Goal: Task Accomplishment & Management: Complete application form

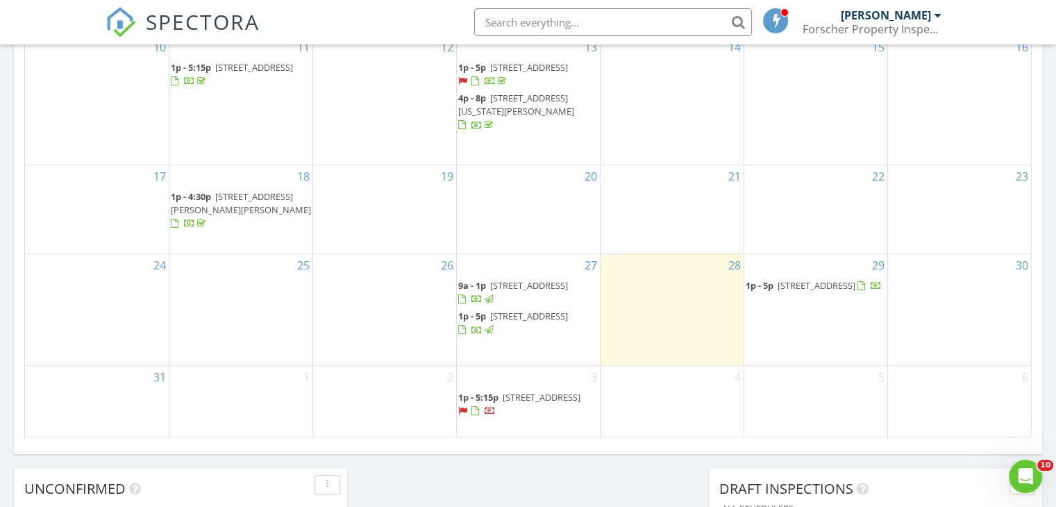
scroll to position [1011, 0]
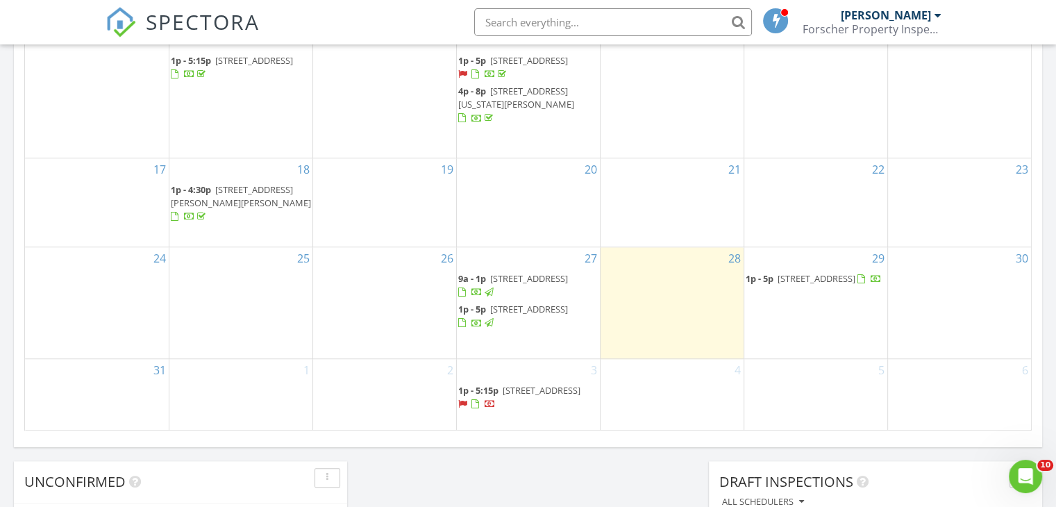
click at [521, 19] on input "text" at bounding box center [613, 22] width 278 height 28
type input "yu jin"
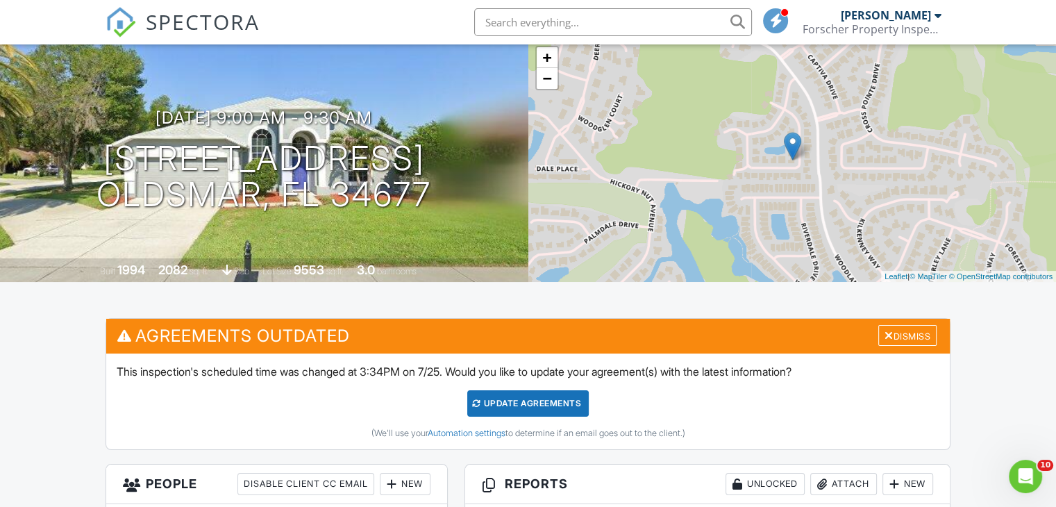
scroll to position [16, 0]
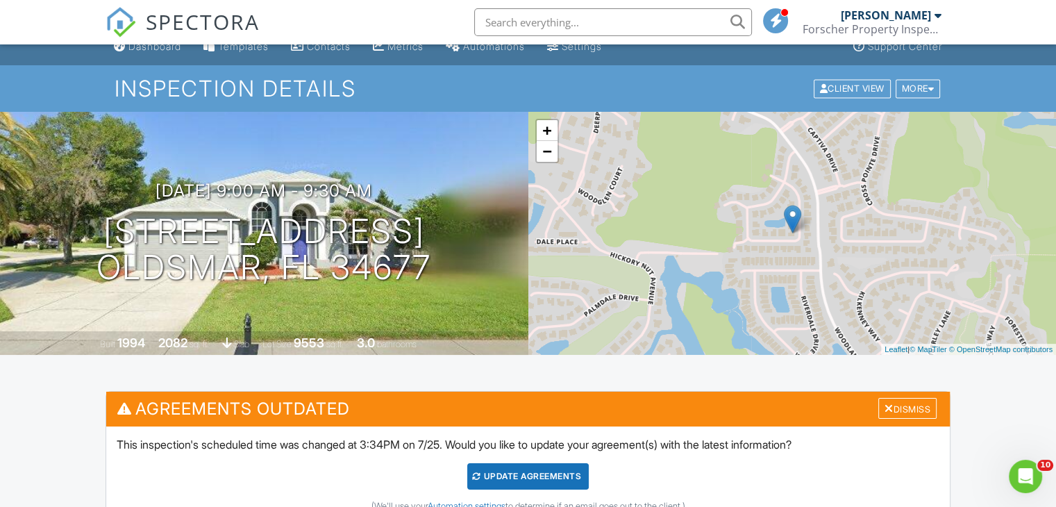
click at [145, 47] on link "SPECTORA" at bounding box center [183, 33] width 154 height 29
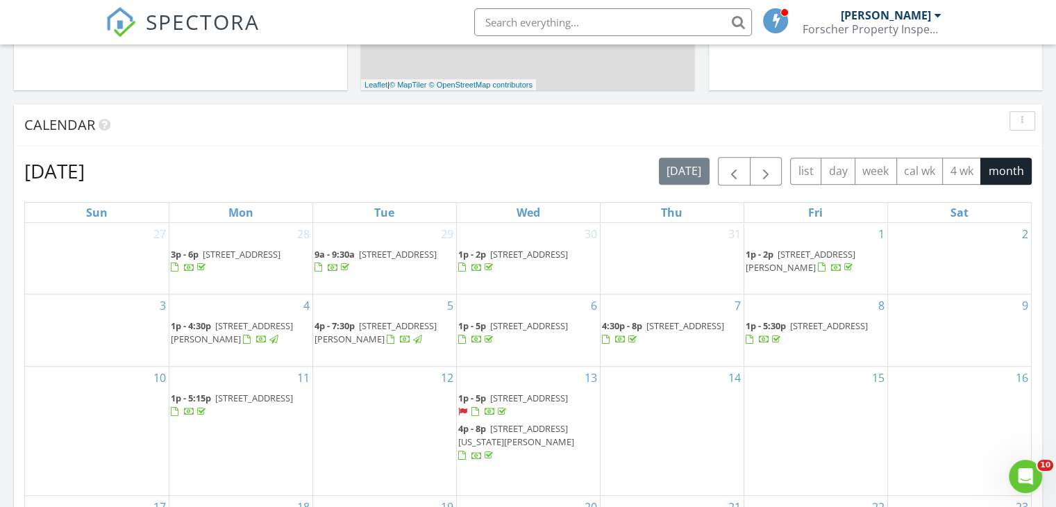
scroll to position [661, 0]
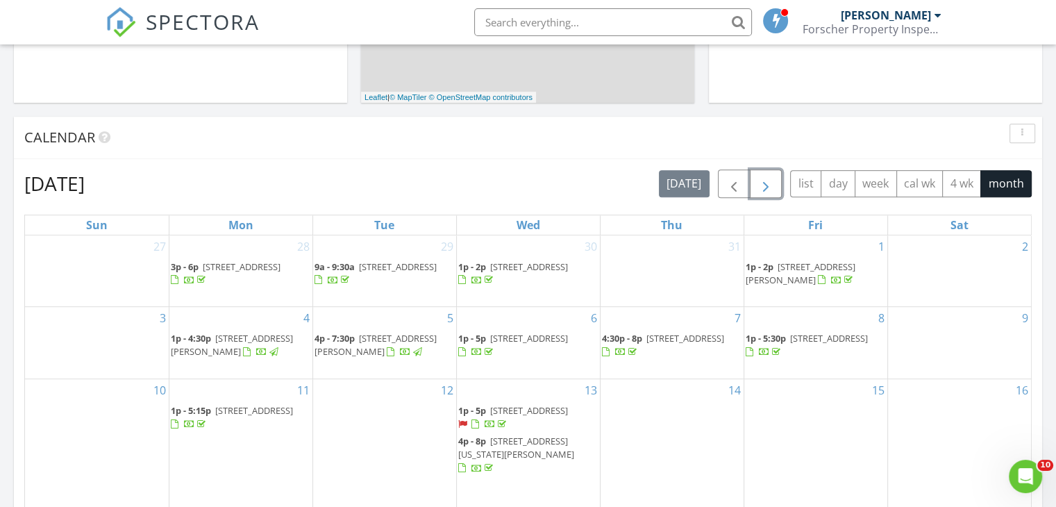
click at [769, 183] on span "button" at bounding box center [765, 184] width 17 height 17
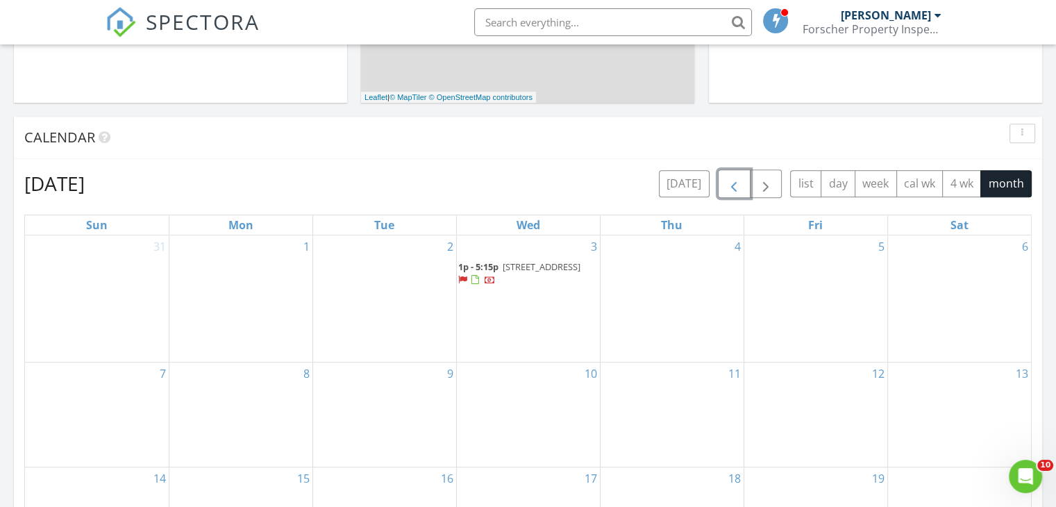
click at [730, 189] on span "button" at bounding box center [733, 184] width 17 height 17
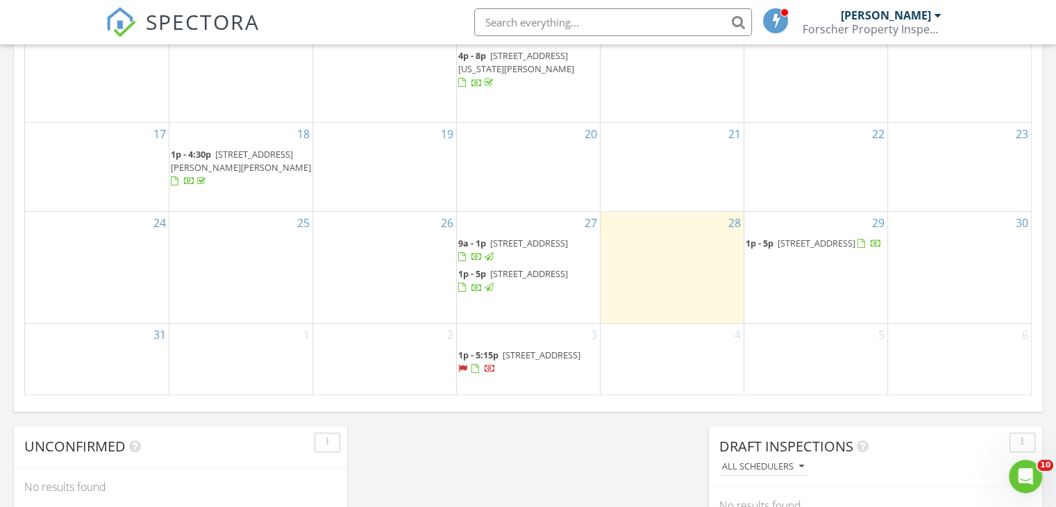
scroll to position [1037, 0]
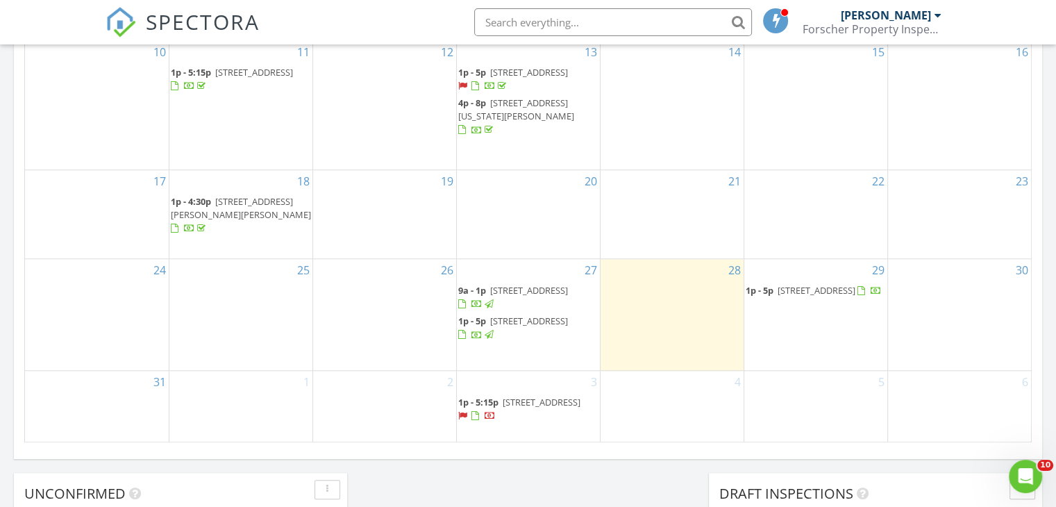
scroll to position [1027, 0]
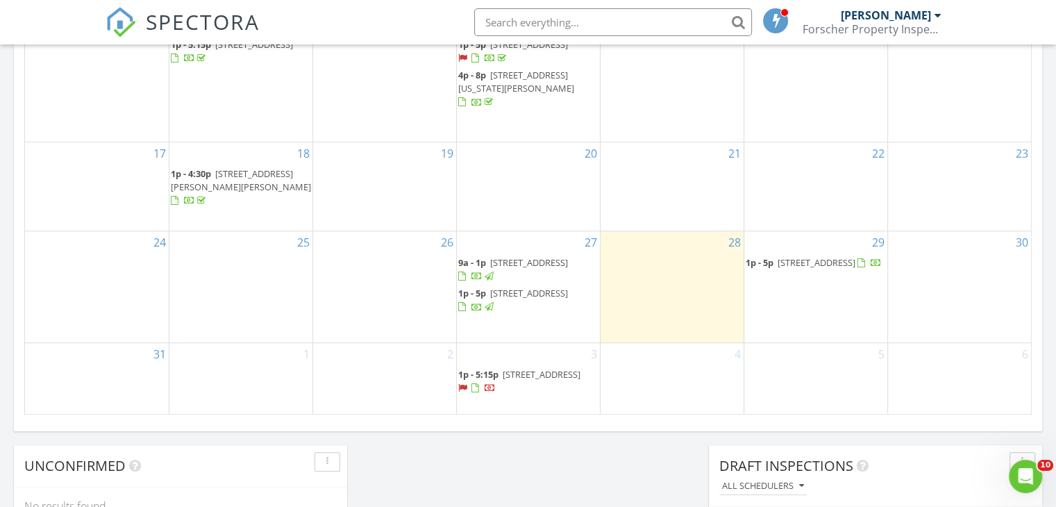
click at [800, 296] on div "29 1p - 5p [STREET_ADDRESS]" at bounding box center [815, 286] width 143 height 111
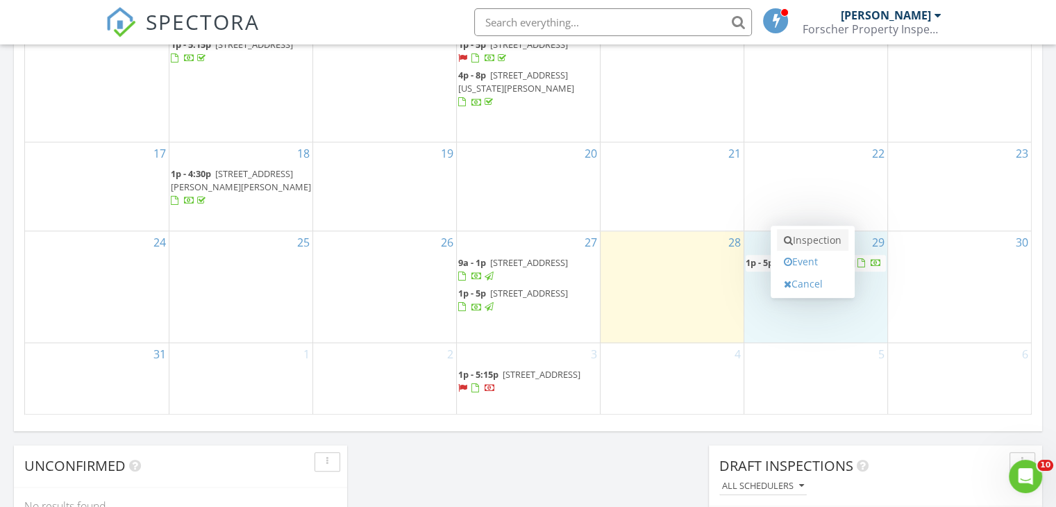
click at [804, 235] on link "Inspection" at bounding box center [812, 240] width 71 height 22
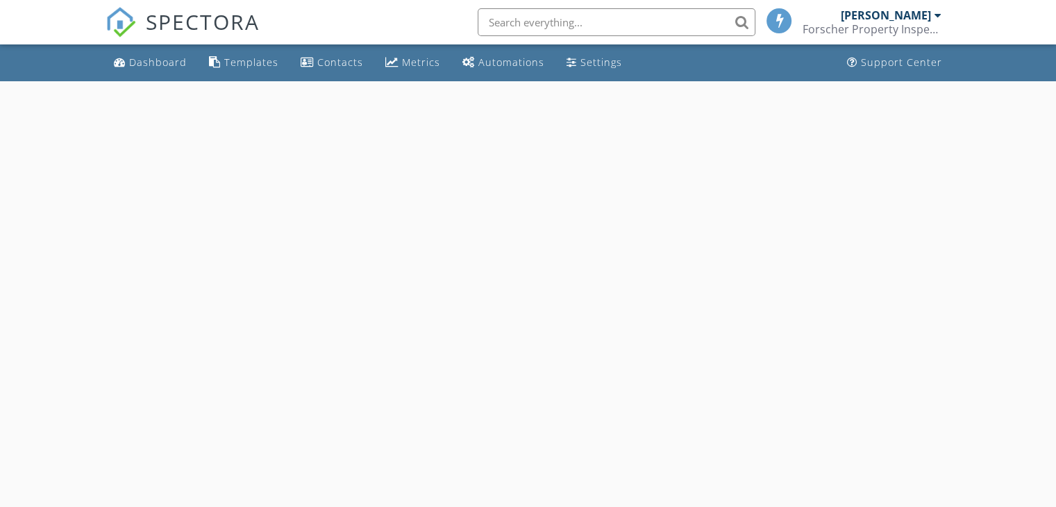
select select "7"
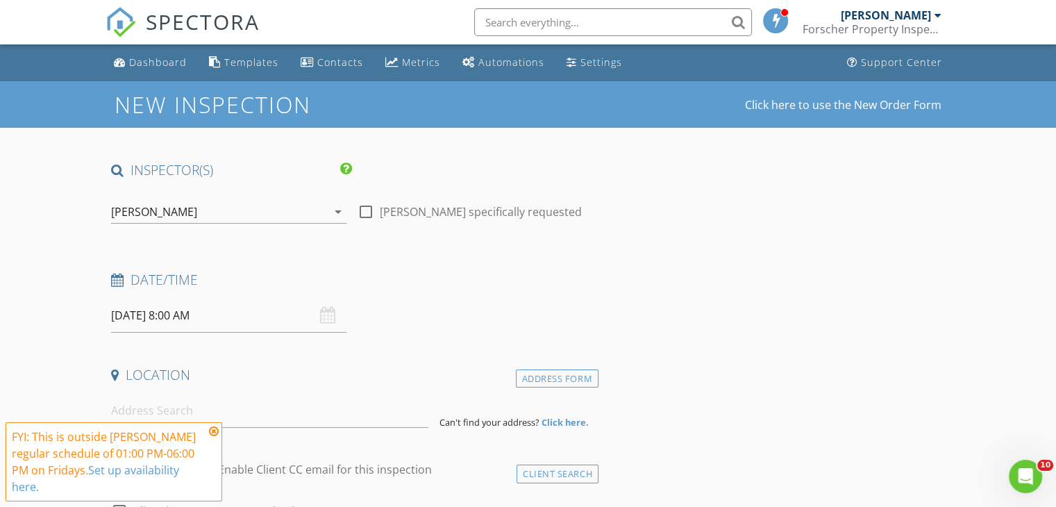
click at [183, 309] on input "[DATE] 8:00 AM" at bounding box center [228, 315] width 235 height 34
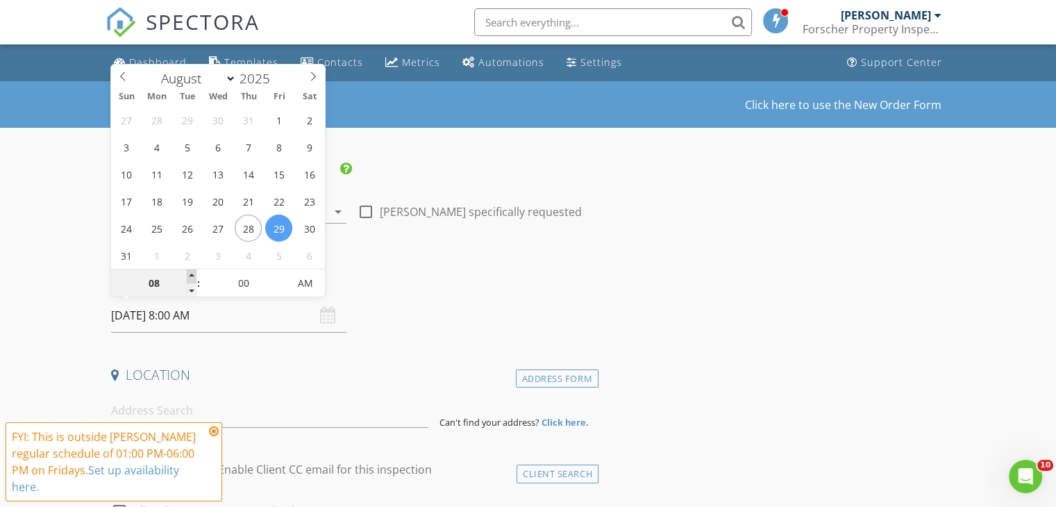
type input "09"
type input "[DATE] 9:00 AM"
click at [187, 271] on span at bounding box center [192, 276] width 10 height 14
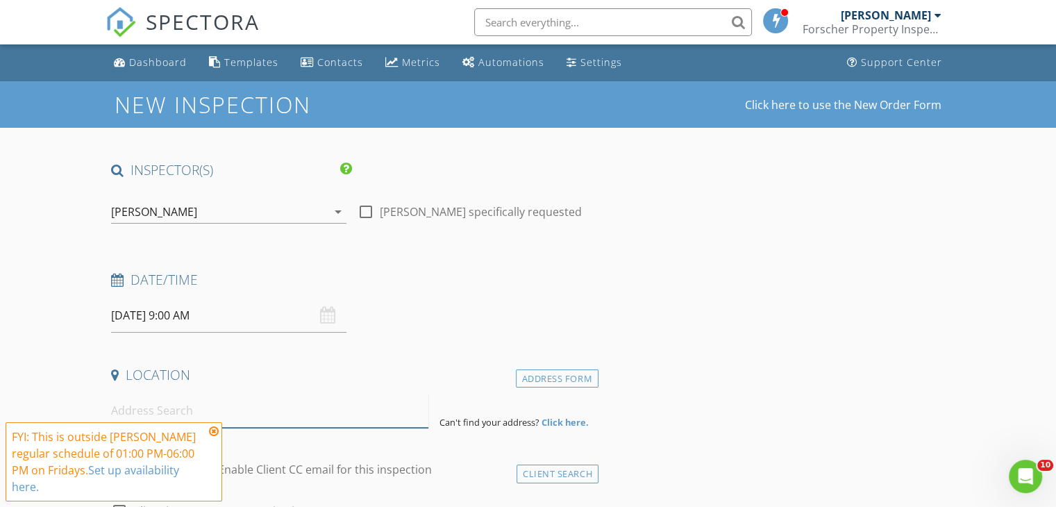
click at [194, 398] on input at bounding box center [269, 411] width 317 height 34
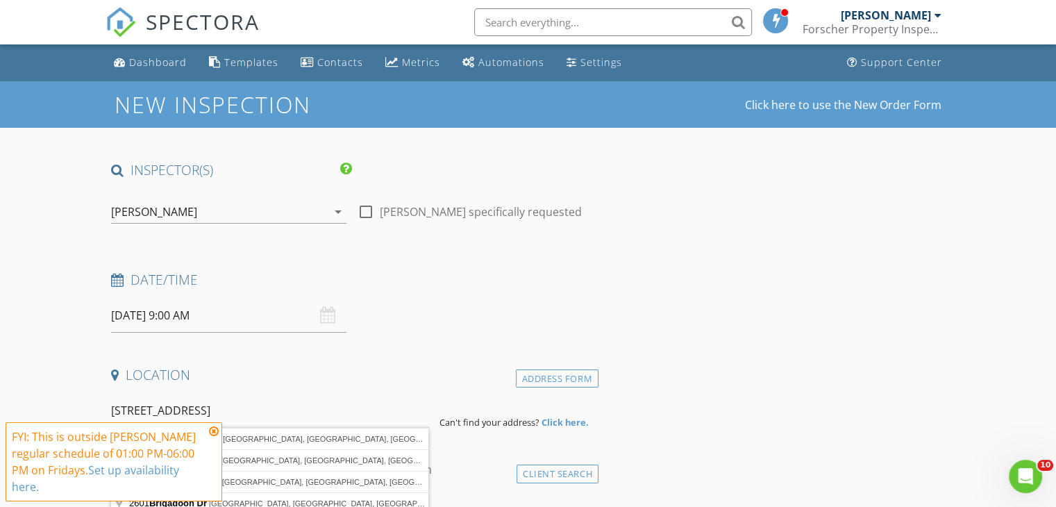
click at [213, 432] on icon at bounding box center [214, 430] width 10 height 11
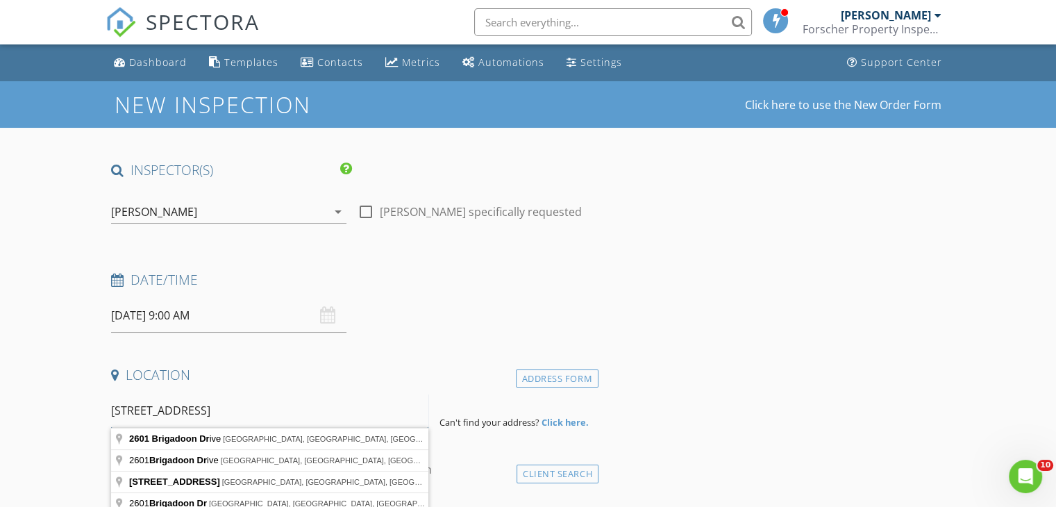
click at [237, 416] on input "[STREET_ADDRESS]" at bounding box center [269, 411] width 317 height 34
type input "2601 Brigadoon Drive, Clearwater, FL, USA"
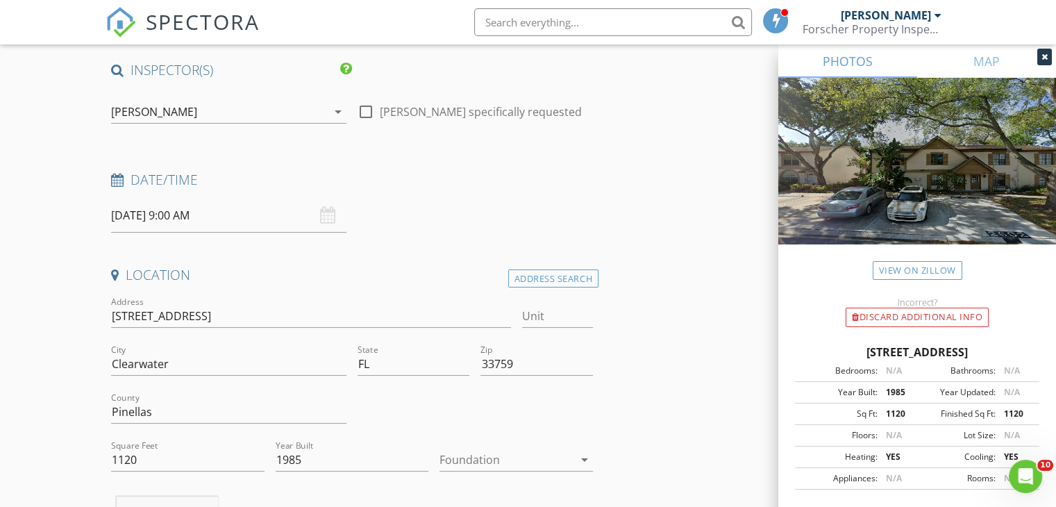
scroll to position [111, 0]
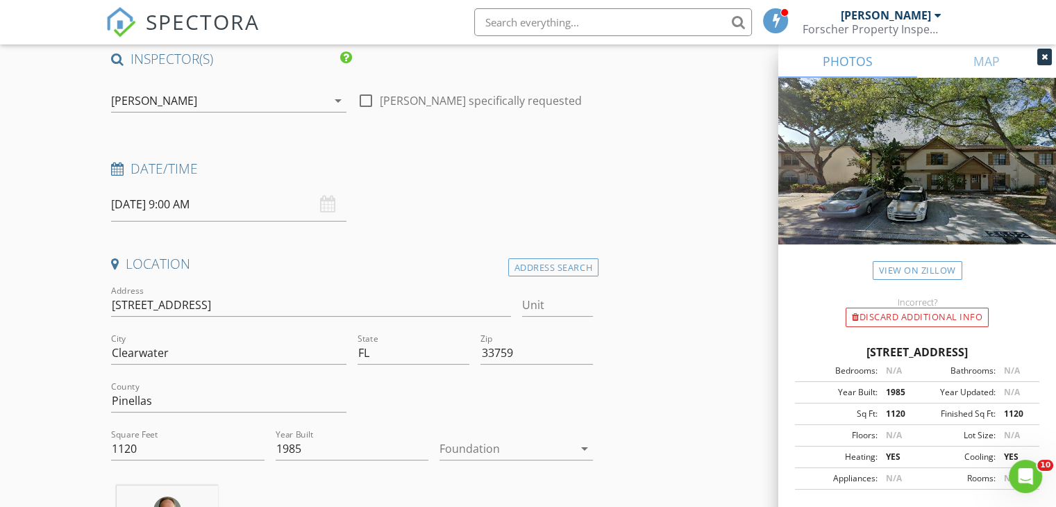
click at [589, 450] on icon "arrow_drop_down" at bounding box center [584, 448] width 17 height 17
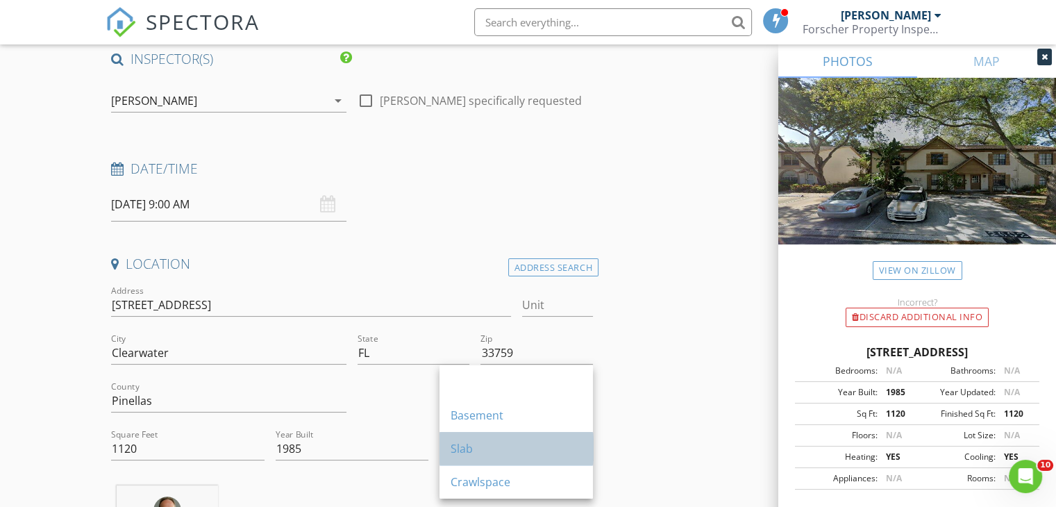
click at [521, 444] on div "Slab" at bounding box center [515, 448] width 131 height 17
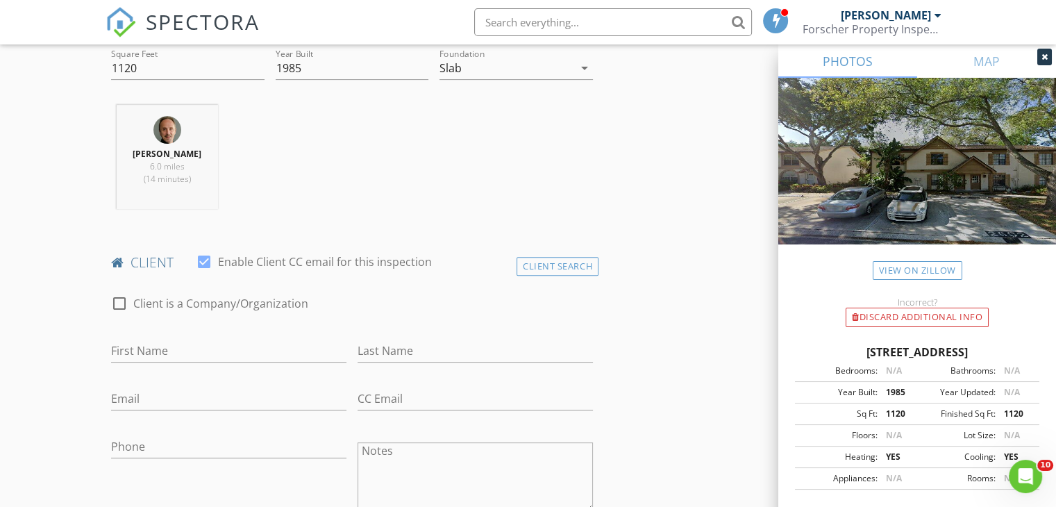
scroll to position [500, 0]
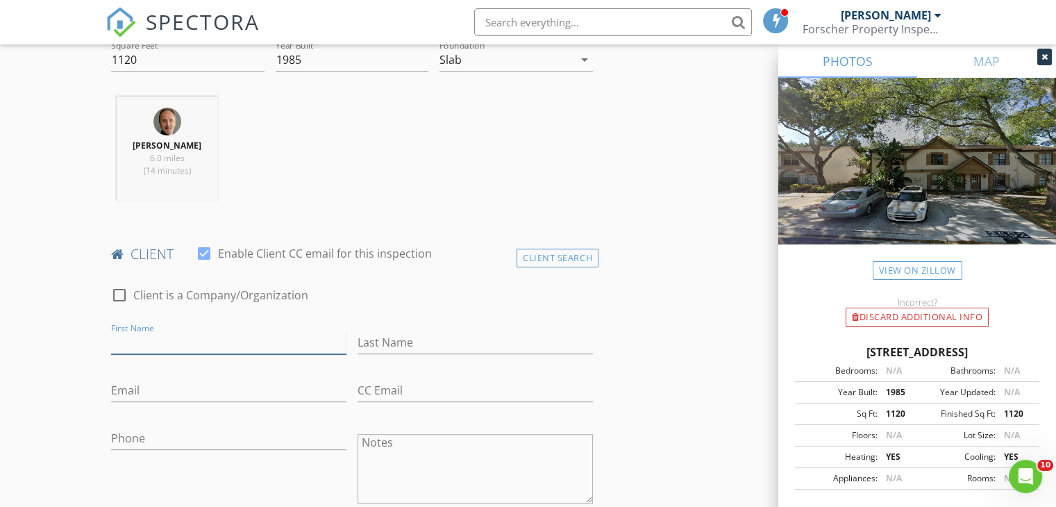
click at [242, 344] on input "First Name" at bounding box center [228, 342] width 235 height 23
type input "[PERSON_NAME]"
type input "Piura"
click at [167, 373] on div "Email" at bounding box center [228, 393] width 235 height 45
click at [167, 386] on input "Email" at bounding box center [228, 390] width 235 height 23
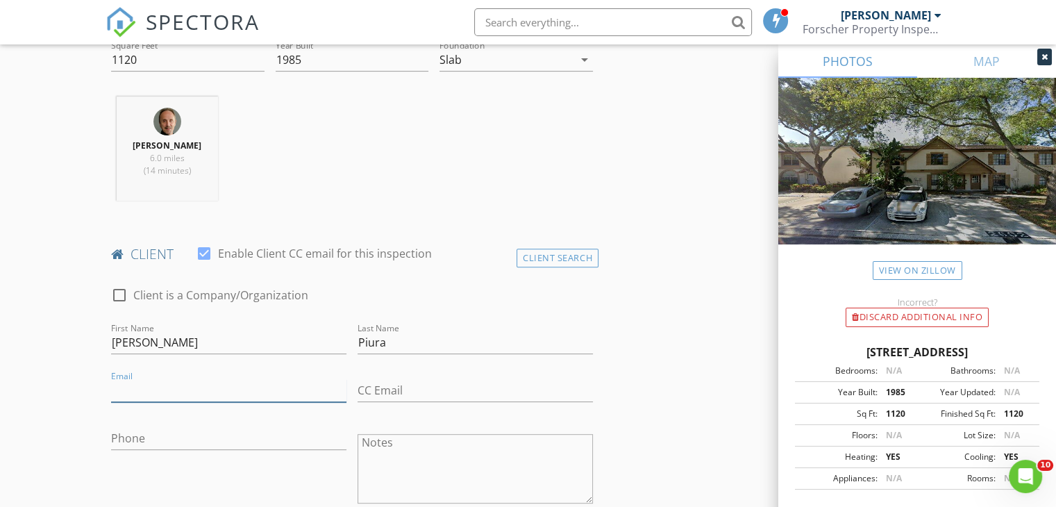
click at [167, 386] on input "Email" at bounding box center [228, 390] width 235 height 23
type input "kol9932@gmail.com"
click at [165, 429] on input "Phone" at bounding box center [228, 438] width 235 height 23
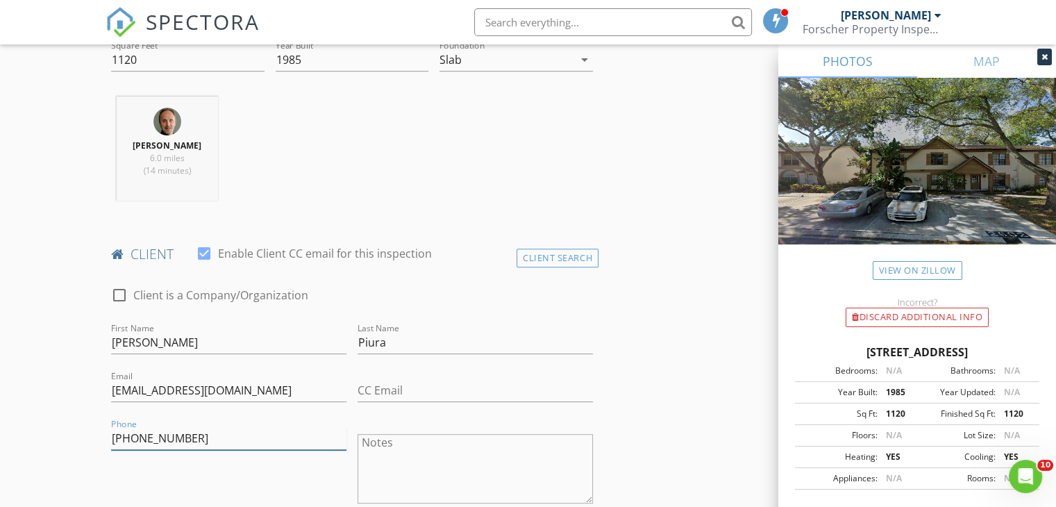
type input "[PHONE_NUMBER]"
click at [221, 475] on div "Phone 727-365-8300" at bounding box center [229, 470] width 246 height 108
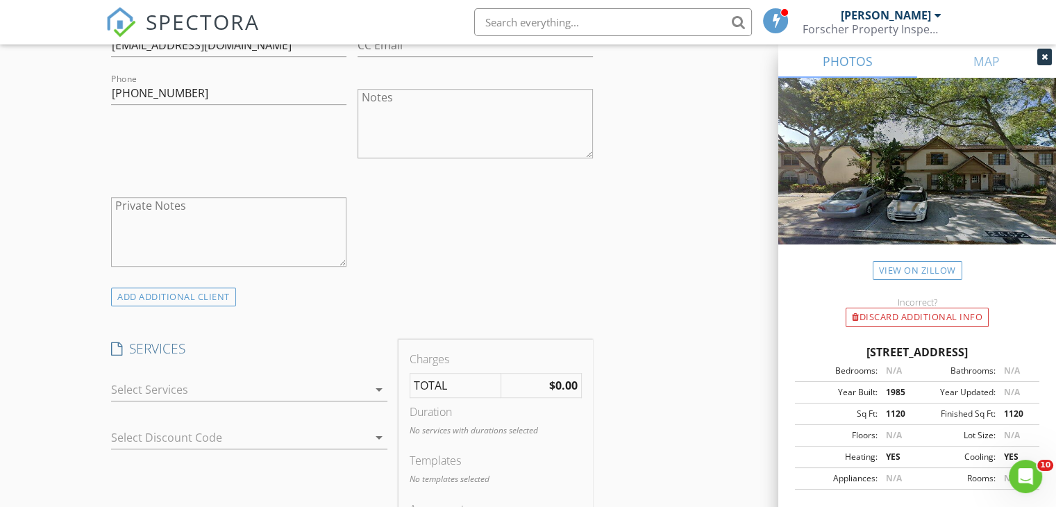
scroll to position [850, 0]
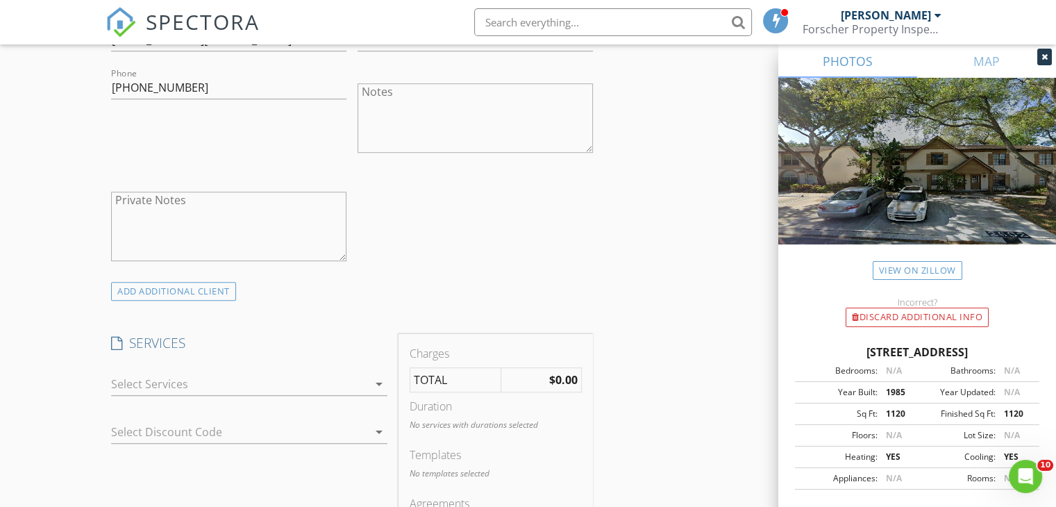
click at [378, 379] on icon "arrow_drop_down" at bounding box center [379, 384] width 17 height 17
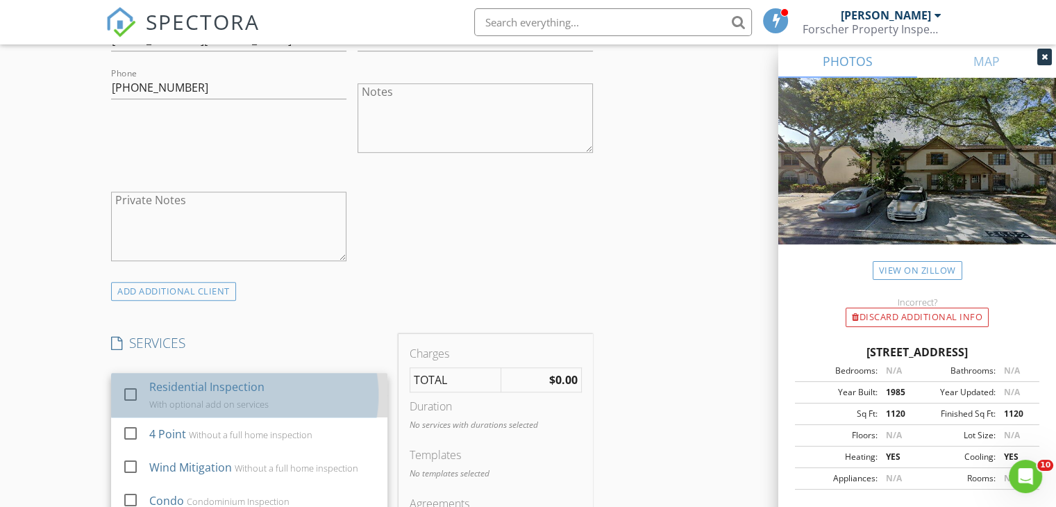
click at [139, 383] on div "check_box_outline_blank" at bounding box center [133, 397] width 22 height 28
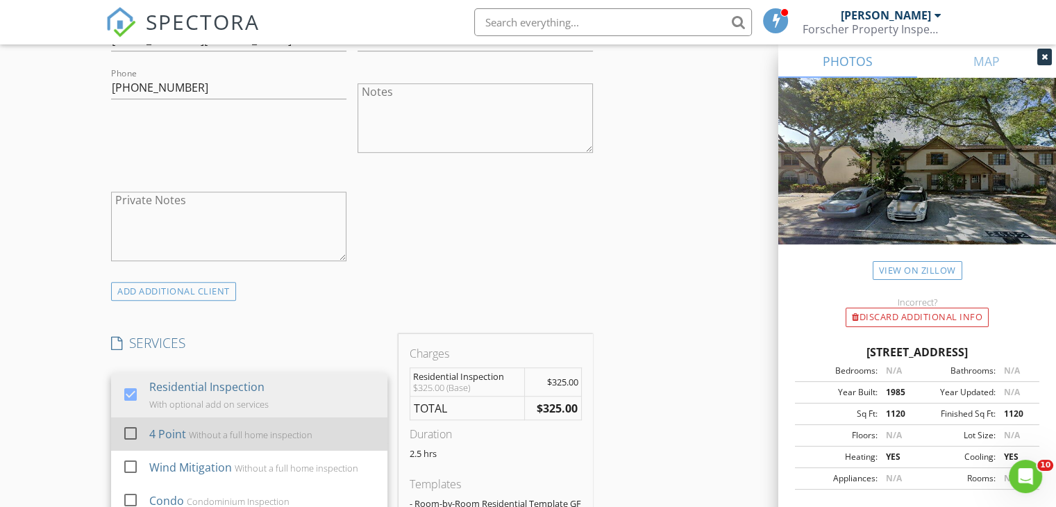
click at [131, 425] on div at bounding box center [131, 433] width 24 height 24
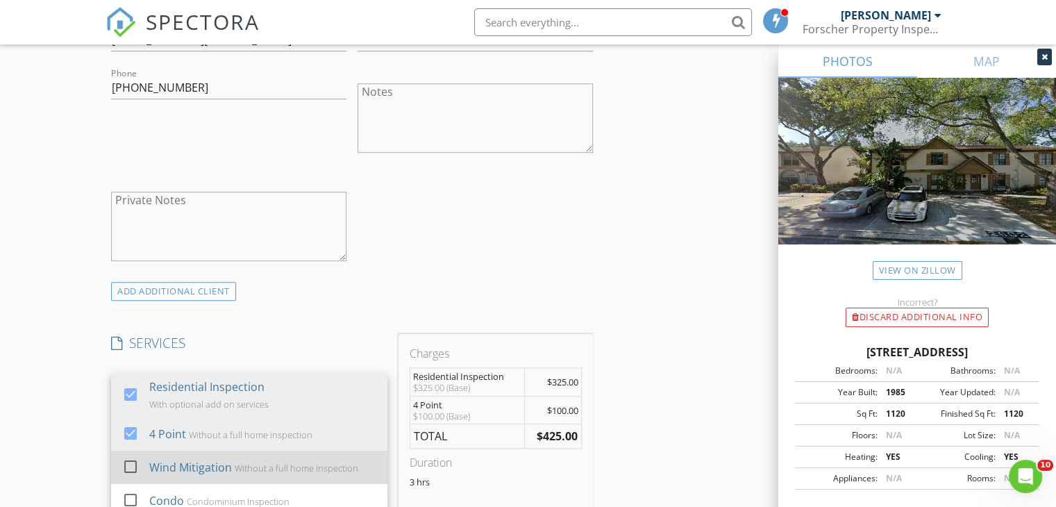
click at [131, 459] on div at bounding box center [131, 467] width 24 height 24
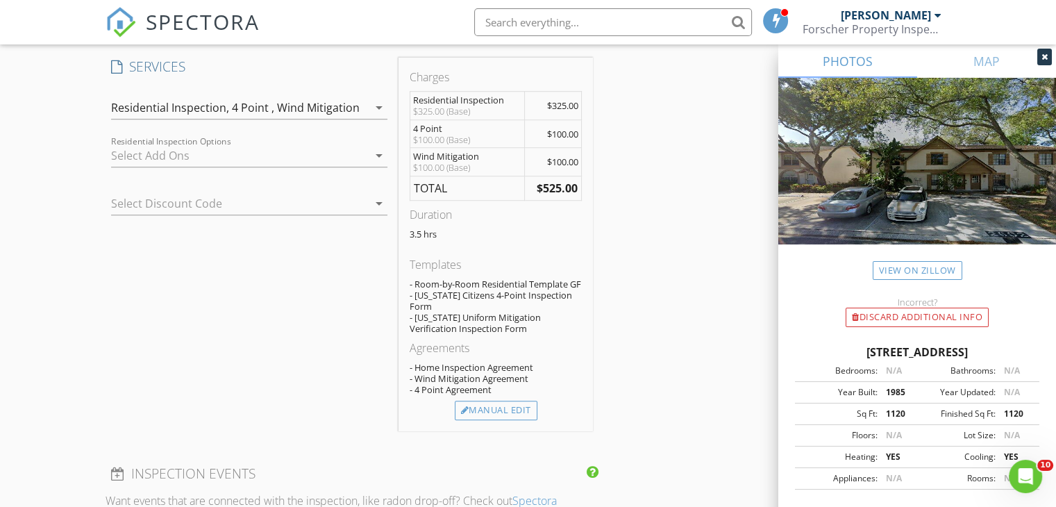
scroll to position [1128, 0]
click at [513, 399] on div "Manual Edit" at bounding box center [496, 408] width 83 height 19
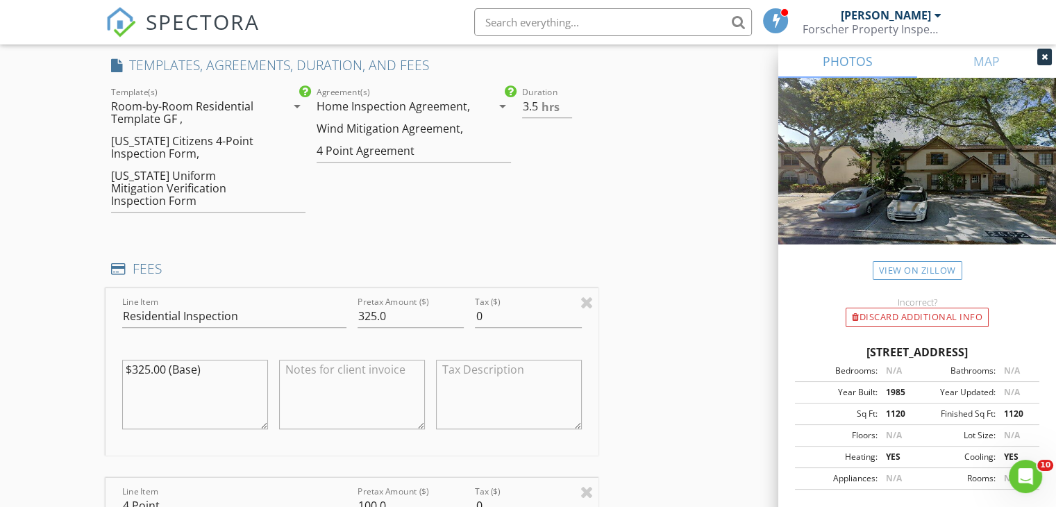
click at [657, 138] on div "INSPECTOR(S) check_box Gregg Forscher PRIMARY Gregg Forscher arrow_drop_down ch…" at bounding box center [528, 507] width 845 height 2948
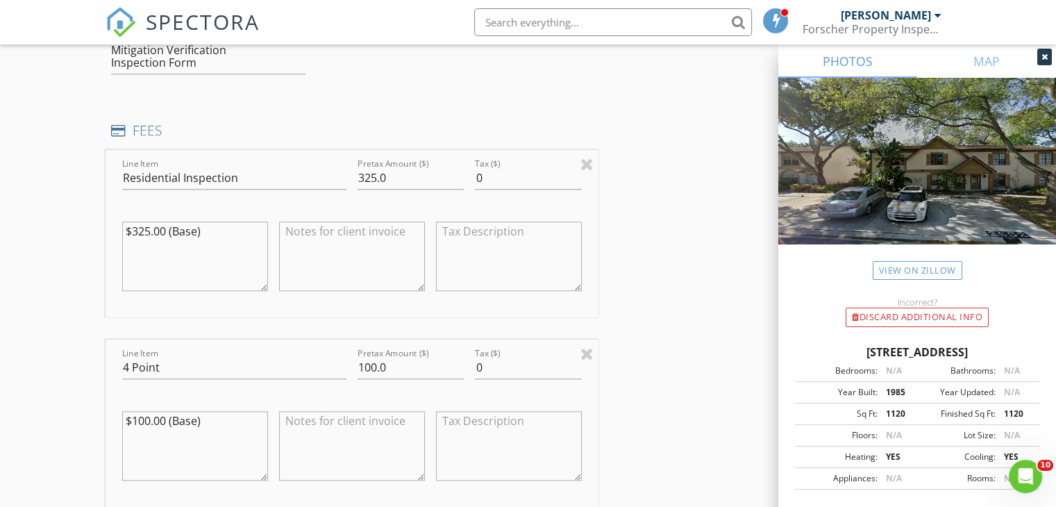
scroll to position [1267, 0]
click at [368, 166] on input "325.0" at bounding box center [410, 177] width 106 height 23
type input "375.0"
click at [374, 355] on input "100.0" at bounding box center [410, 366] width 106 height 23
type input "25.0"
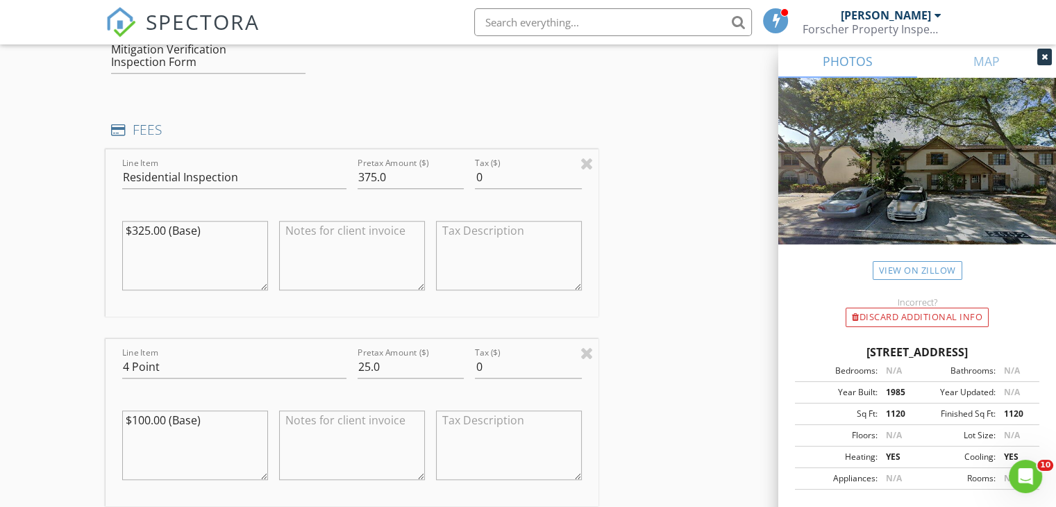
click at [629, 324] on div "INSPECTOR(S) check_box Gregg Forscher PRIMARY Gregg Forscher arrow_drop_down ch…" at bounding box center [528, 368] width 845 height 2948
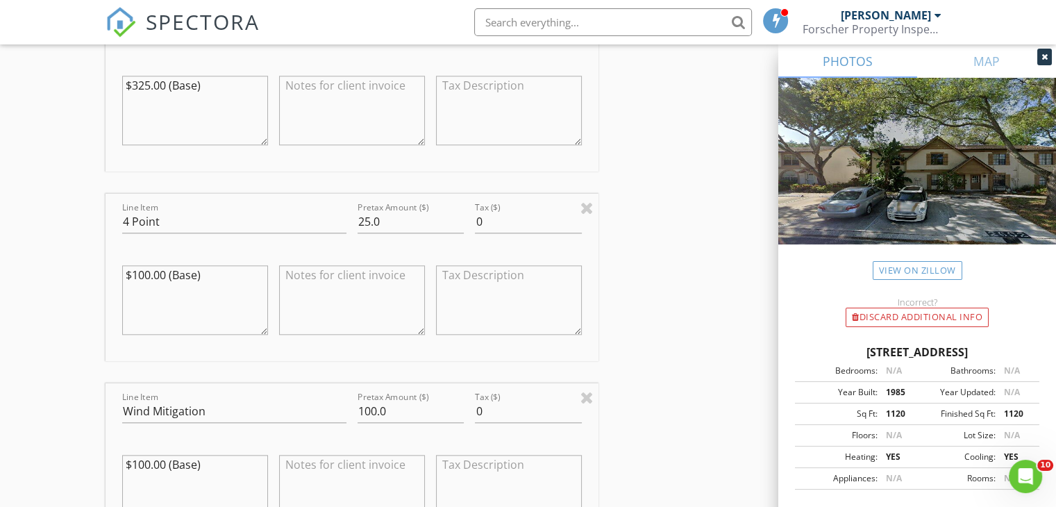
scroll to position [1461, 0]
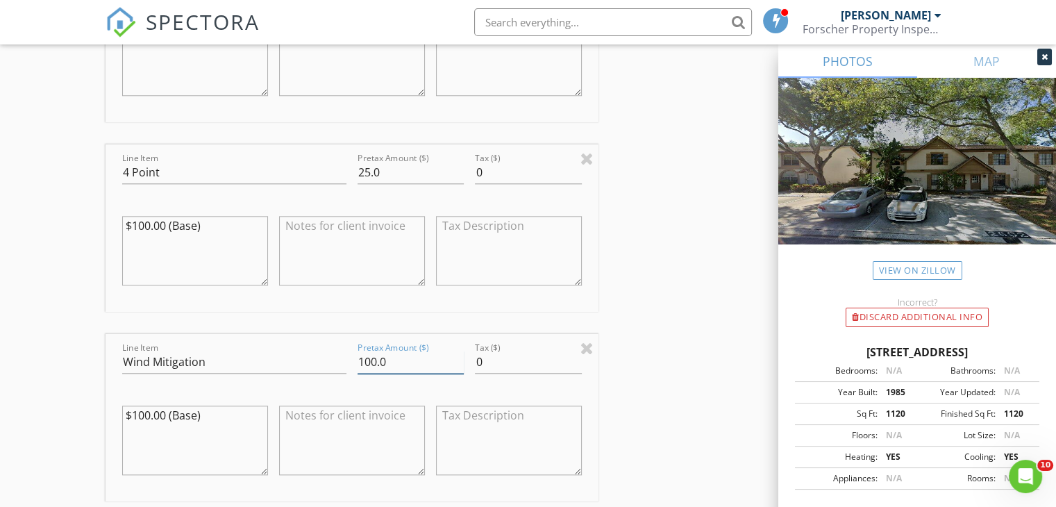
click at [374, 351] on input "100.0" at bounding box center [410, 362] width 106 height 23
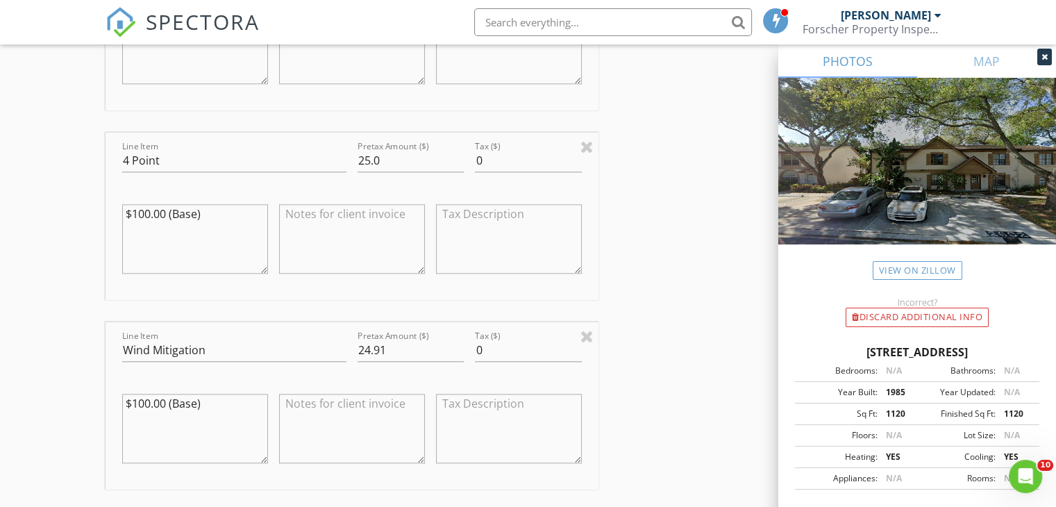
click at [618, 350] on div "INSPECTOR(S) check_box Gregg Forscher PRIMARY Gregg Forscher arrow_drop_down ch…" at bounding box center [528, 162] width 845 height 2948
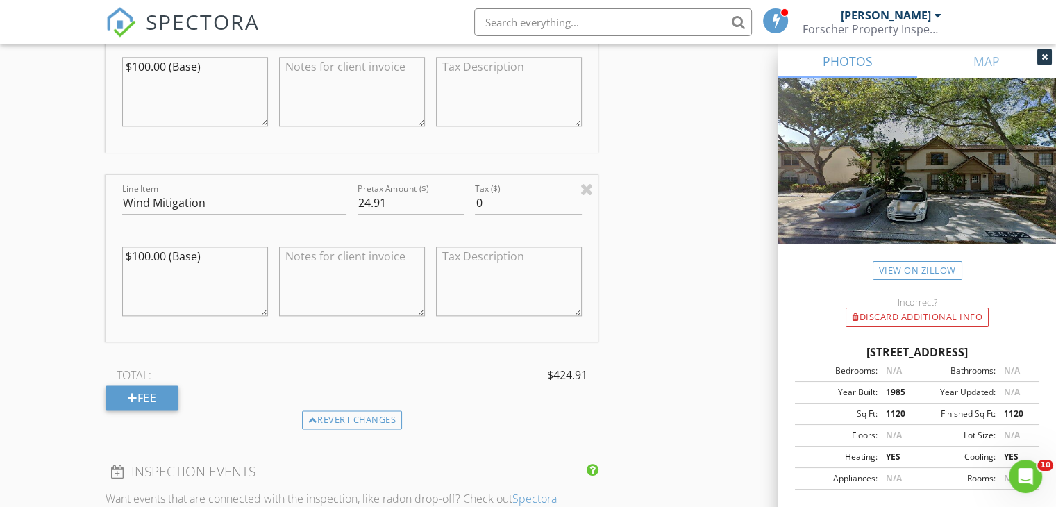
scroll to position [1572, 0]
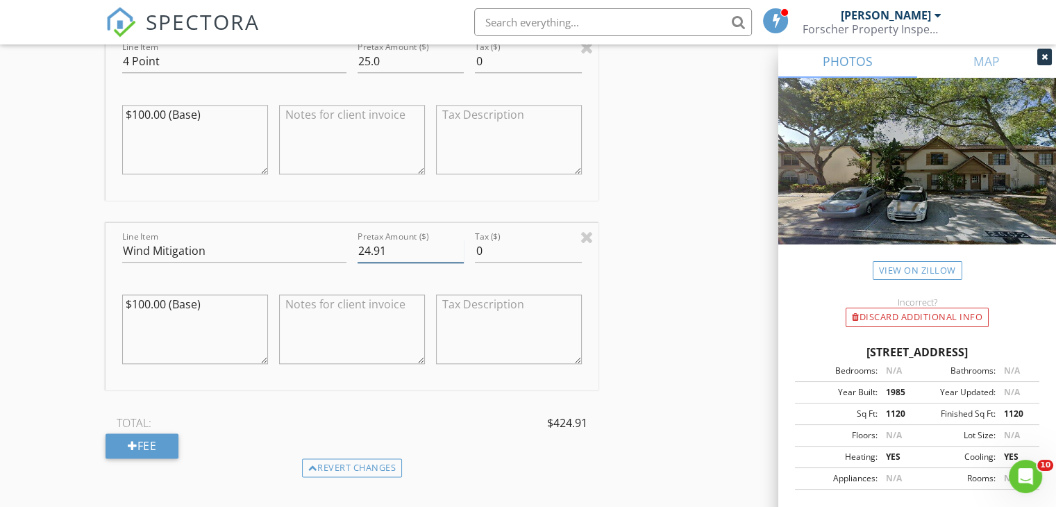
click at [369, 239] on input "24.91" at bounding box center [410, 250] width 106 height 23
click at [679, 253] on div "INSPECTOR(S) check_box Gregg Forscher PRIMARY Gregg Forscher arrow_drop_down ch…" at bounding box center [528, 63] width 845 height 2948
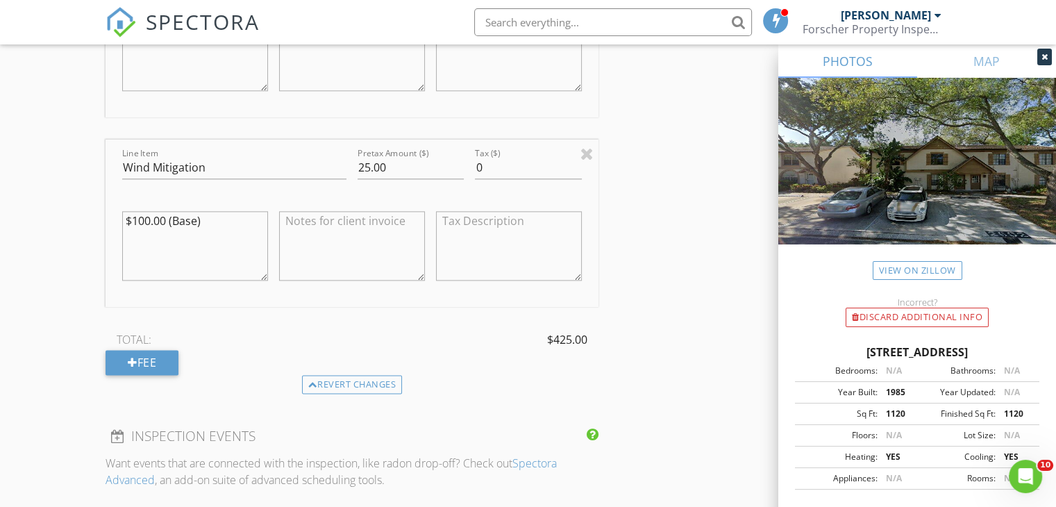
scroll to position [1683, 0]
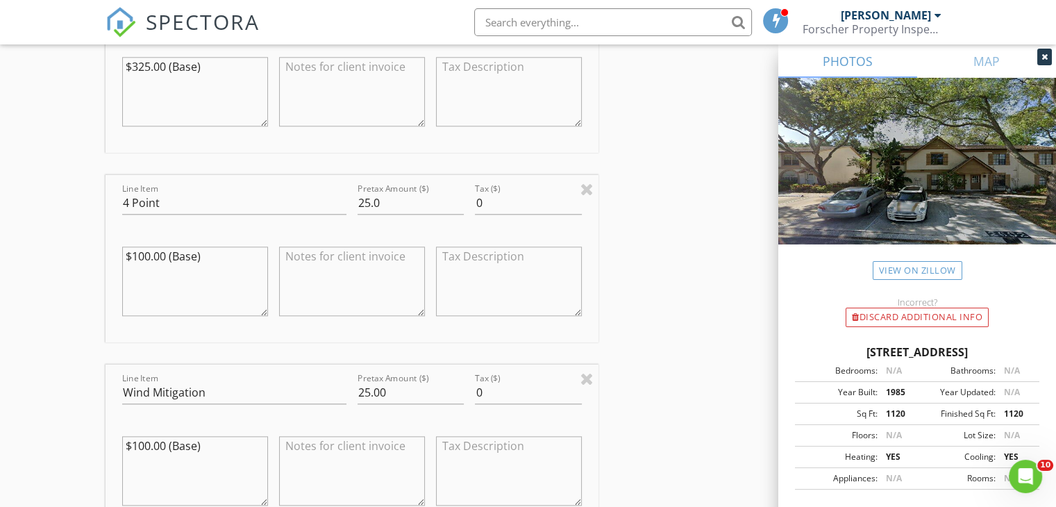
scroll to position [1461, 0]
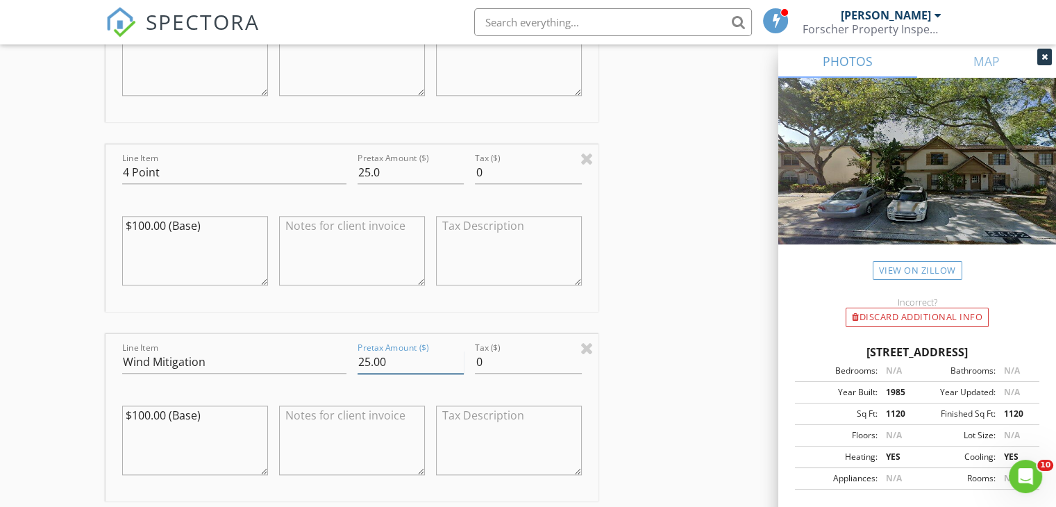
click at [411, 351] on input "25.00" at bounding box center [410, 362] width 106 height 23
type input "25.0"
click at [630, 348] on div "INSPECTOR(S) check_box Gregg Forscher PRIMARY Gregg Forscher arrow_drop_down ch…" at bounding box center [528, 174] width 845 height 2948
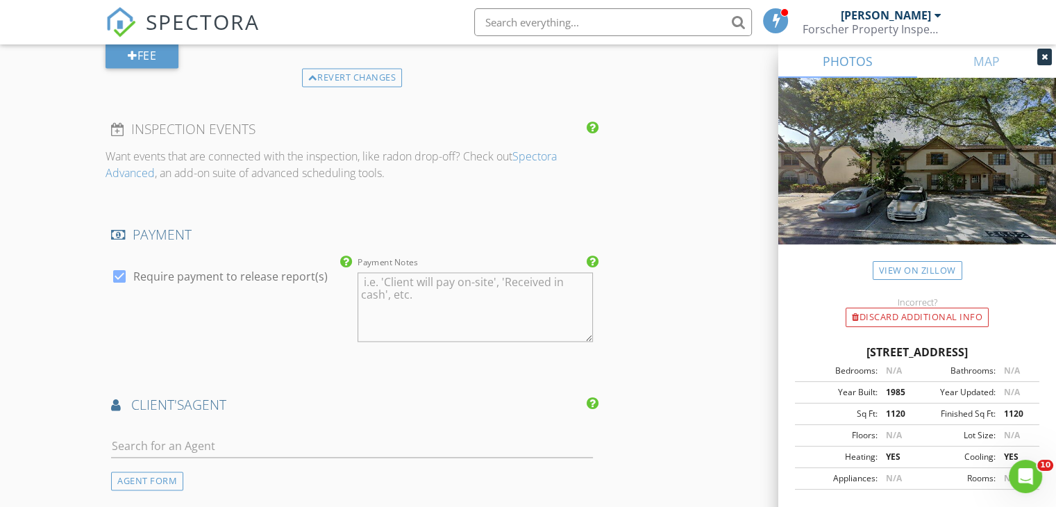
scroll to position [1989, 0]
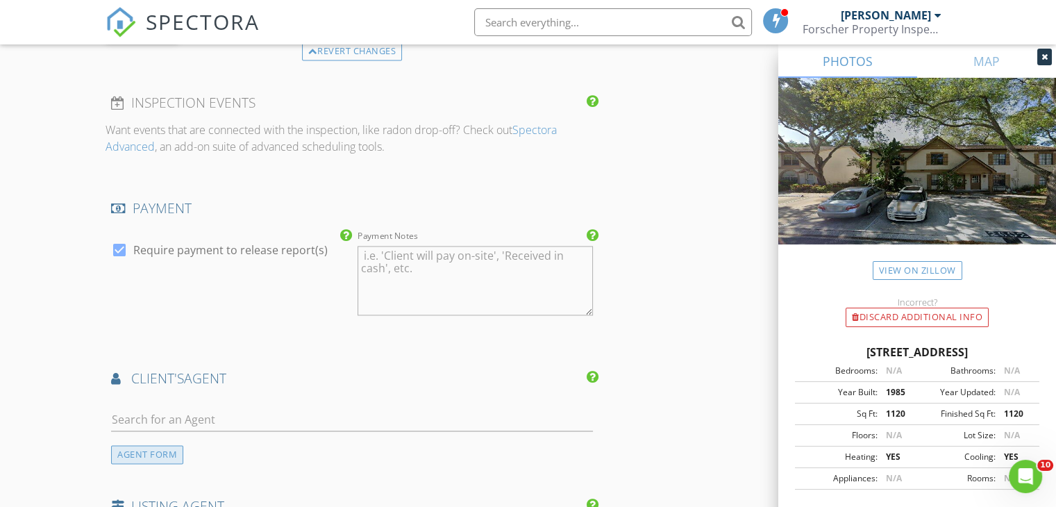
click at [170, 445] on div "AGENT FORM" at bounding box center [147, 454] width 72 height 19
click at [160, 408] on input "First Name" at bounding box center [228, 419] width 235 height 23
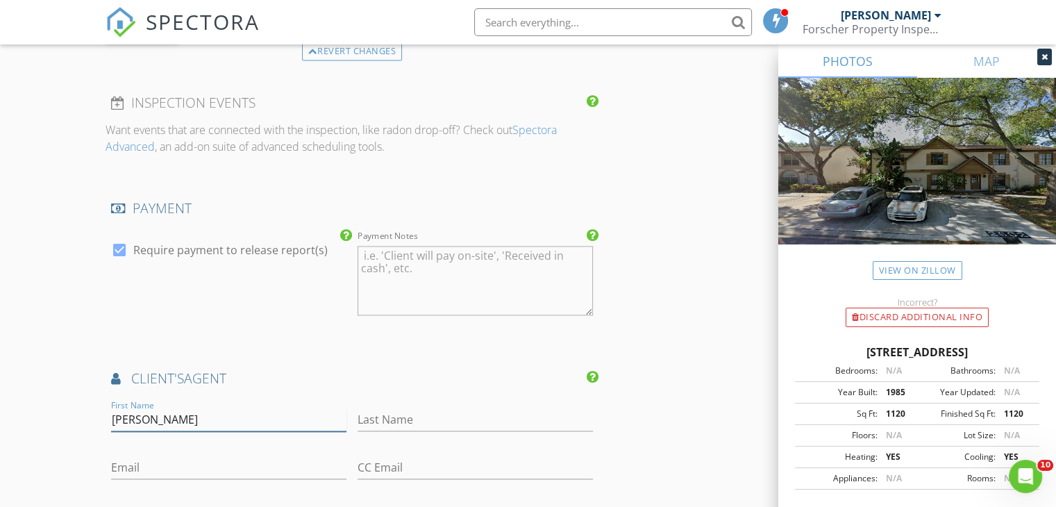
type input "Julia"
type input "Krymoff"
click at [145, 456] on input "Email" at bounding box center [228, 467] width 235 height 23
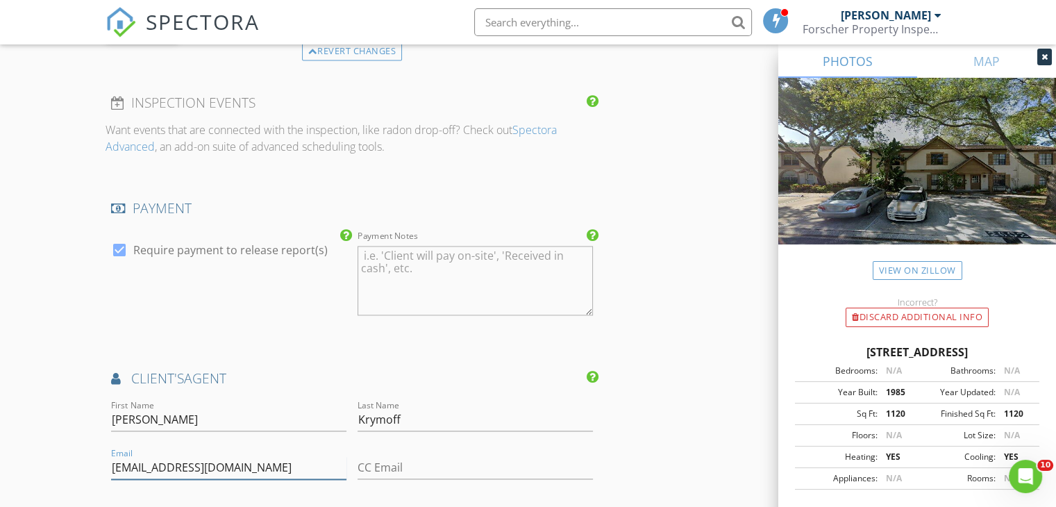
type input "jkrymoff@gmail.com"
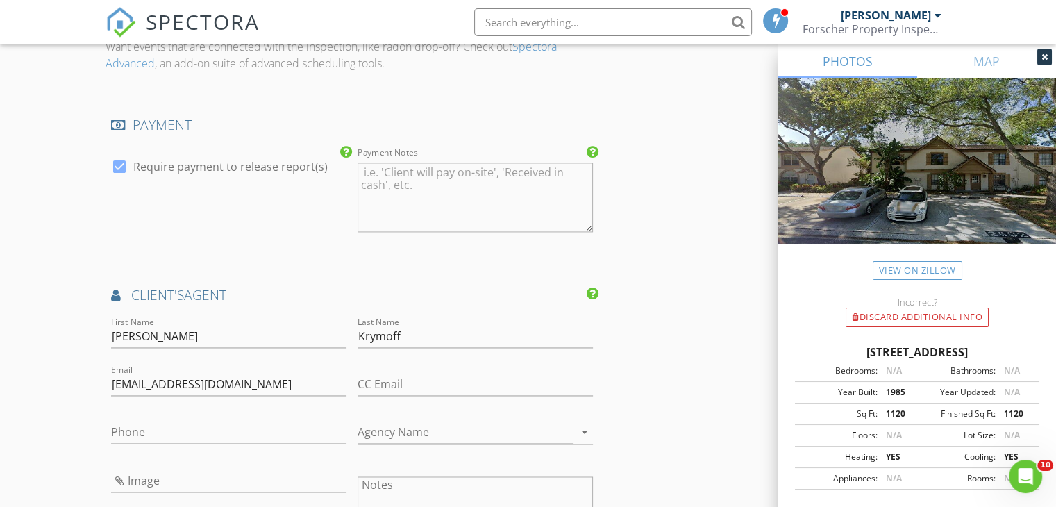
scroll to position [2100, 0]
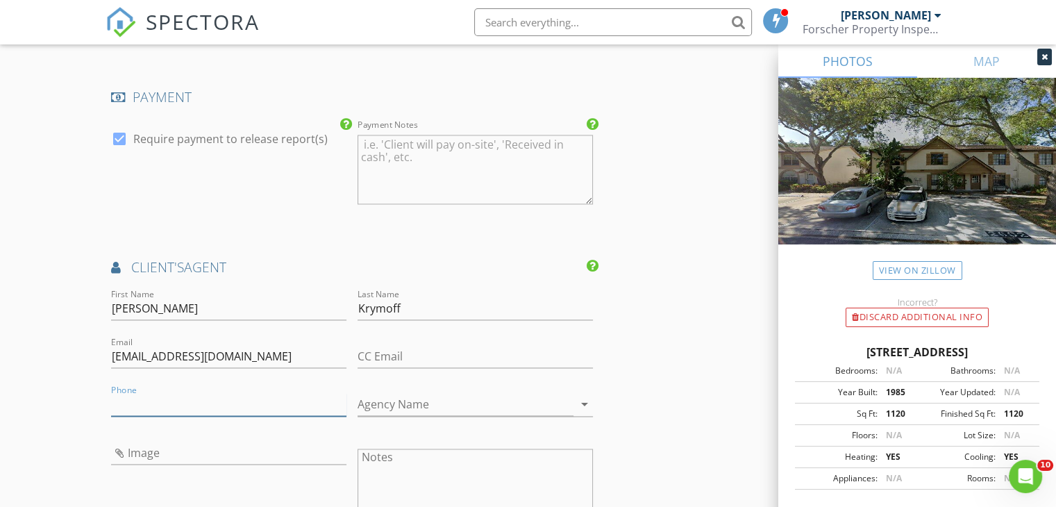
click at [237, 393] on input "Phone" at bounding box center [228, 404] width 235 height 23
click at [137, 393] on input "813-218-1" at bounding box center [228, 404] width 235 height 23
click at [134, 393] on input "813-218-1" at bounding box center [228, 404] width 235 height 23
click at [163, 393] on input "813-821-8130" at bounding box center [228, 404] width 235 height 23
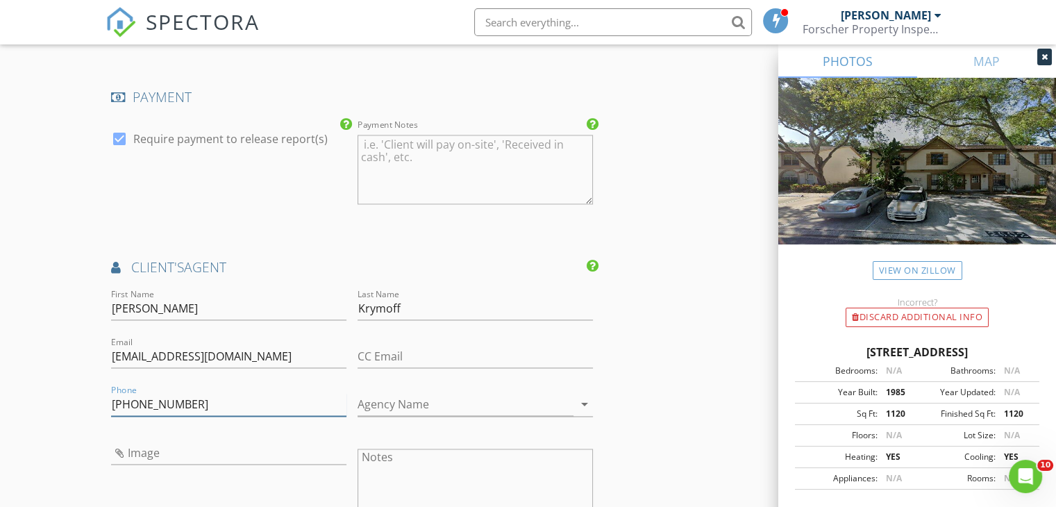
click at [190, 393] on input "813-821-2130" at bounding box center [228, 404] width 235 height 23
click at [154, 393] on input "813-821-2181" at bounding box center [228, 404] width 235 height 23
click at [151, 393] on input "813-821-2181" at bounding box center [228, 404] width 235 height 23
type input "813-830-2181"
click at [194, 441] on input "Image" at bounding box center [228, 452] width 235 height 23
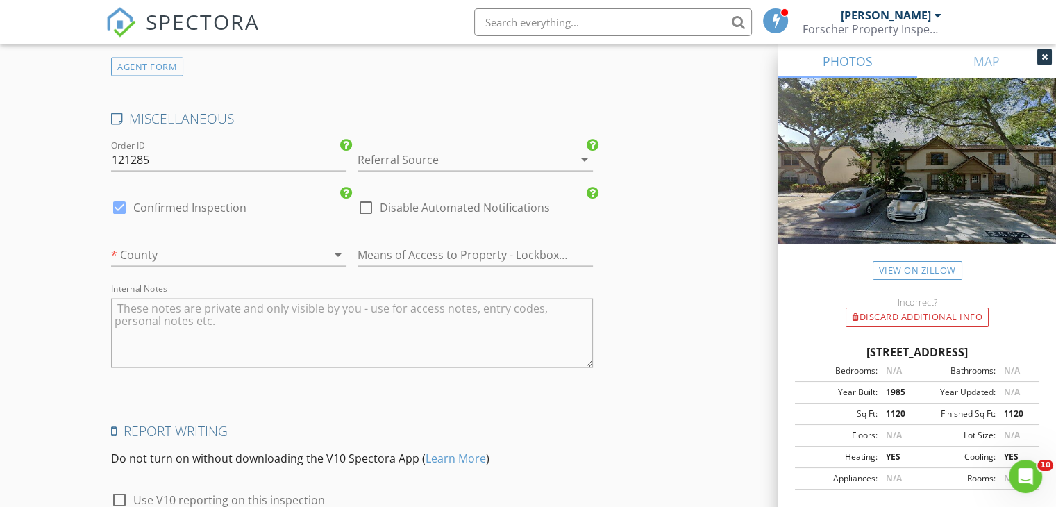
scroll to position [2821, 0]
click at [341, 242] on icon "arrow_drop_down" at bounding box center [338, 250] width 17 height 17
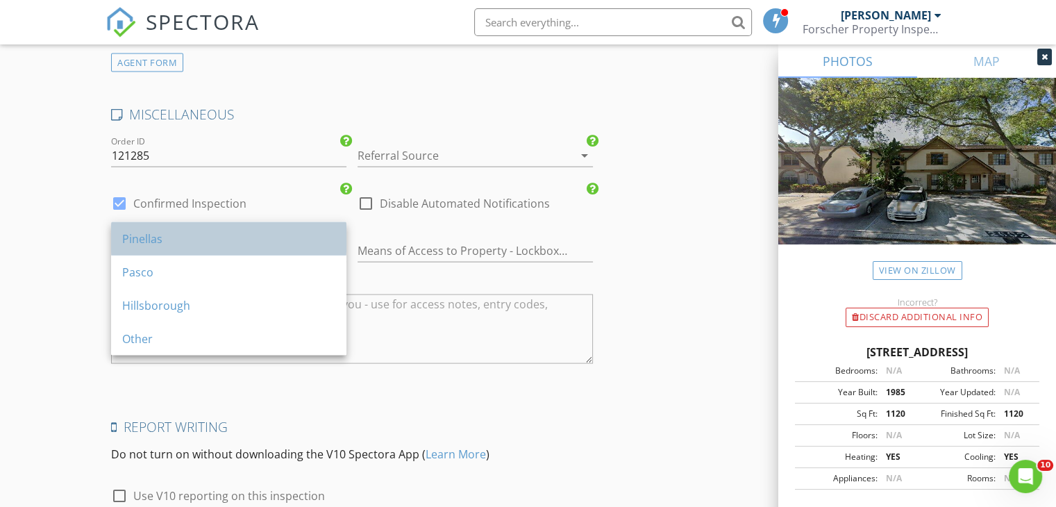
click at [245, 245] on div "Pinellas" at bounding box center [228, 238] width 213 height 17
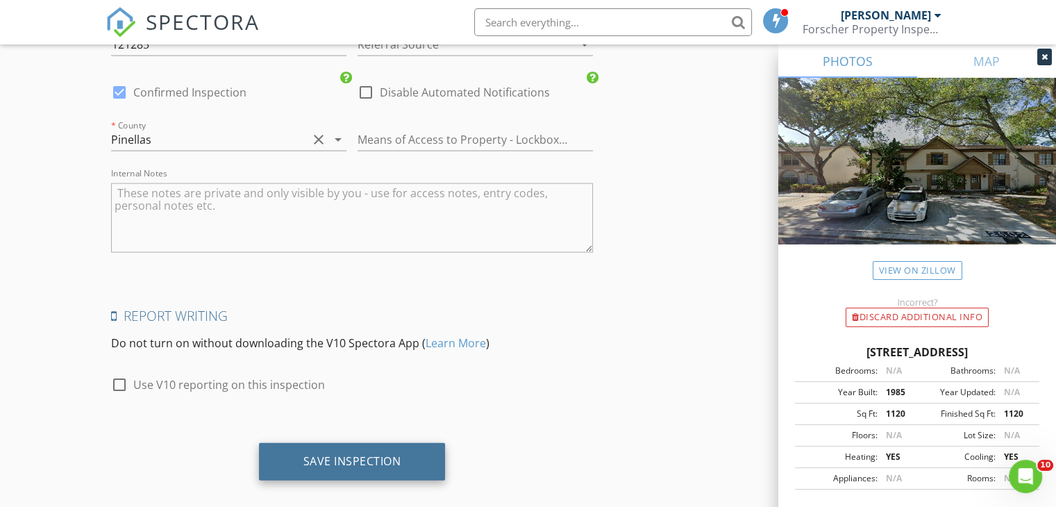
click at [378, 454] on div "Save Inspection" at bounding box center [352, 461] width 98 height 14
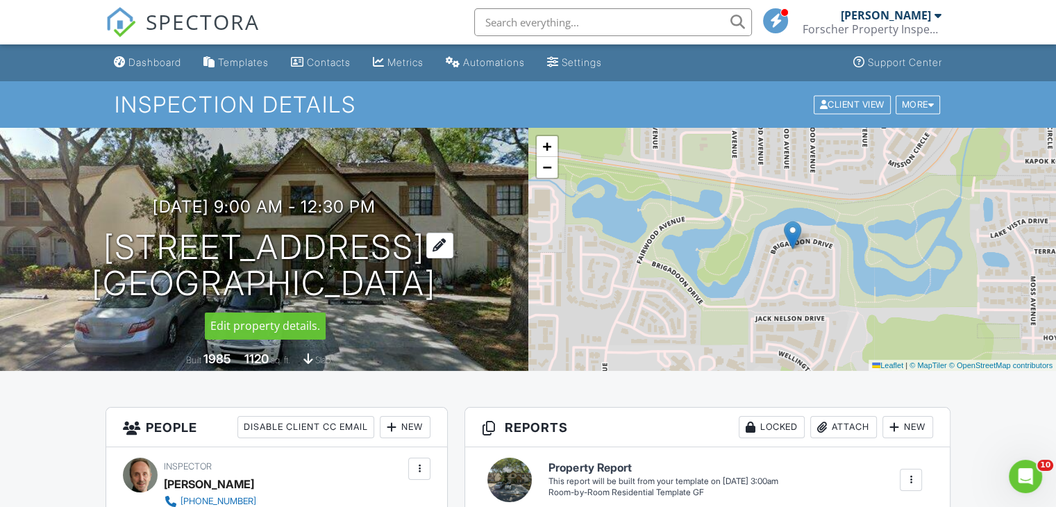
drag, startPoint x: 459, startPoint y: 289, endPoint x: 111, endPoint y: 226, distance: 353.4
click at [111, 226] on div "08/29/2025 9:00 am - 12:30 pm 2601 Brigadoon Dr Clearwater, FL 33759" at bounding box center [264, 249] width 528 height 105
copy div "08/29/2025 9:00 am - 12:30 pm 2601 Brigadoon Dr Clearwater, FL 33759"
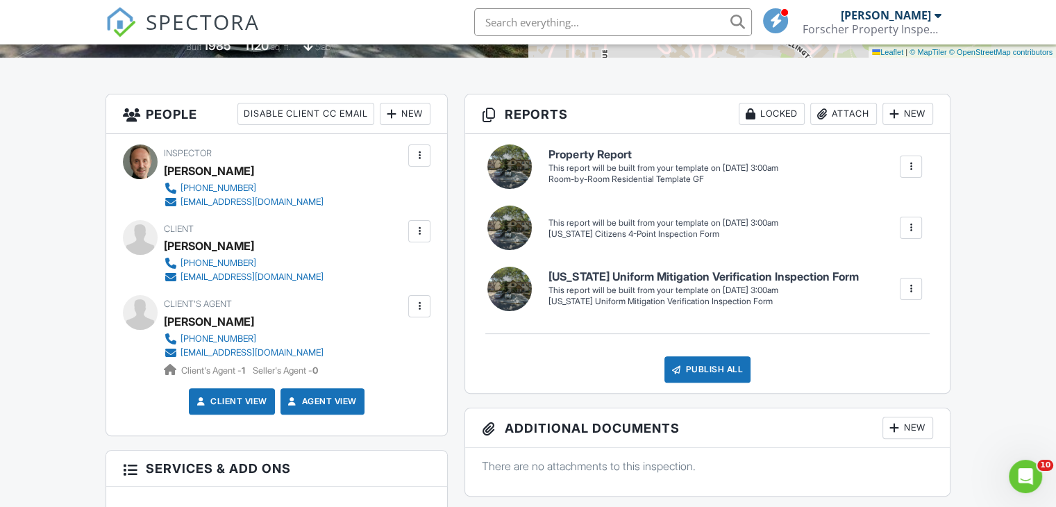
scroll to position [315, 0]
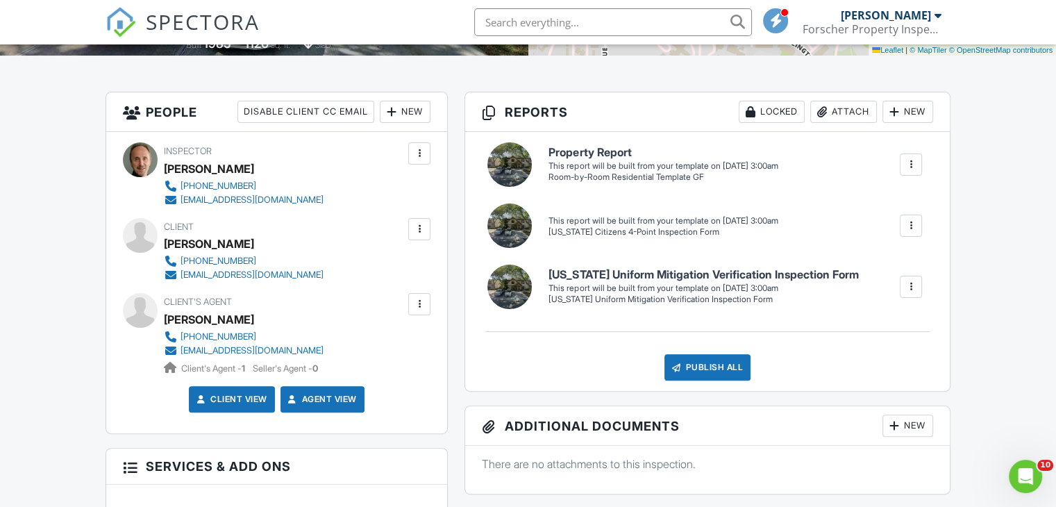
click at [904, 164] on div at bounding box center [911, 165] width 14 height 14
click at [886, 204] on div "Build Now" at bounding box center [882, 207] width 67 height 17
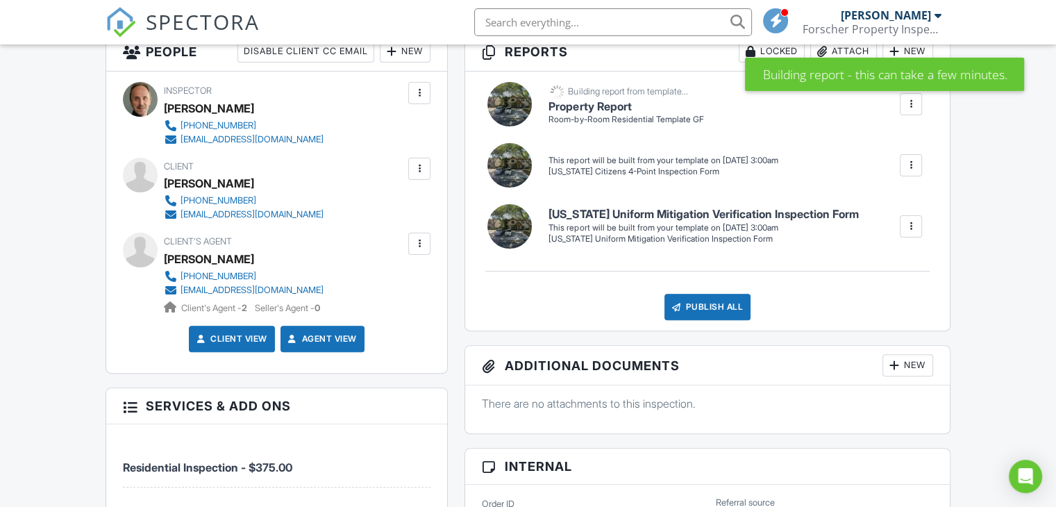
click at [910, 164] on div at bounding box center [911, 165] width 14 height 14
click at [884, 210] on div "Build Now" at bounding box center [882, 213] width 67 height 17
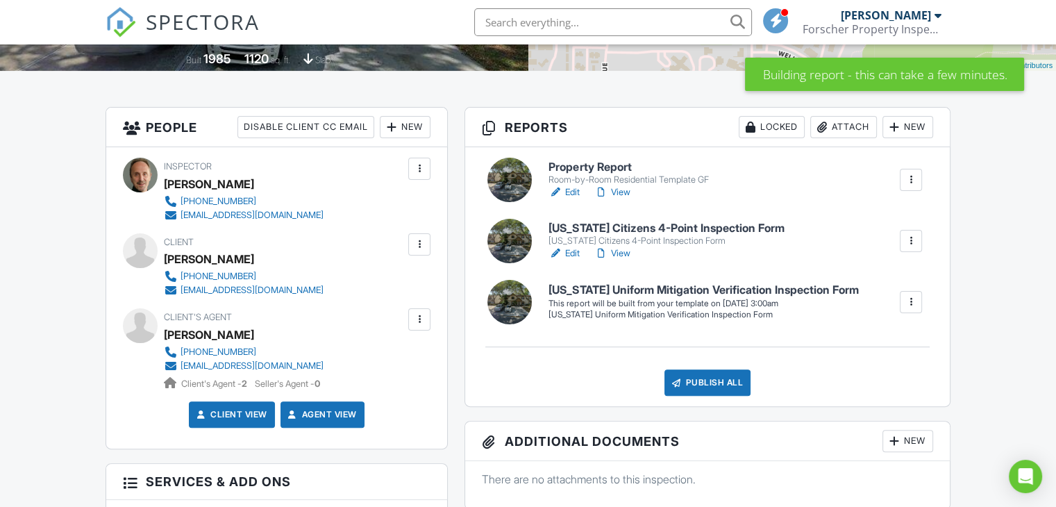
click at [907, 305] on div at bounding box center [911, 302] width 14 height 14
click at [885, 340] on div "Build Now" at bounding box center [882, 344] width 67 height 17
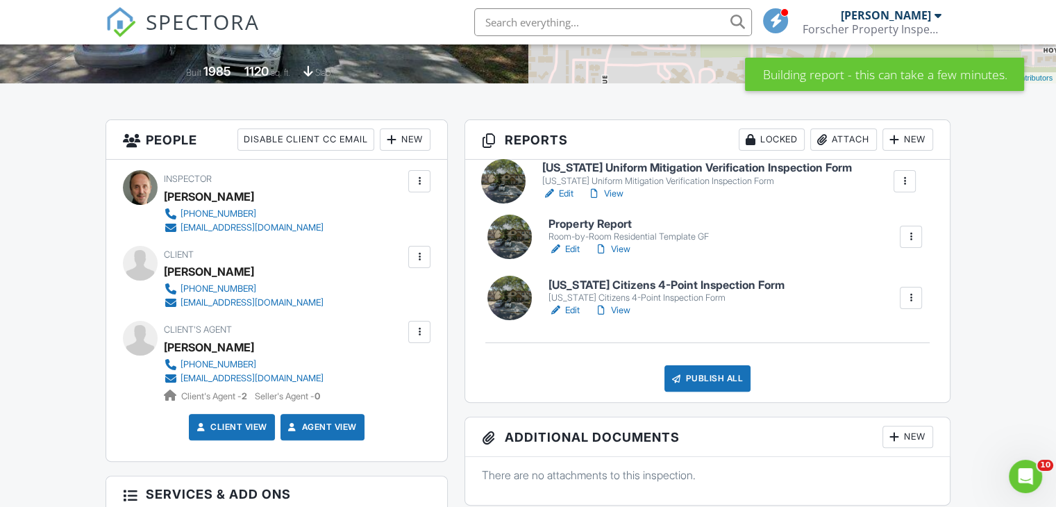
drag, startPoint x: 698, startPoint y: 311, endPoint x: 691, endPoint y: 177, distance: 134.1
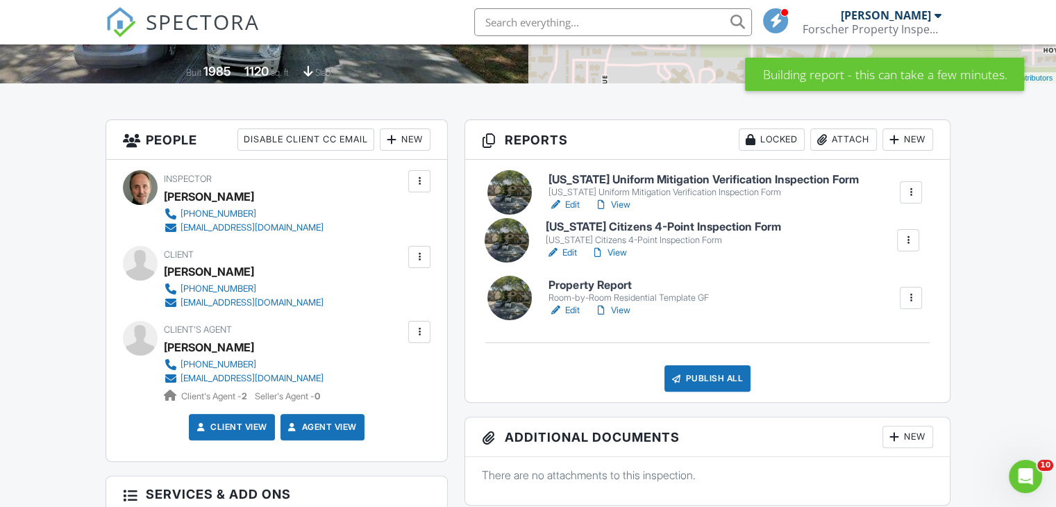
drag, startPoint x: 672, startPoint y: 307, endPoint x: 668, endPoint y: 230, distance: 76.4
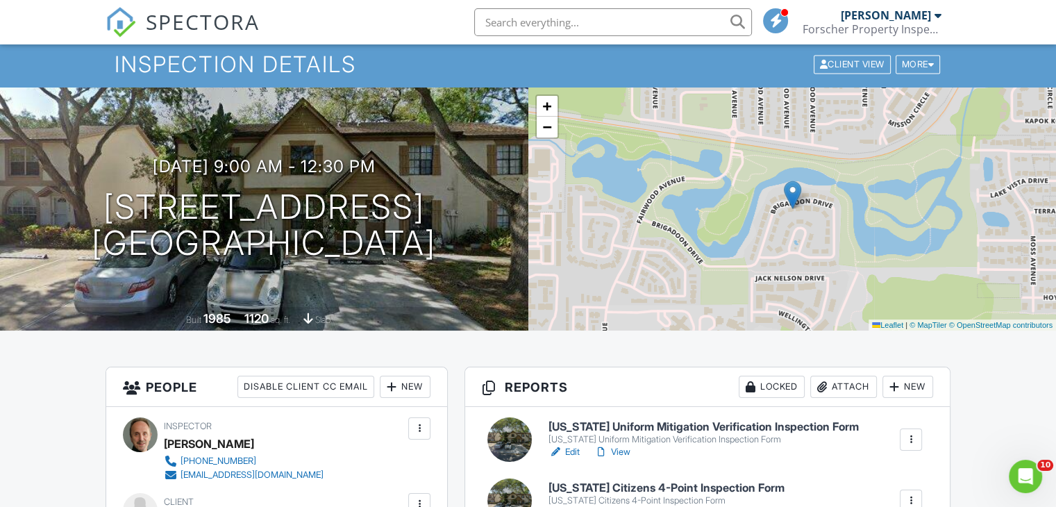
scroll to position [36, 0]
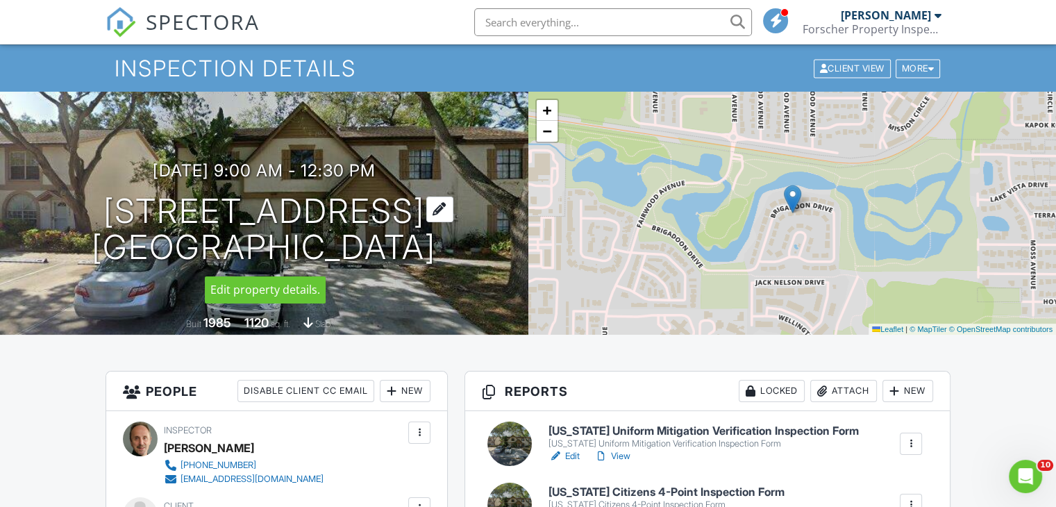
drag, startPoint x: 462, startPoint y: 264, endPoint x: 83, endPoint y: 207, distance: 382.6
click at [83, 207] on div "08/29/2025 9:00 am - 12:30 pm 2601 Brigadoon Dr Clearwater, FL 33759" at bounding box center [264, 213] width 528 height 105
copy h1 "2601 Brigadoon Dr Clearwater, FL 33759"
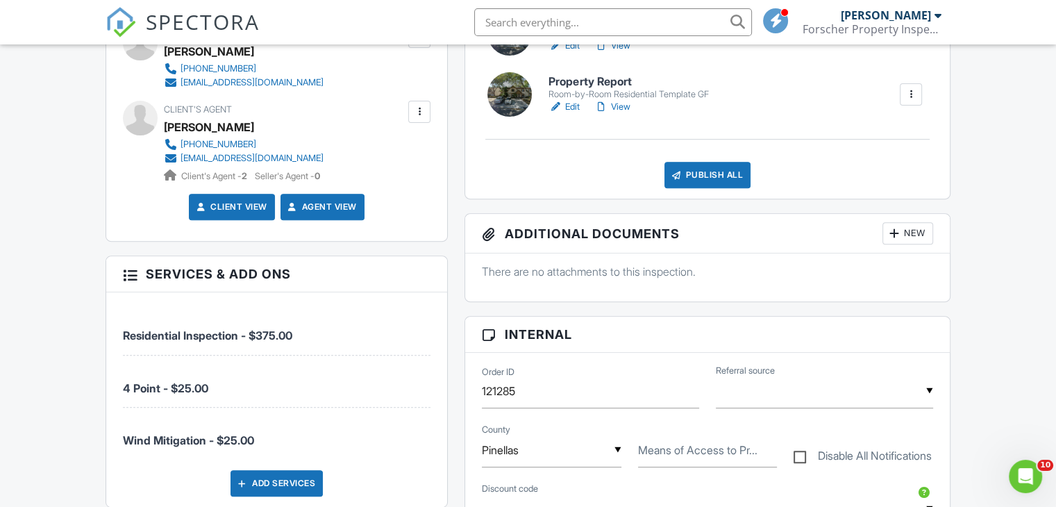
scroll to position [521, 0]
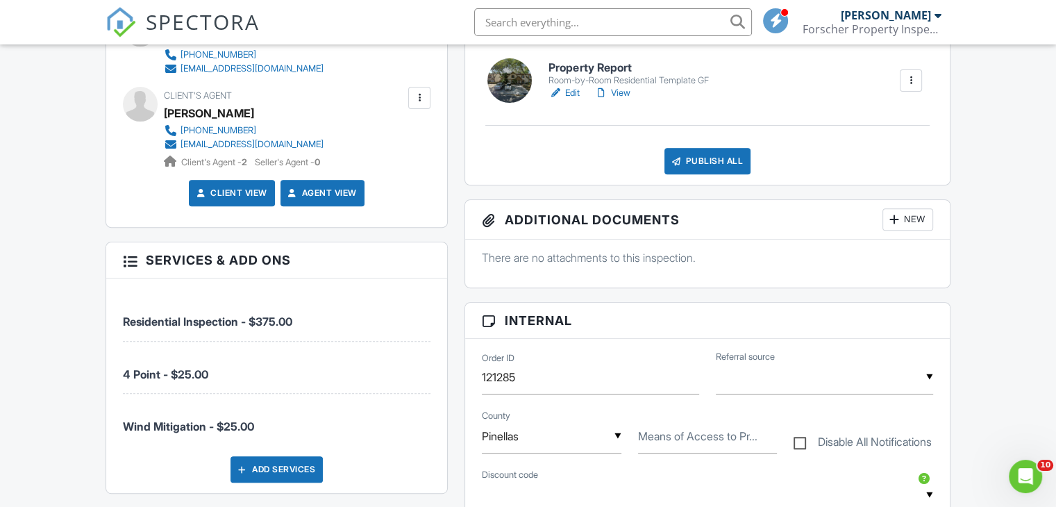
click at [597, 73] on h6 "Property Report" at bounding box center [628, 68] width 160 height 12
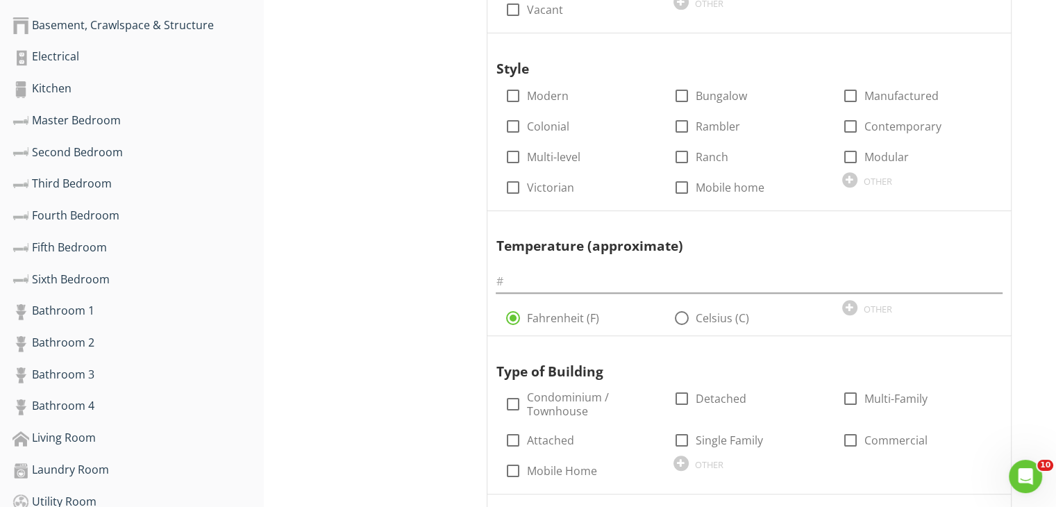
scroll to position [539, 0]
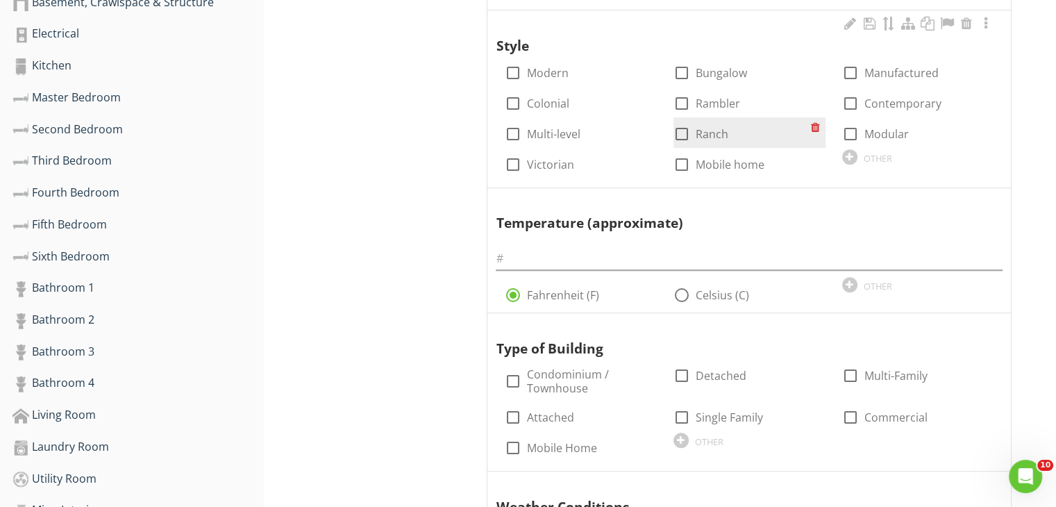
click at [699, 130] on label "Ranch" at bounding box center [711, 134] width 33 height 14
checkbox input "true"
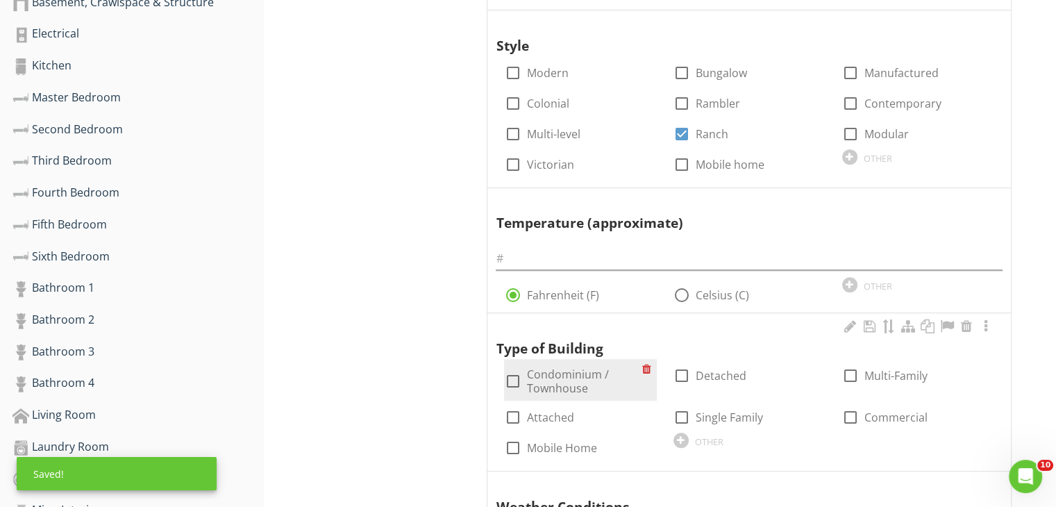
click at [550, 377] on label "Condominium / Townhouse" at bounding box center [583, 381] width 115 height 28
checkbox input "true"
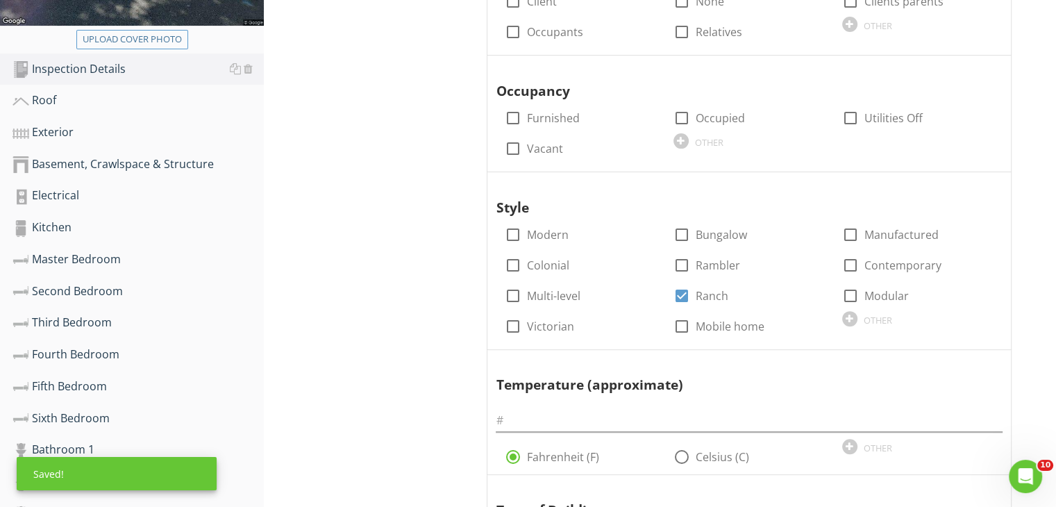
scroll to position [362, 0]
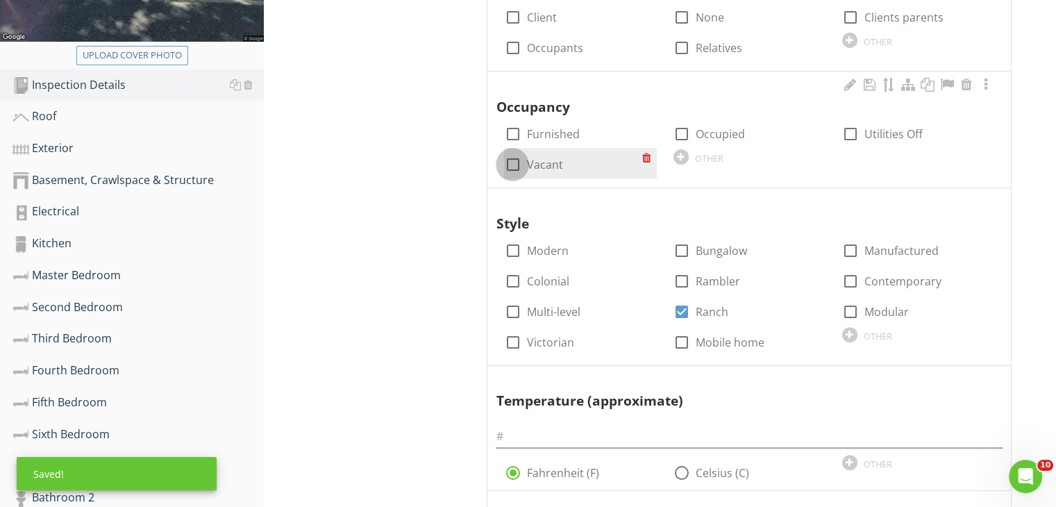
click at [519, 168] on div at bounding box center [512, 165] width 24 height 24
checkbox input "true"
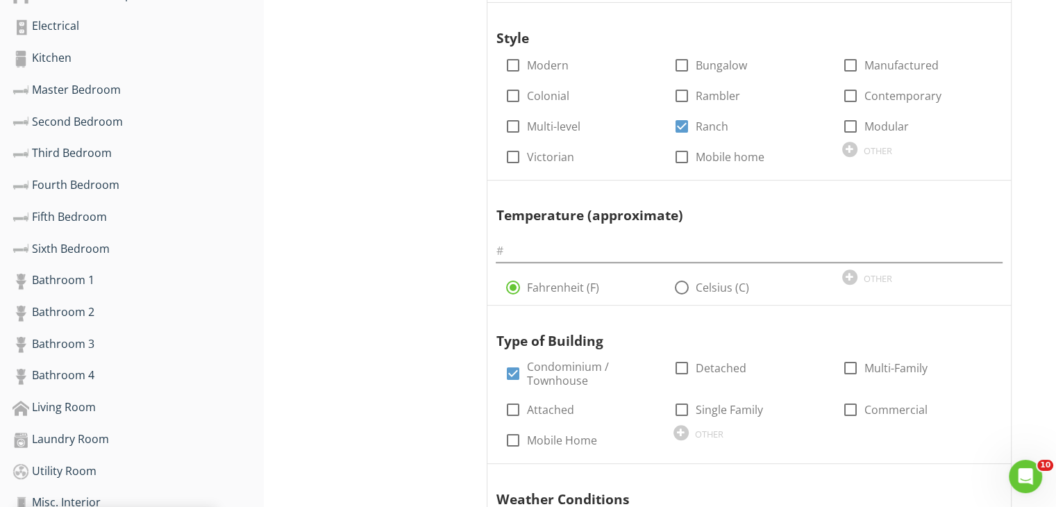
scroll to position [544, 0]
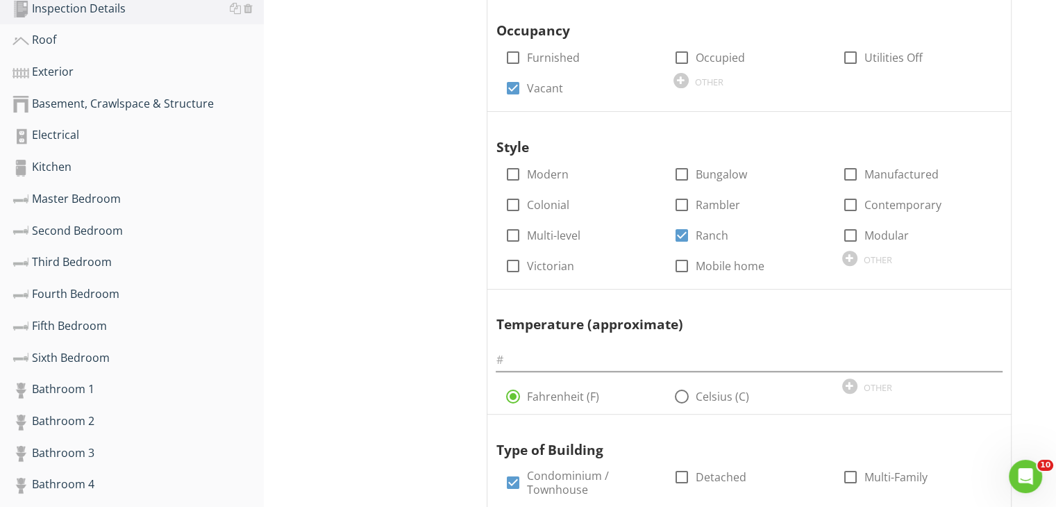
scroll to position [433, 0]
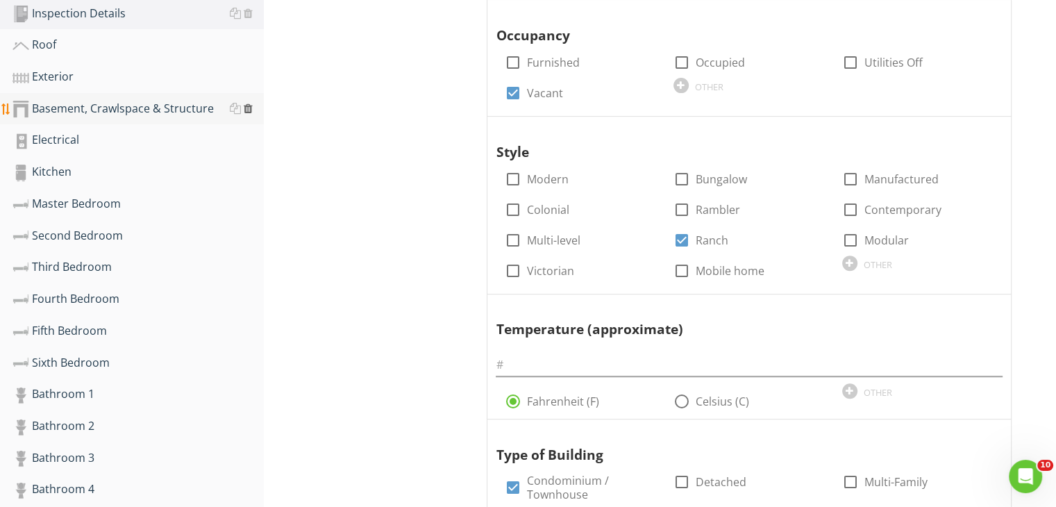
click at [245, 109] on div at bounding box center [248, 108] width 9 height 11
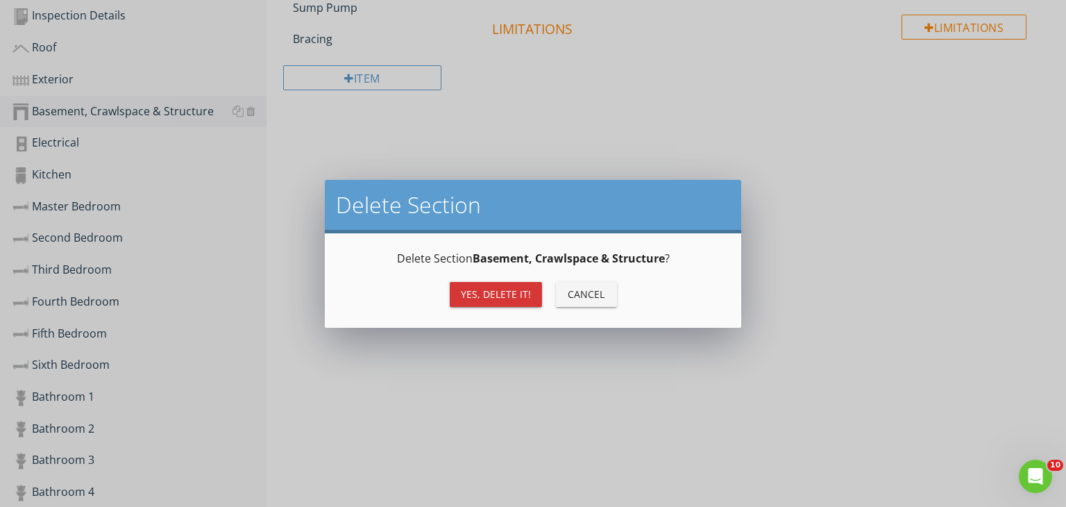
click at [487, 285] on button "Yes, Delete it!" at bounding box center [496, 294] width 92 height 25
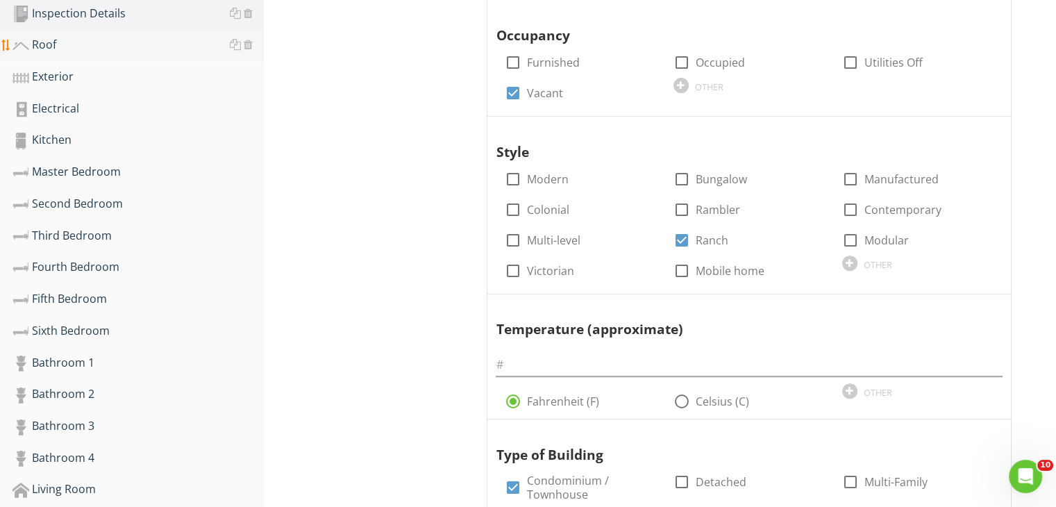
click at [69, 42] on div "Roof" at bounding box center [137, 45] width 251 height 18
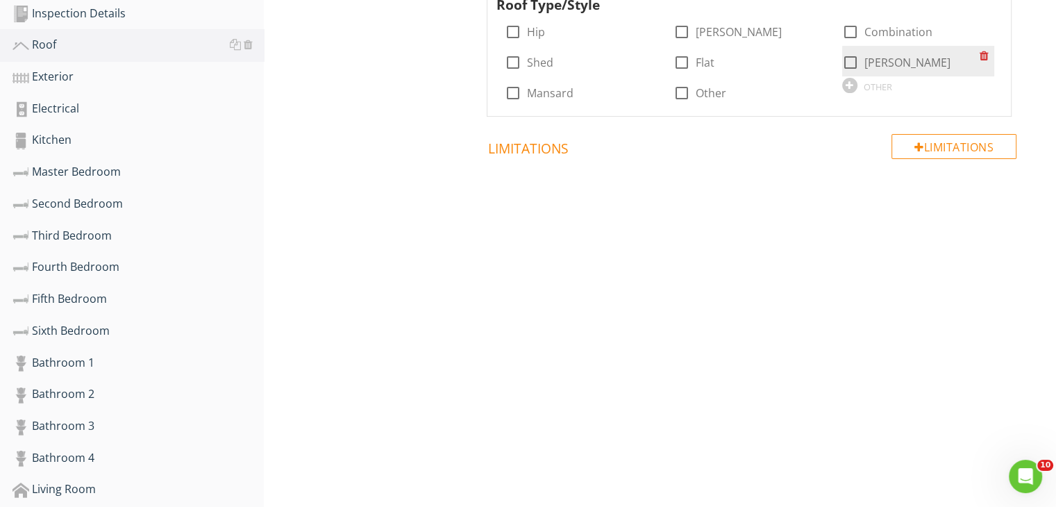
click at [850, 59] on div at bounding box center [850, 63] width 24 height 24
checkbox input "true"
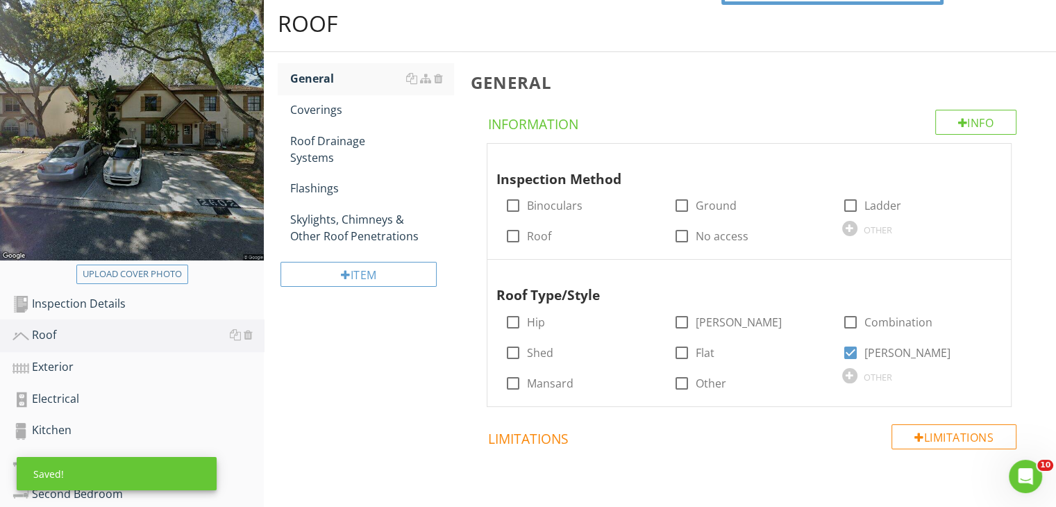
scroll to position [140, 0]
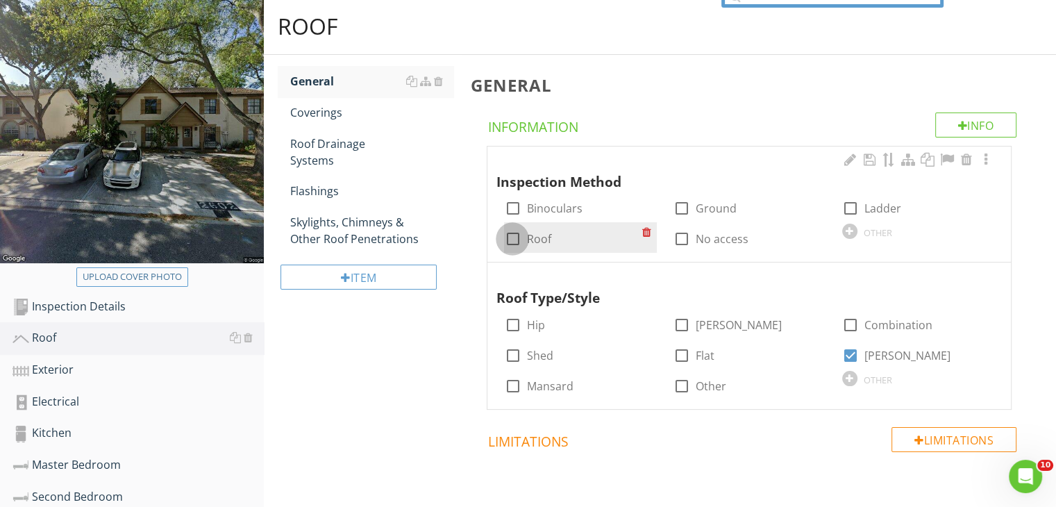
click at [514, 236] on div at bounding box center [512, 239] width 24 height 24
checkbox input "false"
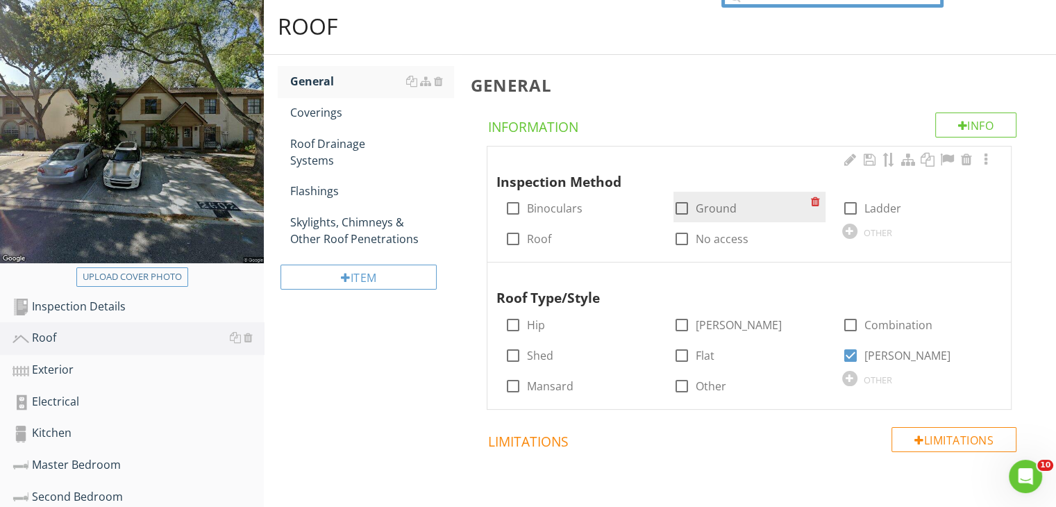
click at [683, 210] on div at bounding box center [682, 208] width 24 height 24
checkbox input "true"
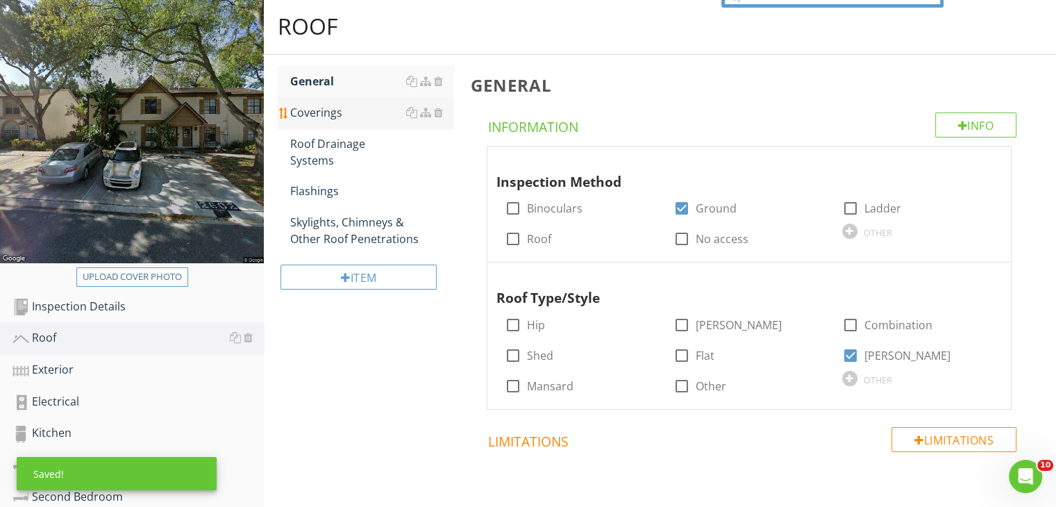
click at [301, 107] on div "Coverings" at bounding box center [371, 112] width 163 height 17
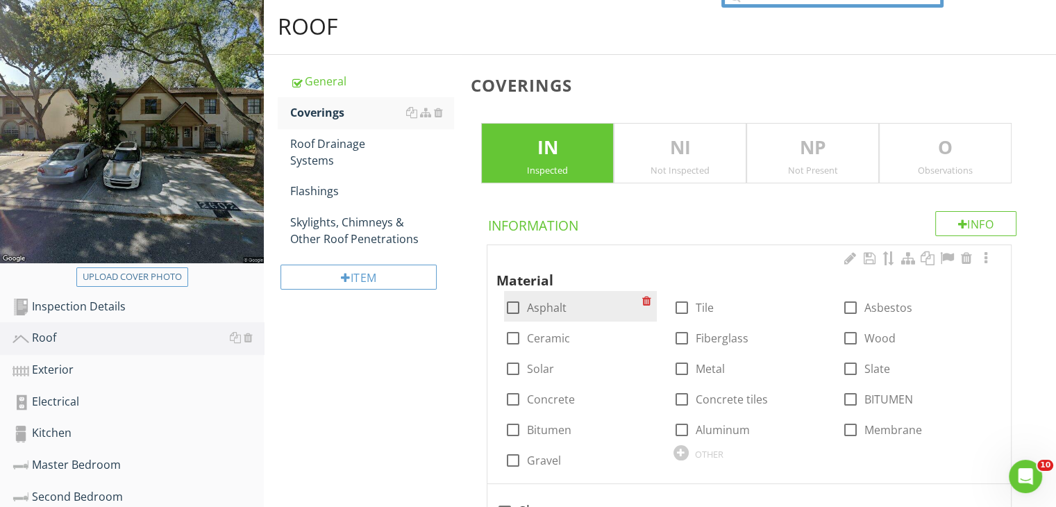
click at [521, 309] on div at bounding box center [512, 308] width 24 height 24
checkbox input "true"
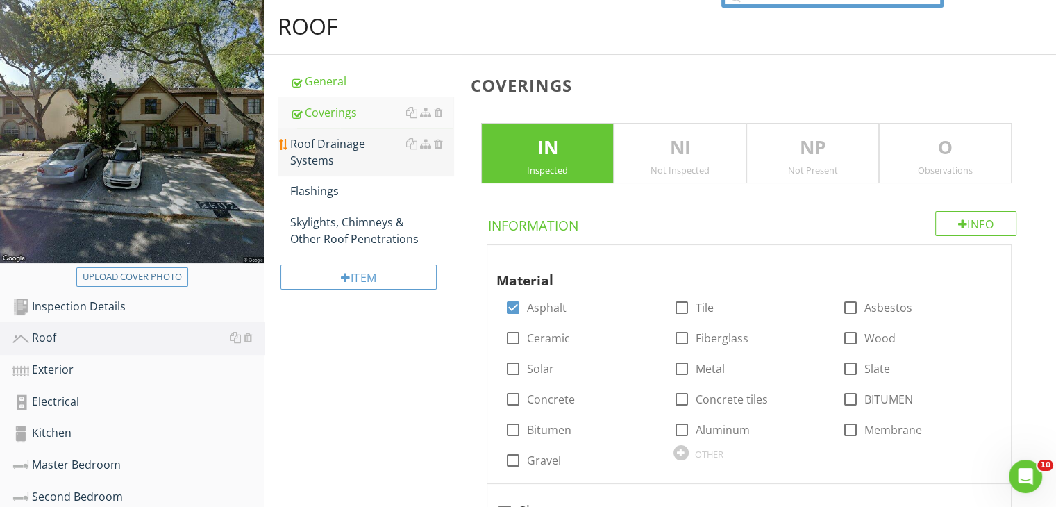
click at [332, 155] on div "Roof Drainage Systems" at bounding box center [371, 151] width 163 height 33
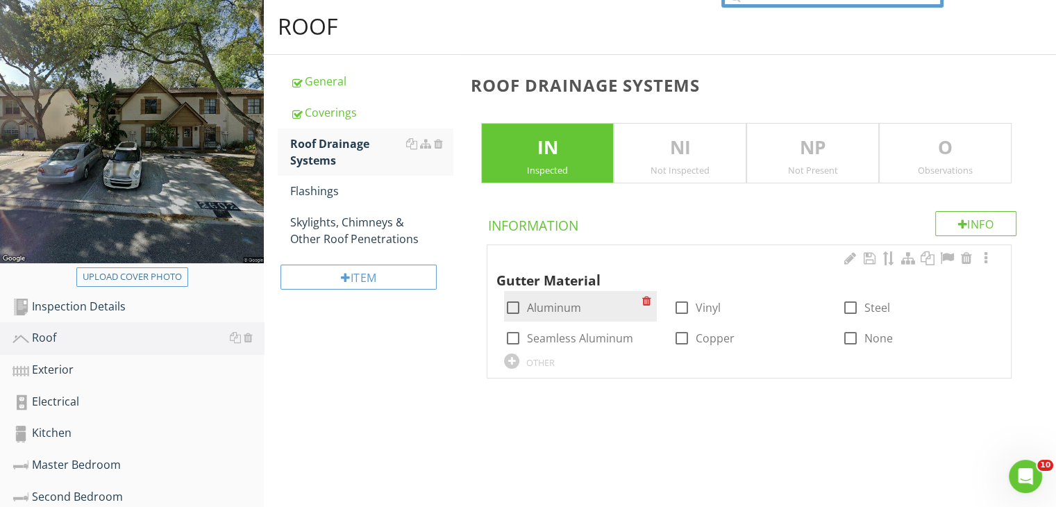
click at [522, 309] on div at bounding box center [512, 308] width 24 height 24
checkbox input "true"
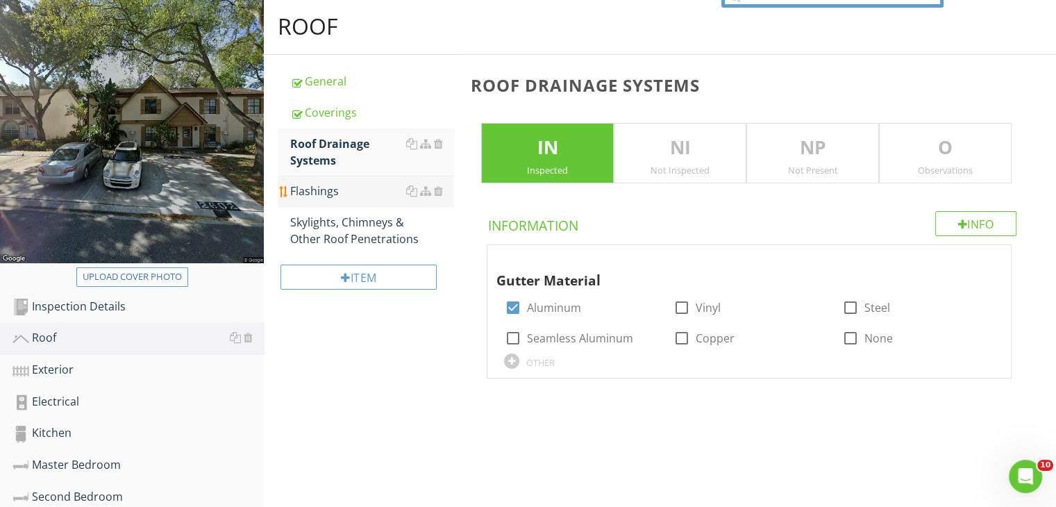
click at [327, 201] on link "Flashings" at bounding box center [371, 191] width 163 height 31
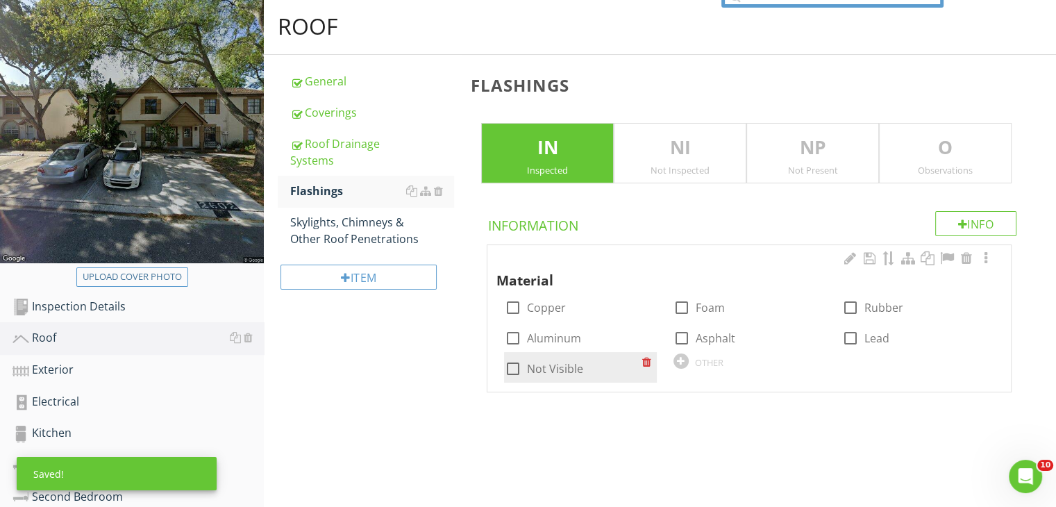
click at [515, 365] on div at bounding box center [512, 369] width 24 height 24
checkbox input "true"
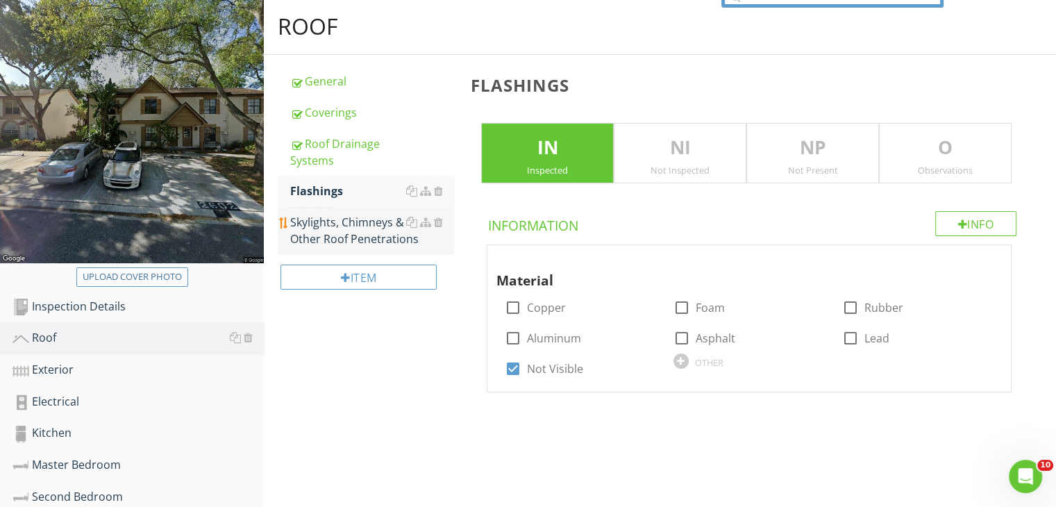
click at [377, 239] on div "Skylights, Chimneys & Other Roof Penetrations" at bounding box center [371, 230] width 163 height 33
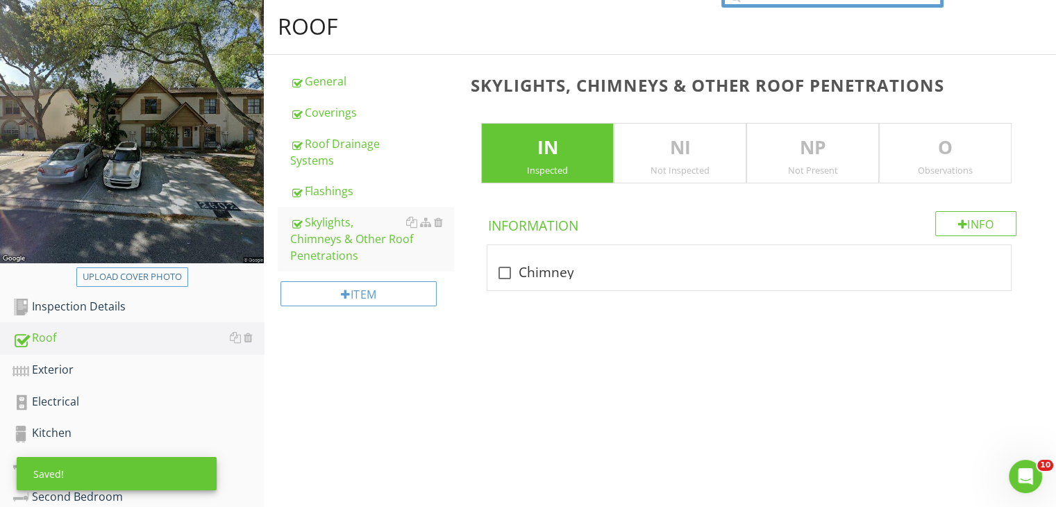
click at [807, 140] on p "NP" at bounding box center [812, 148] width 131 height 28
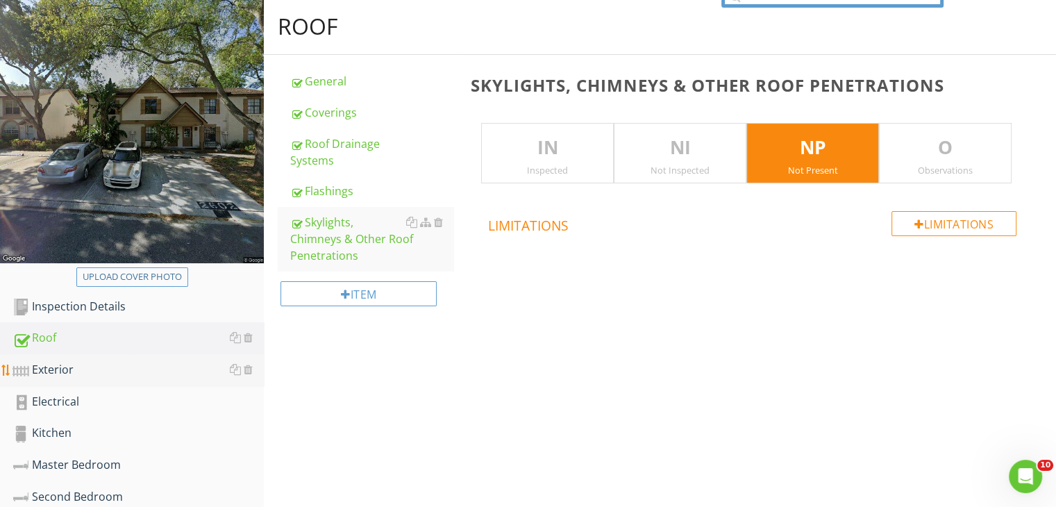
click at [46, 371] on div "Exterior" at bounding box center [137, 370] width 251 height 18
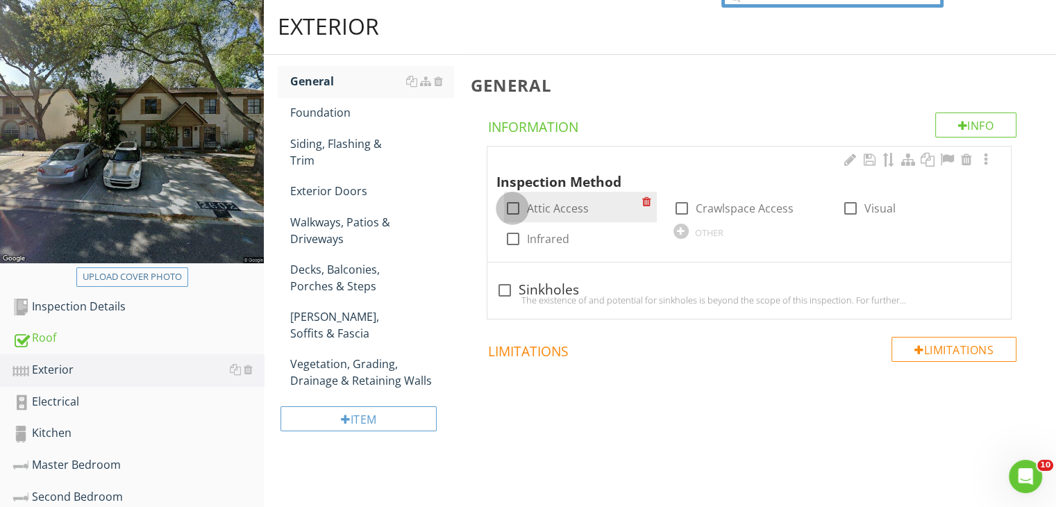
click at [516, 203] on div at bounding box center [512, 208] width 24 height 24
checkbox input "true"
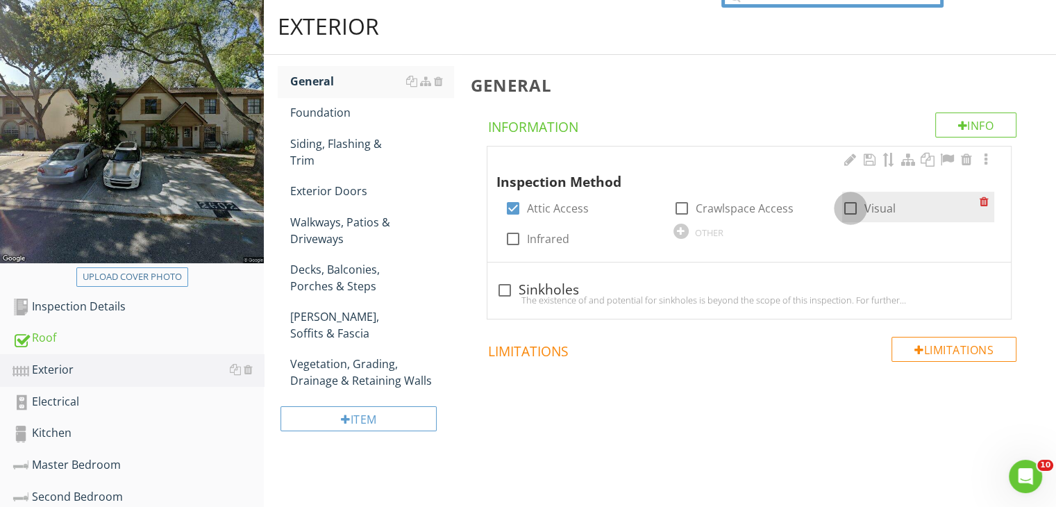
click at [857, 204] on div at bounding box center [850, 208] width 24 height 24
checkbox input "true"
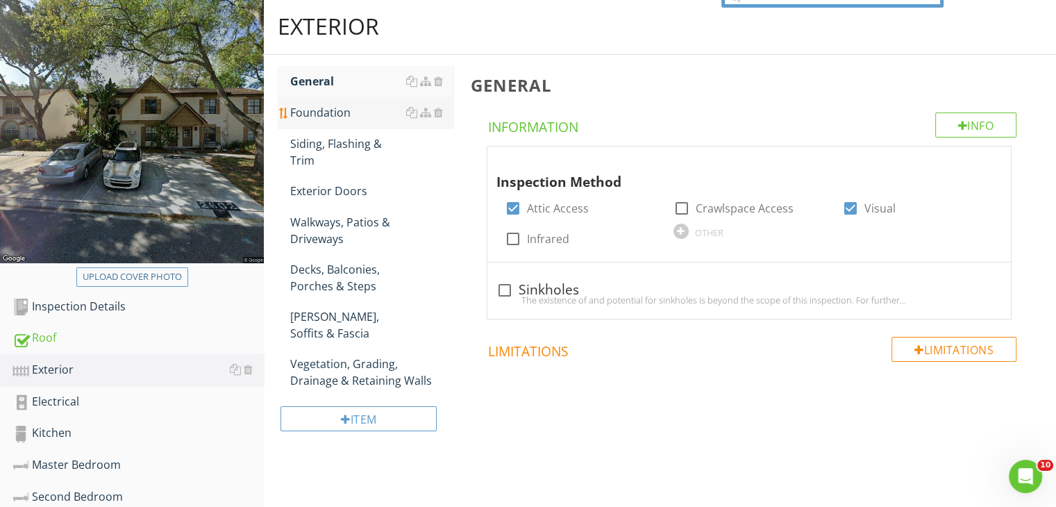
click at [339, 109] on div "Foundation" at bounding box center [371, 112] width 163 height 17
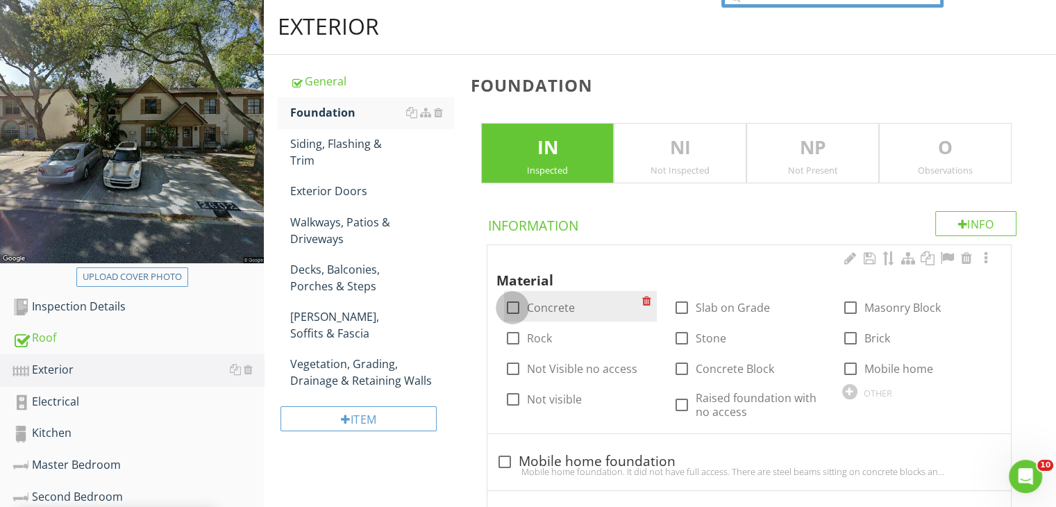
click at [514, 303] on div at bounding box center [512, 308] width 24 height 24
checkbox input "false"
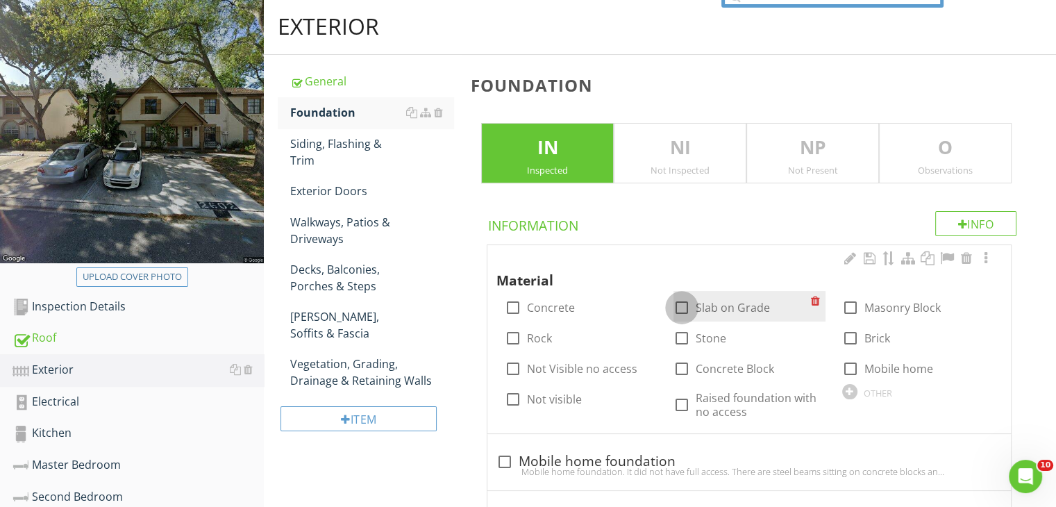
click at [680, 306] on div at bounding box center [682, 308] width 24 height 24
checkbox input "true"
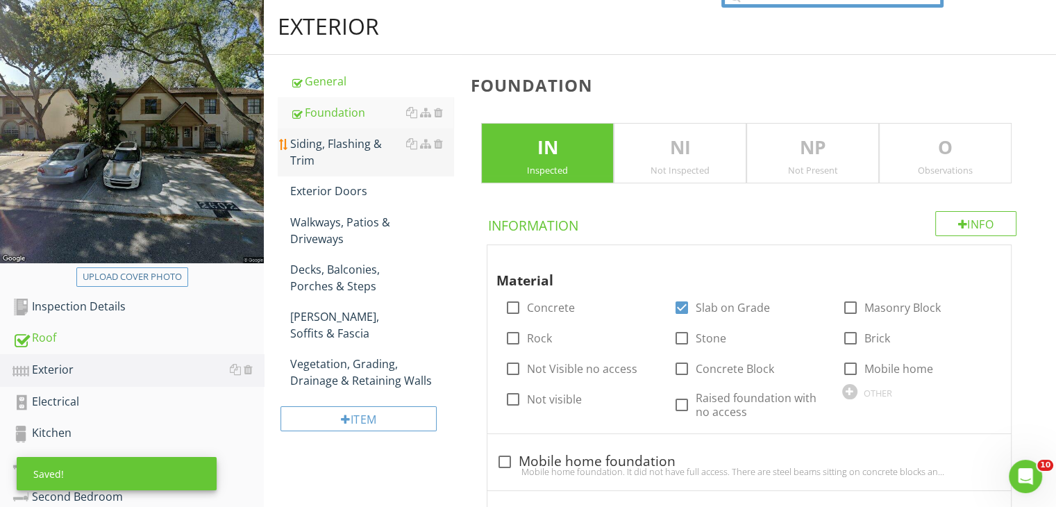
click at [336, 147] on div "Siding, Flashing & Trim" at bounding box center [371, 151] width 163 height 33
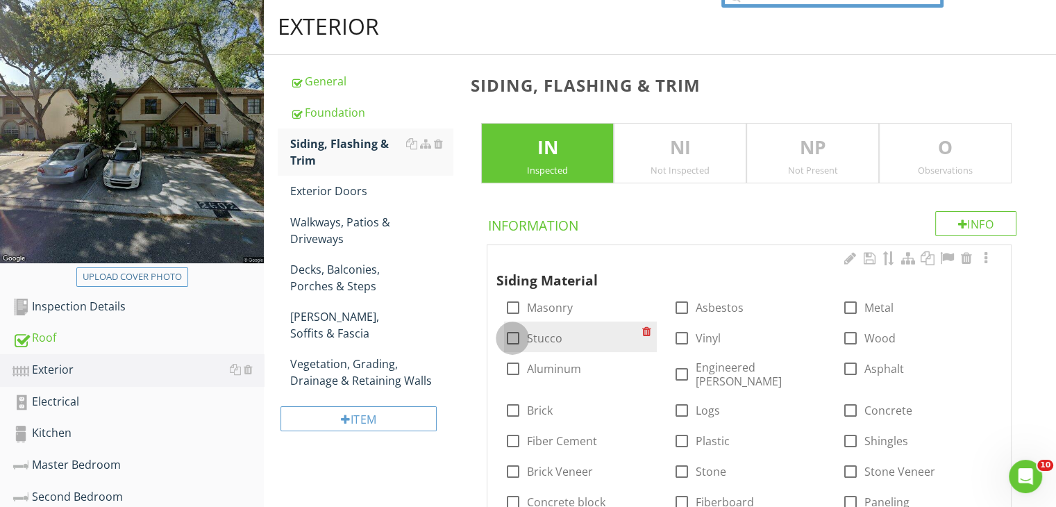
click at [516, 336] on div at bounding box center [512, 338] width 24 height 24
checkbox input "true"
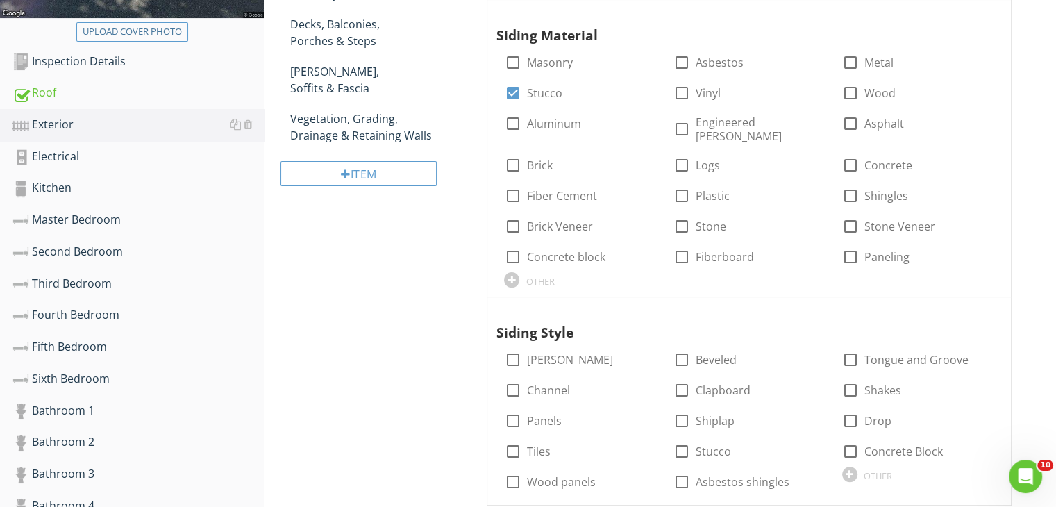
scroll to position [405, 0]
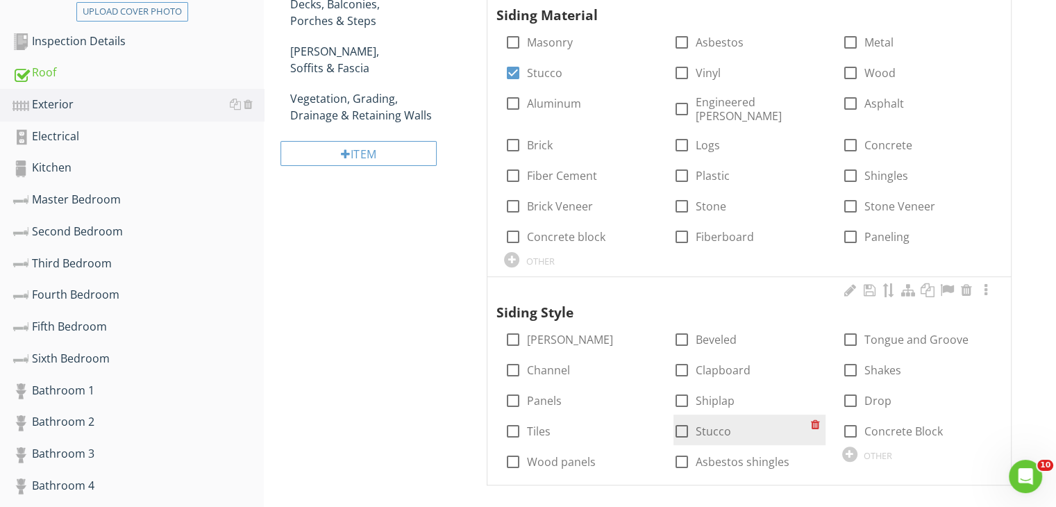
click at [681, 419] on div at bounding box center [682, 431] width 24 height 24
checkbox input "true"
click at [370, 410] on div "Exterior General Foundation Siding, Flashing & Trim Exterior Doors Walkways, Pa…" at bounding box center [660, 126] width 792 height 786
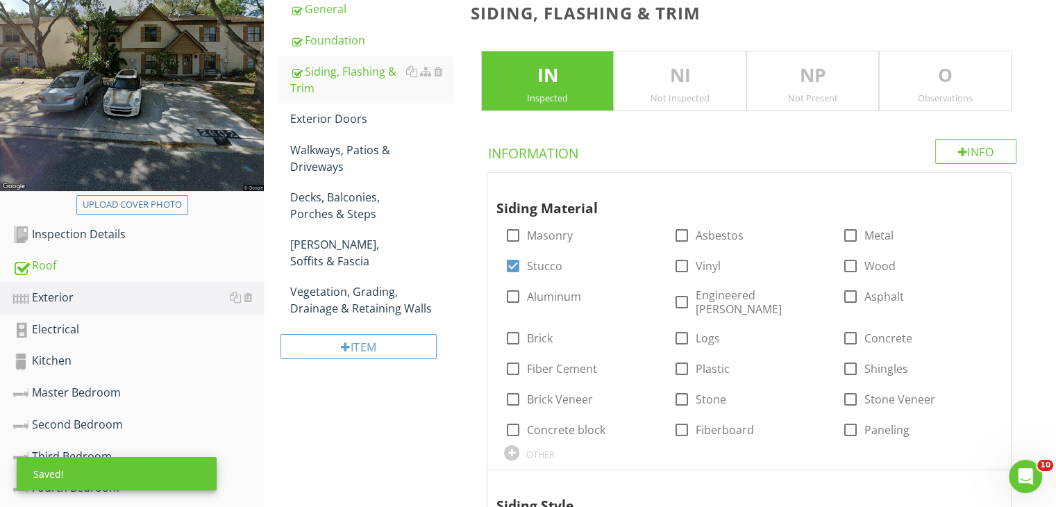
scroll to position [128, 0]
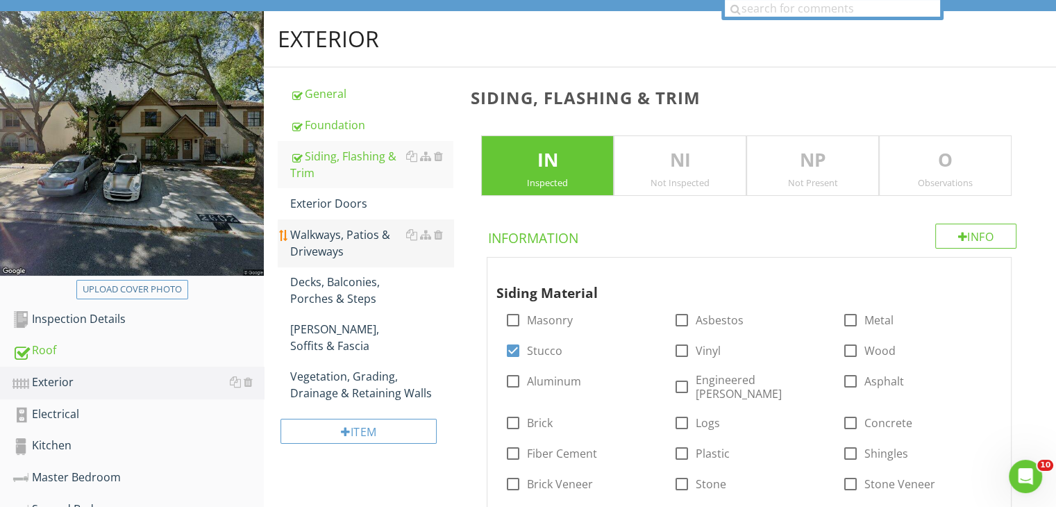
click at [339, 235] on div "Walkways, Patios & Driveways" at bounding box center [371, 242] width 163 height 33
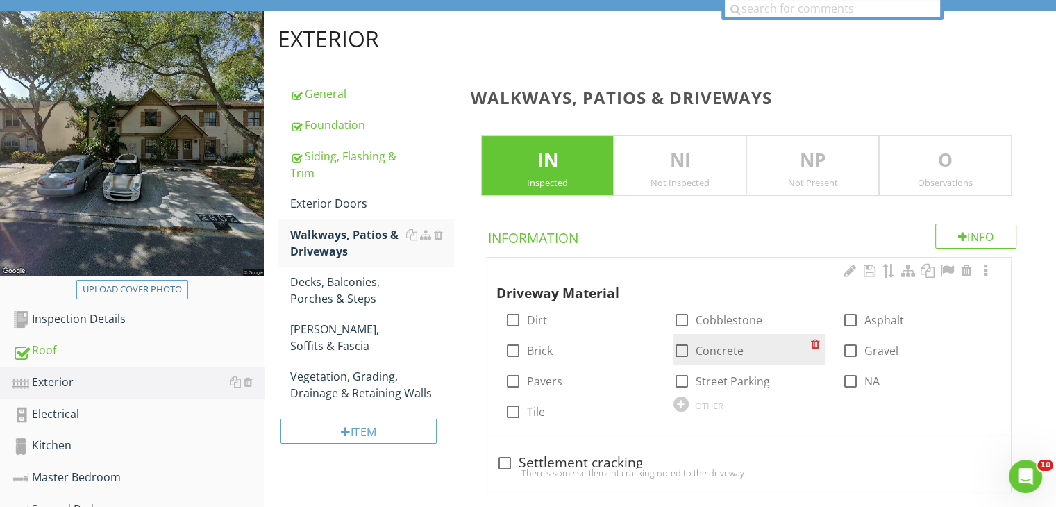
click at [678, 344] on div at bounding box center [682, 351] width 24 height 24
checkbox input "true"
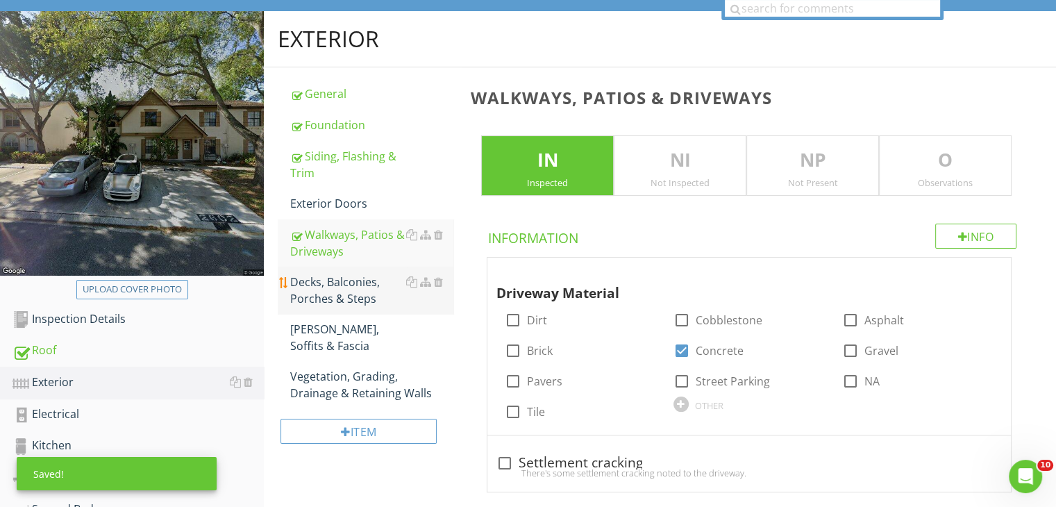
click at [341, 286] on div "Decks, Balconies, Porches & Steps" at bounding box center [371, 289] width 163 height 33
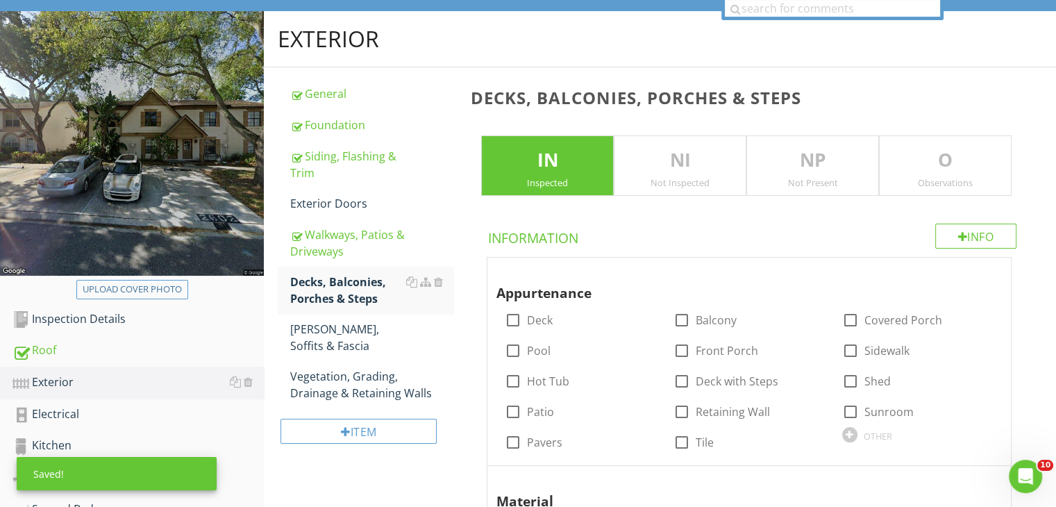
click at [818, 153] on p "NP" at bounding box center [812, 160] width 131 height 28
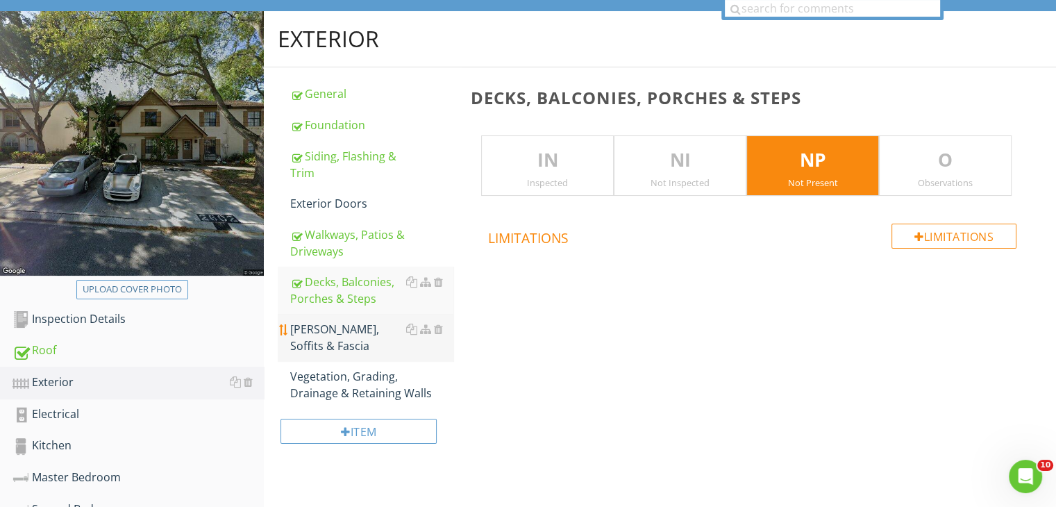
click at [353, 331] on div "Eaves, Soffits & Fascia" at bounding box center [371, 337] width 163 height 33
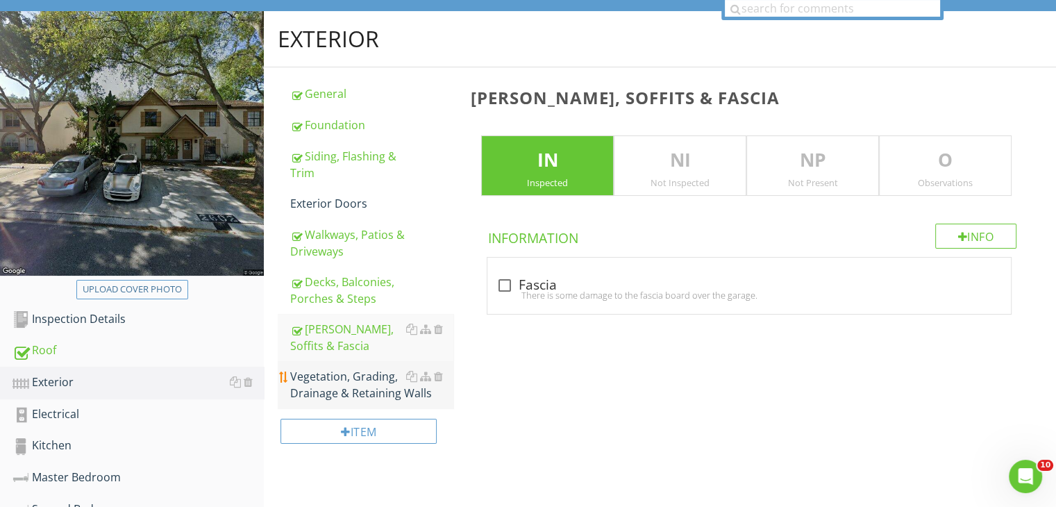
click at [351, 376] on div "Vegetation, Grading, Drainage & Retaining Walls" at bounding box center [371, 384] width 163 height 33
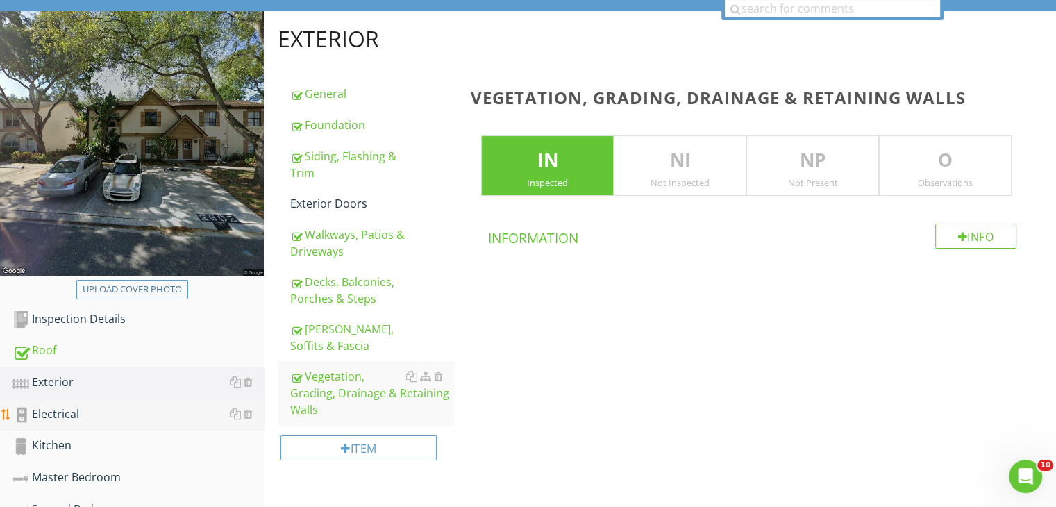
click at [75, 416] on div "Electrical" at bounding box center [137, 414] width 251 height 18
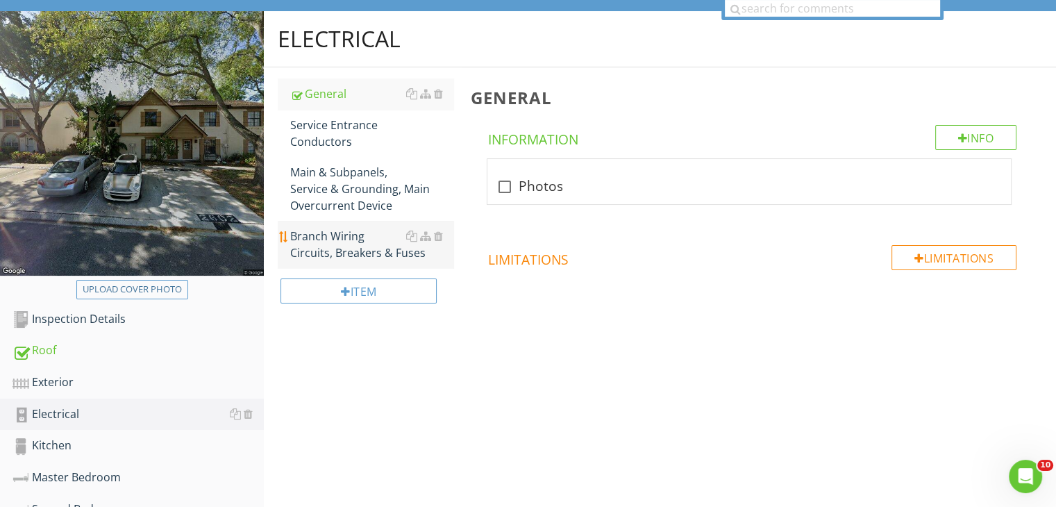
click at [332, 236] on div "Branch Wiring Circuits, Breakers & Fuses" at bounding box center [371, 244] width 163 height 33
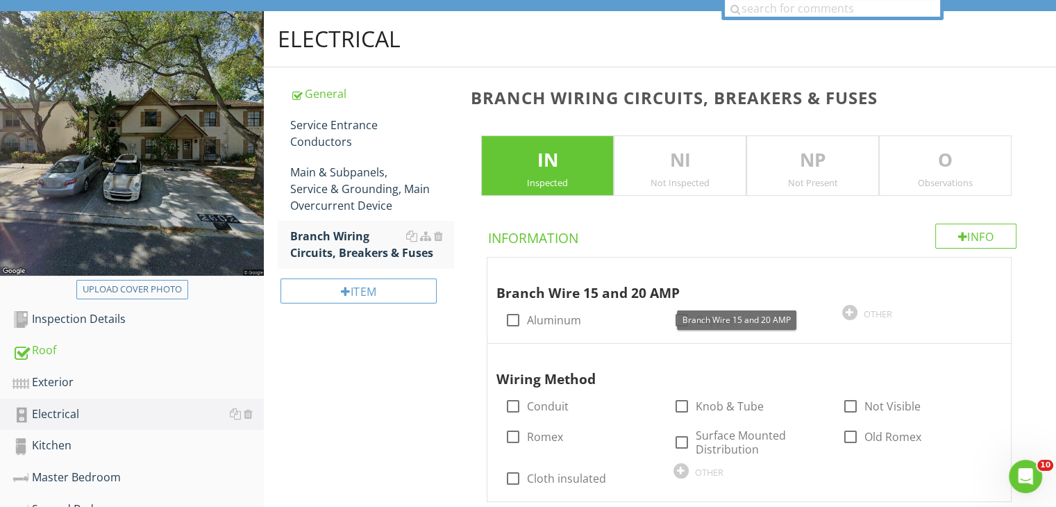
click at [683, 313] on div at bounding box center [682, 320] width 24 height 24
checkbox input "true"
click at [445, 362] on div "Electrical General Service Entrance Conductors Main & Subpanels, Service & Grou…" at bounding box center [660, 273] width 792 height 525
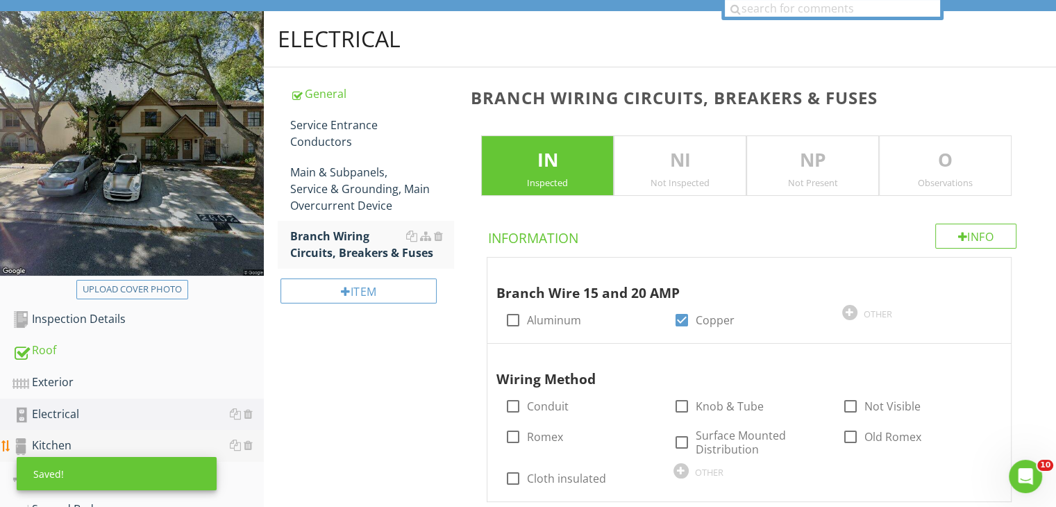
click at [74, 440] on div "Kitchen" at bounding box center [137, 446] width 251 height 18
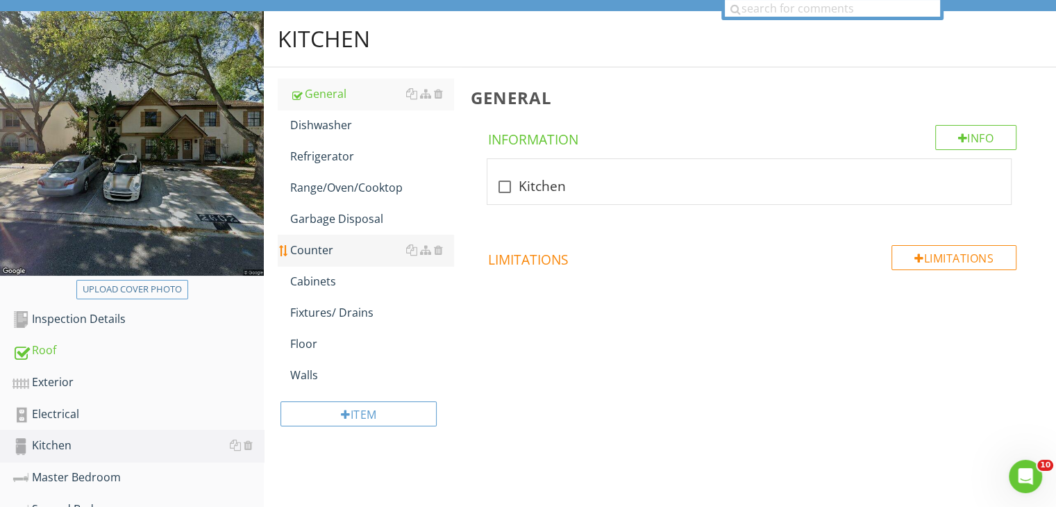
click at [317, 246] on div "Counter" at bounding box center [371, 250] width 163 height 17
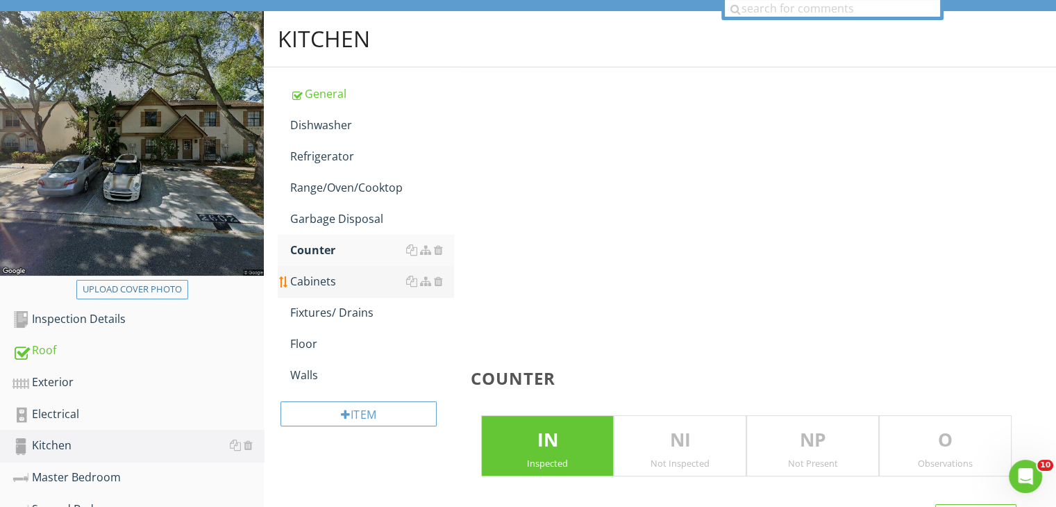
click at [317, 281] on div "Cabinets" at bounding box center [371, 281] width 163 height 17
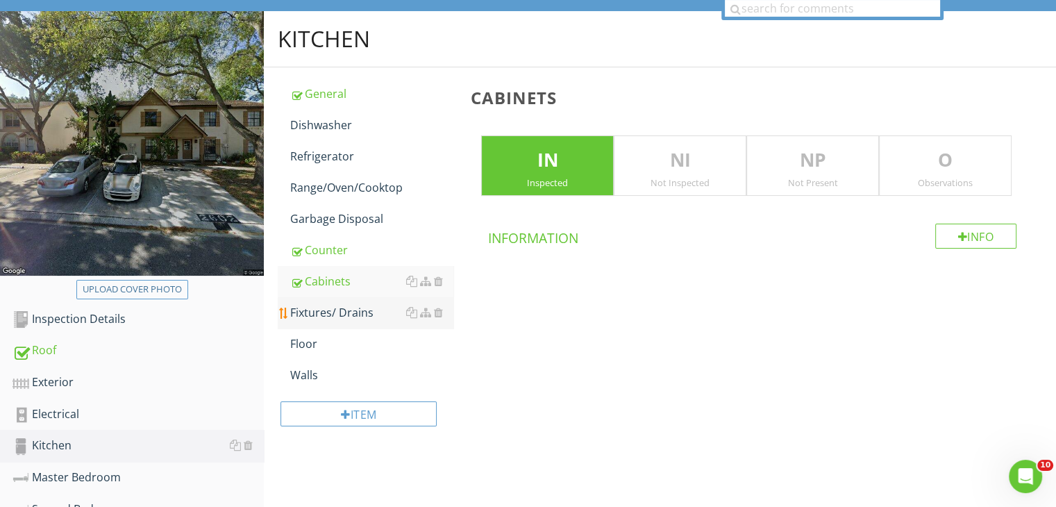
click at [321, 307] on div "Fixtures/ Drains" at bounding box center [371, 312] width 163 height 17
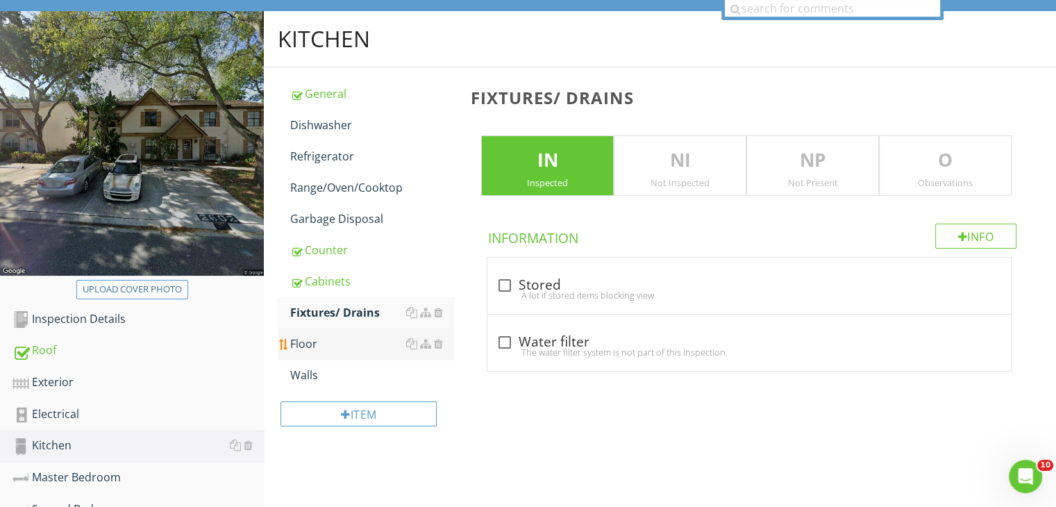
click at [317, 328] on link "Floor" at bounding box center [371, 343] width 163 height 31
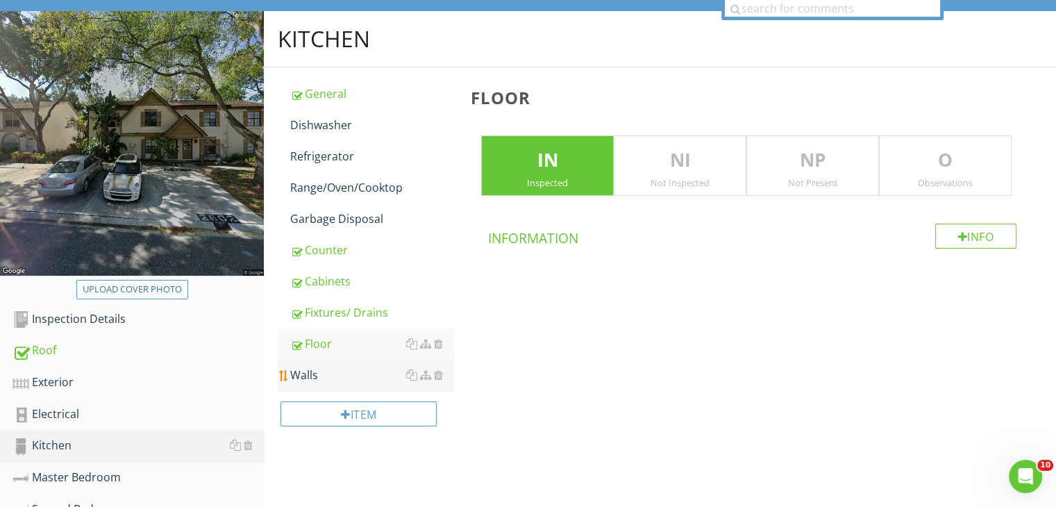
click at [316, 362] on link "Walls" at bounding box center [371, 375] width 163 height 31
click at [106, 473] on div "Master Bedroom" at bounding box center [137, 478] width 251 height 18
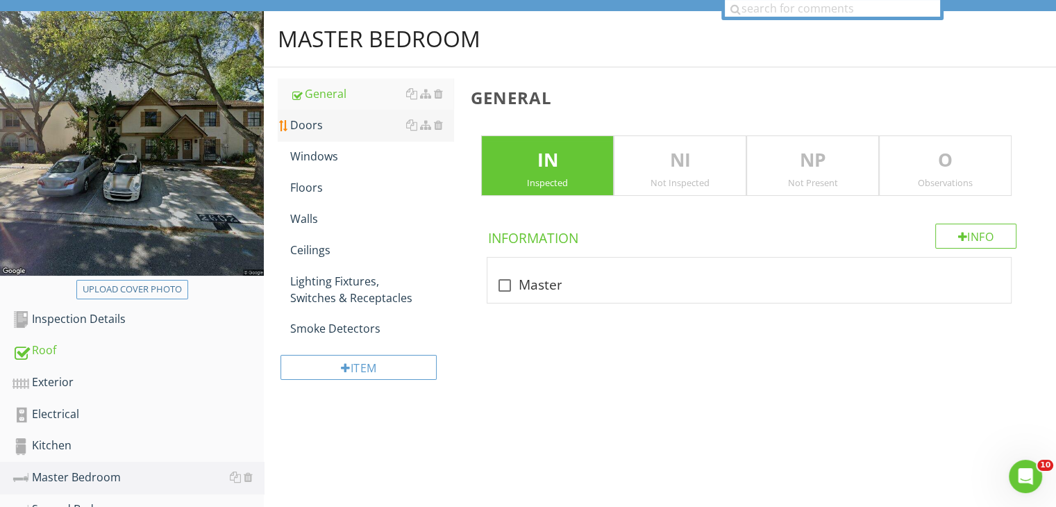
click at [295, 131] on div "Doors" at bounding box center [371, 125] width 163 height 17
click at [295, 182] on div "Floors" at bounding box center [371, 187] width 163 height 17
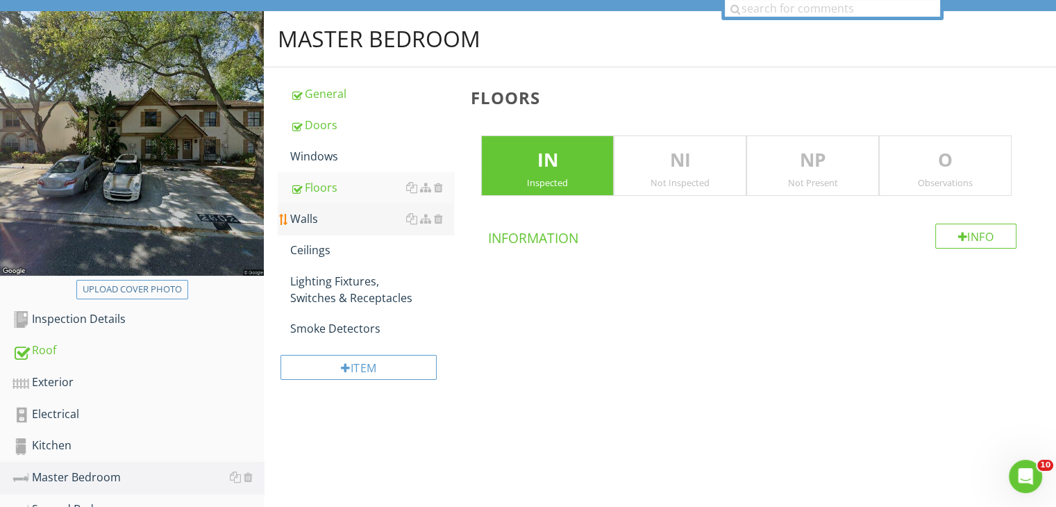
click at [302, 210] on div "Walls" at bounding box center [371, 218] width 163 height 17
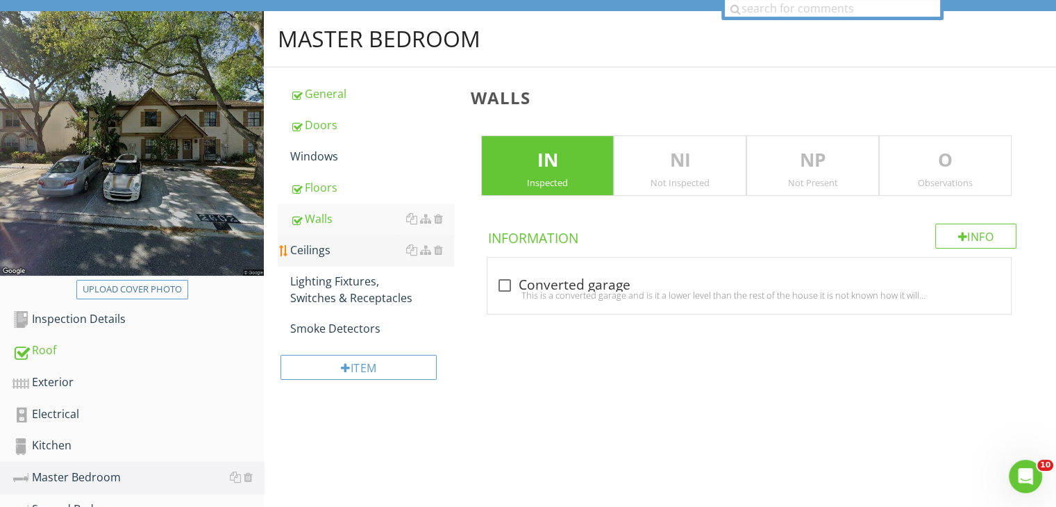
click at [306, 237] on link "Ceilings" at bounding box center [371, 250] width 163 height 31
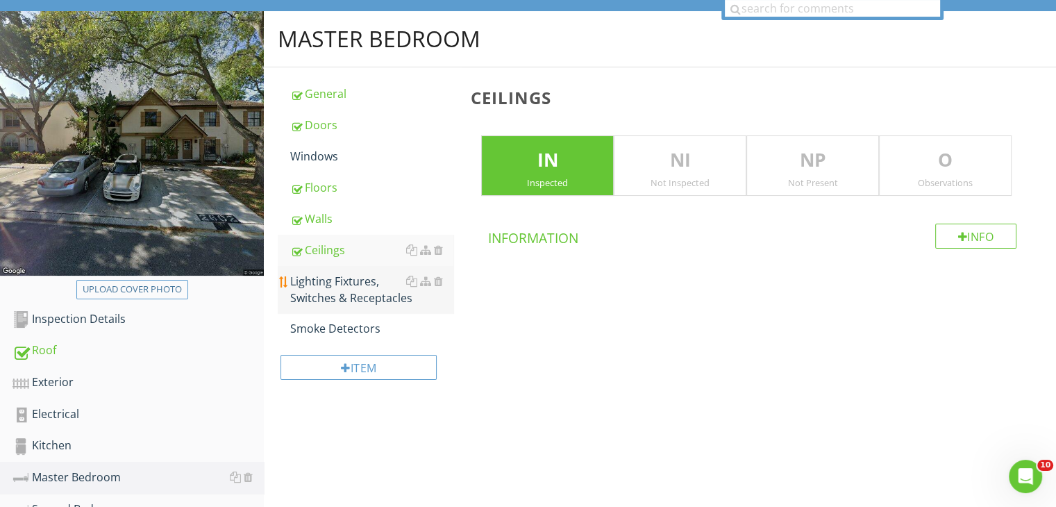
click at [310, 288] on div "Lighting Fixtures, Switches & Receptacles" at bounding box center [371, 289] width 163 height 33
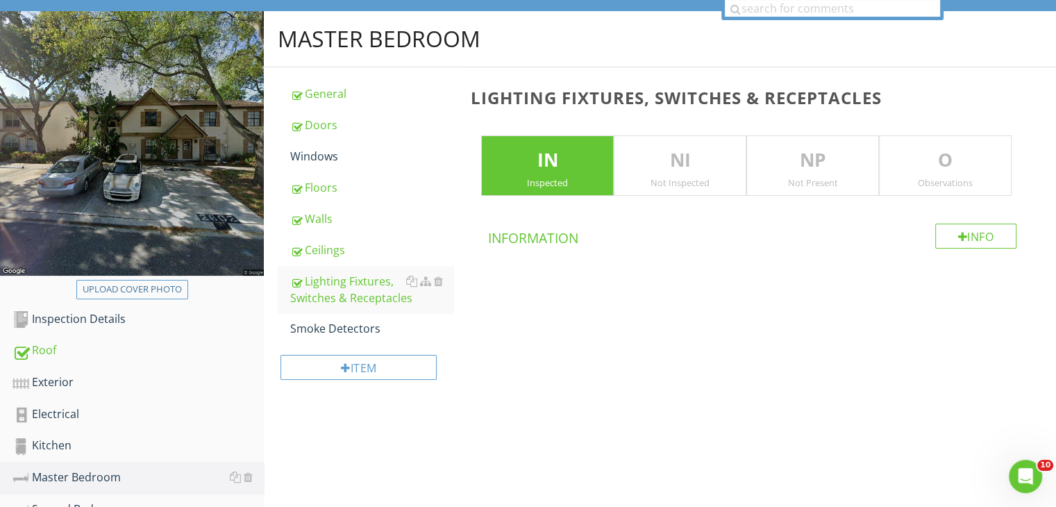
click at [825, 269] on span at bounding box center [752, 291] width 564 height 69
click at [102, 500] on div "Second Bedroom" at bounding box center [137, 509] width 251 height 18
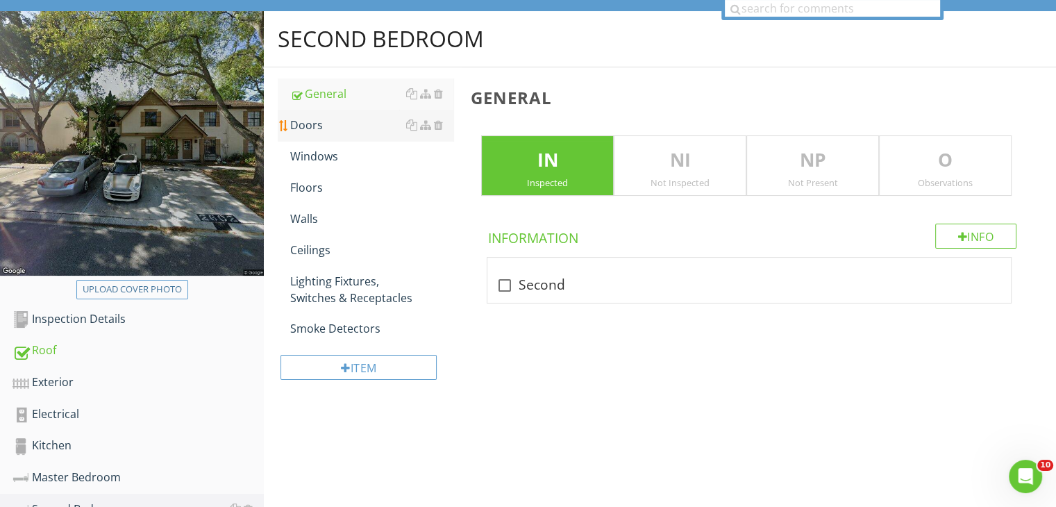
click at [328, 121] on div "Doors" at bounding box center [371, 125] width 163 height 17
click at [312, 181] on div "Floors" at bounding box center [371, 187] width 163 height 17
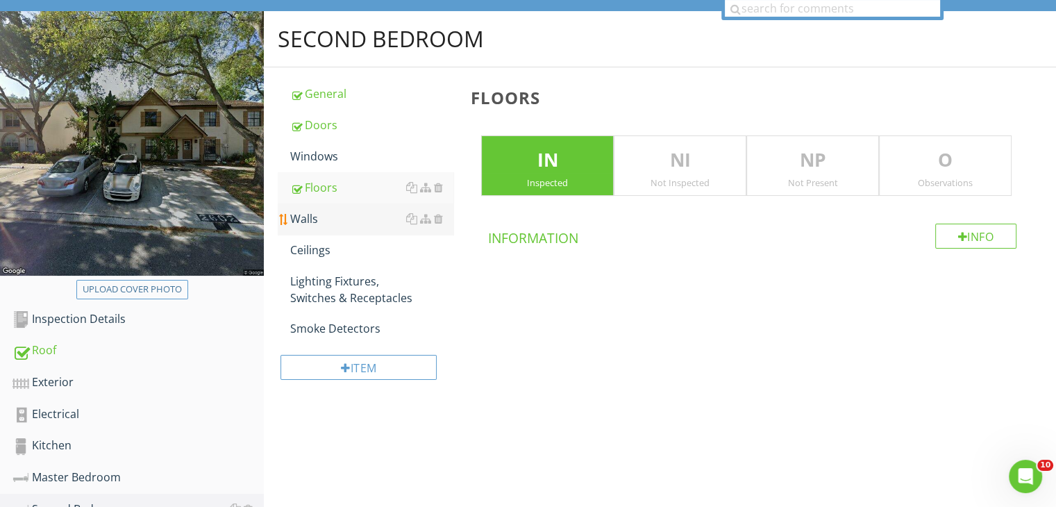
click at [303, 213] on div "Walls" at bounding box center [371, 218] width 163 height 17
click at [307, 242] on div "Ceilings" at bounding box center [371, 250] width 163 height 17
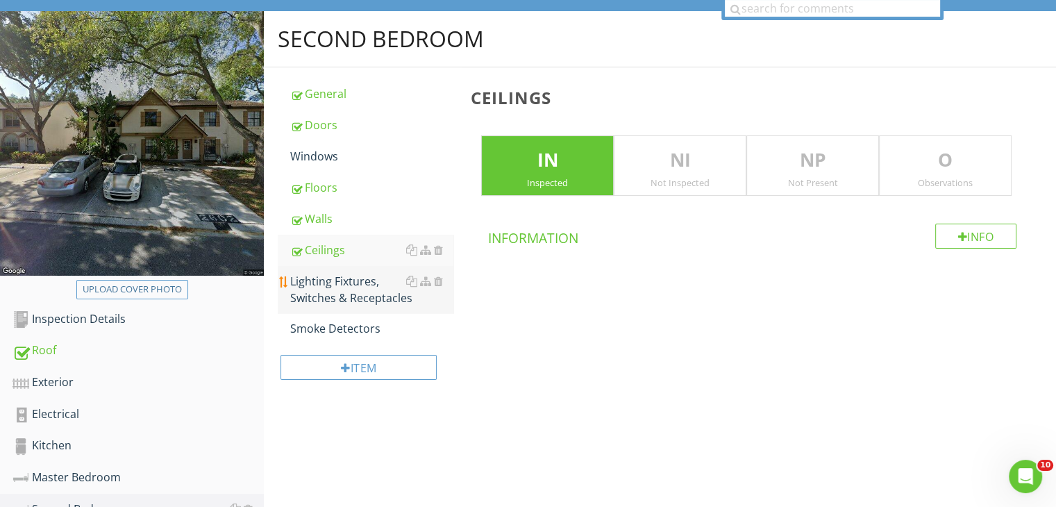
click at [315, 278] on div "Lighting Fixtures, Switches & Receptacles" at bounding box center [371, 289] width 163 height 33
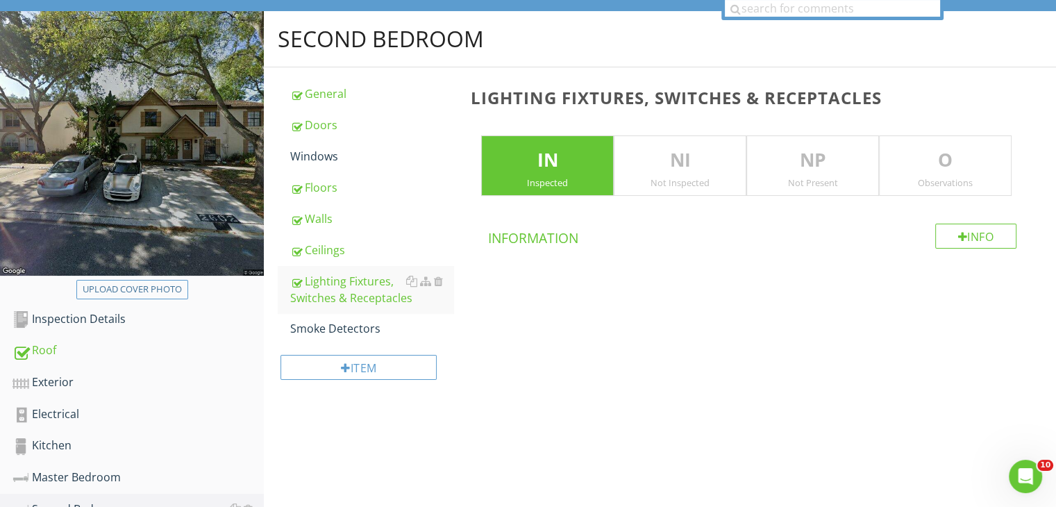
click at [322, 396] on div "Item" at bounding box center [366, 372] width 176 height 56
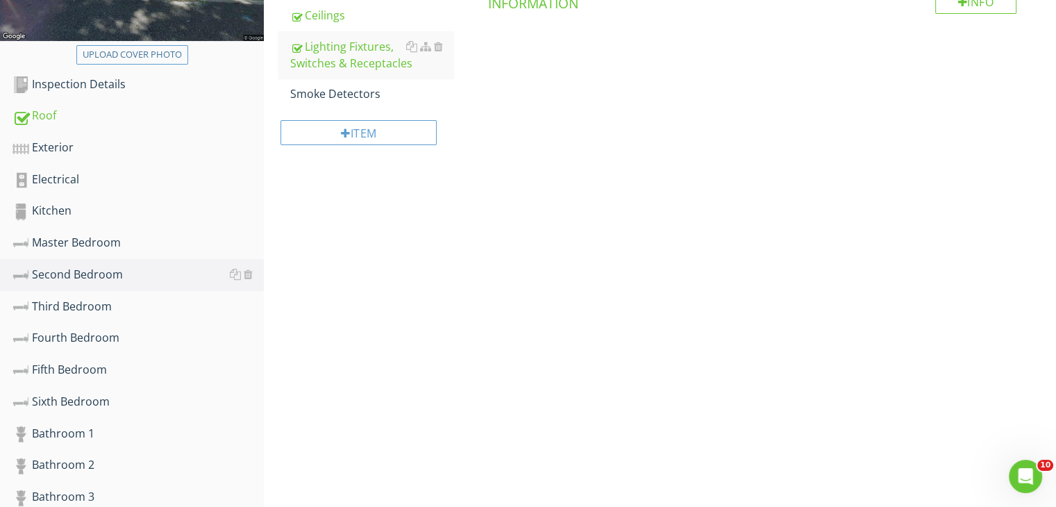
scroll to position [378, 0]
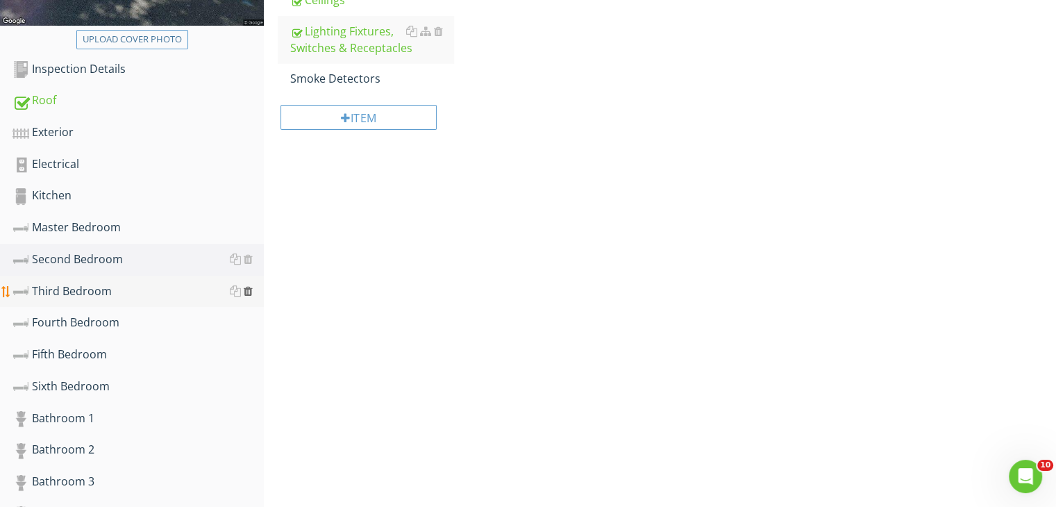
click at [247, 291] on div at bounding box center [248, 290] width 9 height 11
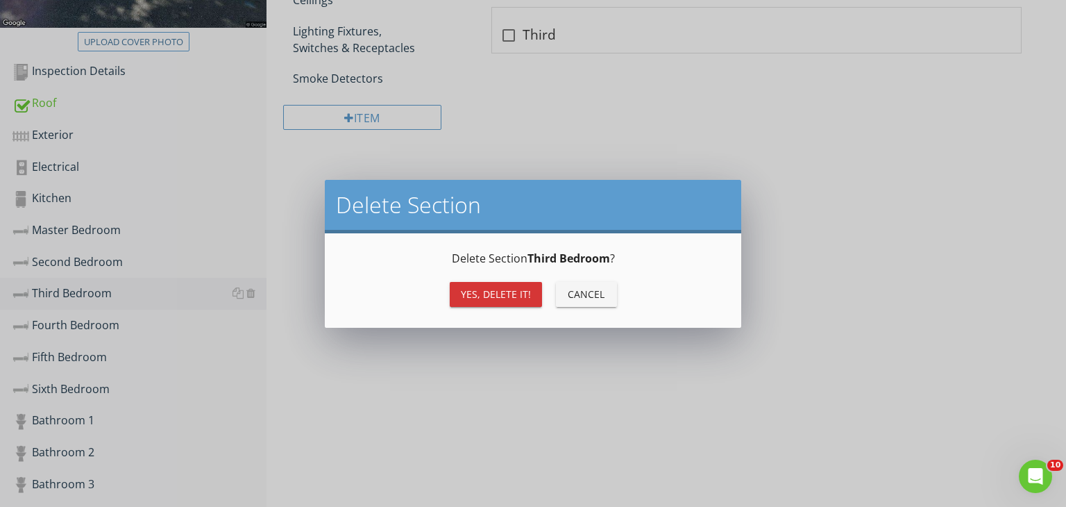
drag, startPoint x: 478, startPoint y: 292, endPoint x: 464, endPoint y: 296, distance: 14.3
click at [464, 296] on div "Yes, Delete it!" at bounding box center [496, 294] width 70 height 15
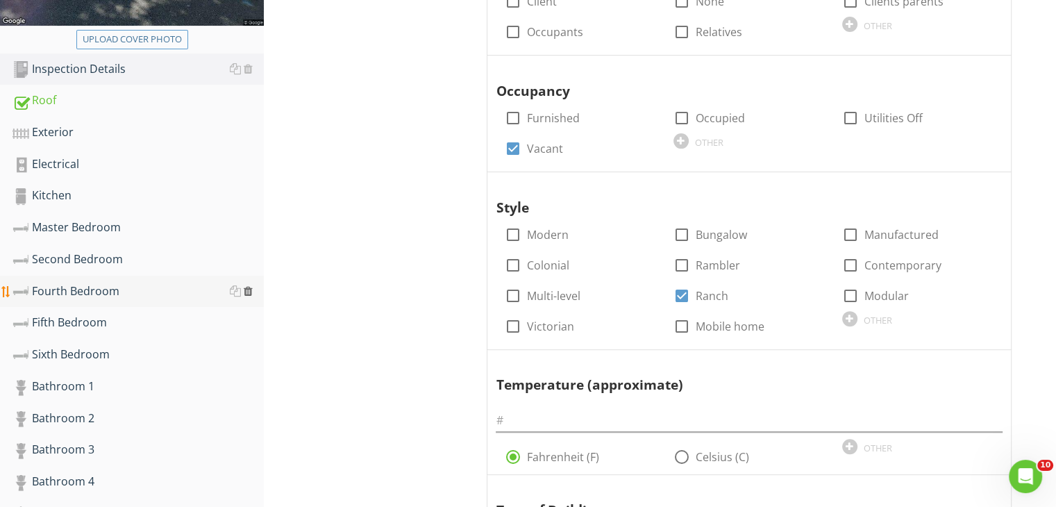
click at [247, 291] on div at bounding box center [248, 290] width 9 height 11
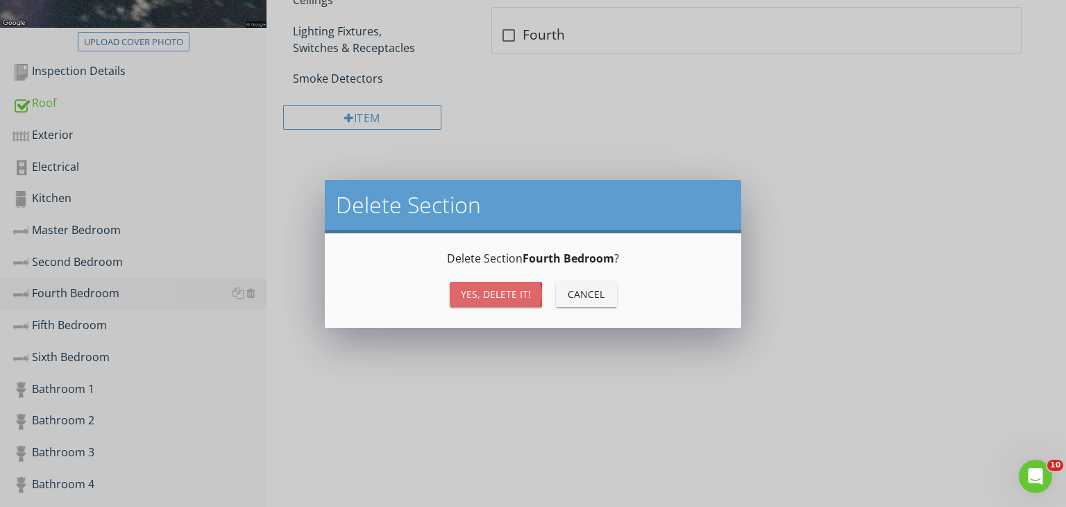
click at [476, 296] on div "Yes, Delete it!" at bounding box center [496, 294] width 70 height 15
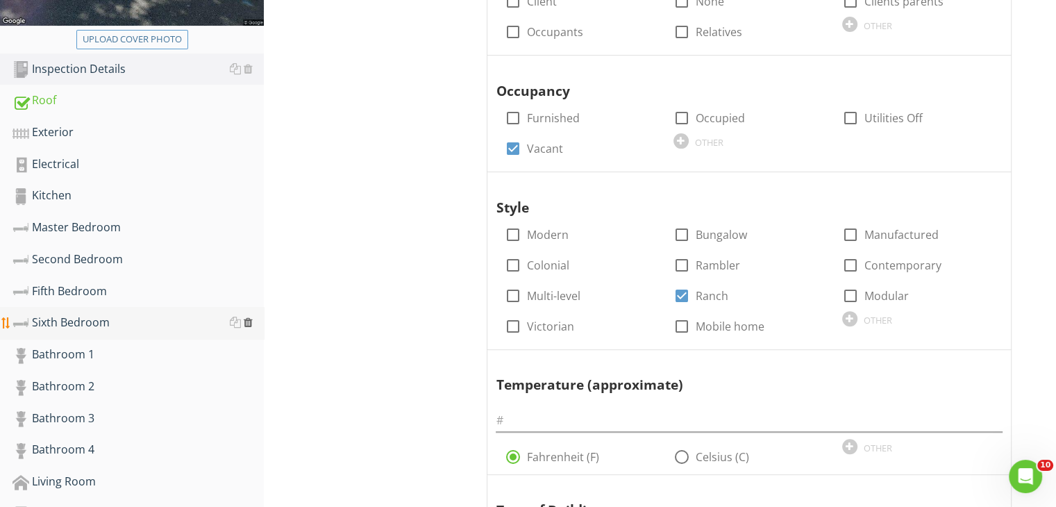
click at [250, 317] on div at bounding box center [248, 322] width 9 height 11
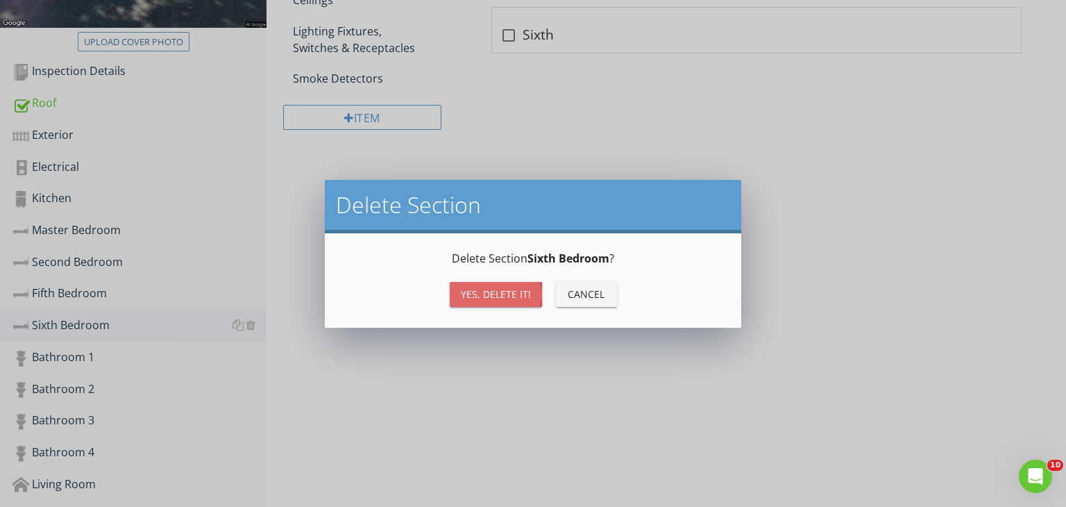
click at [475, 294] on div "Yes, Delete it!" at bounding box center [496, 294] width 70 height 15
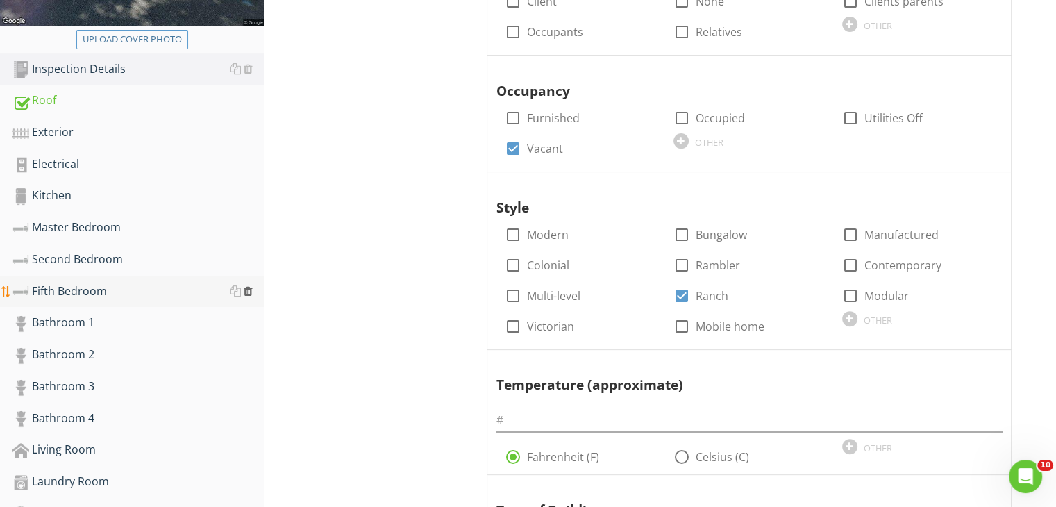
click at [247, 285] on div at bounding box center [248, 290] width 9 height 11
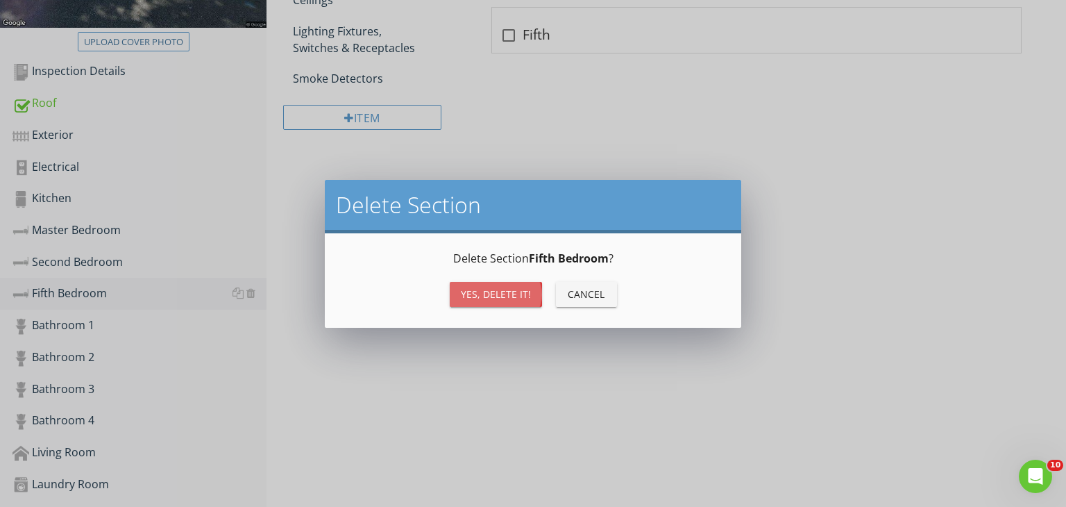
click at [478, 289] on div "Yes, Delete it!" at bounding box center [496, 294] width 70 height 15
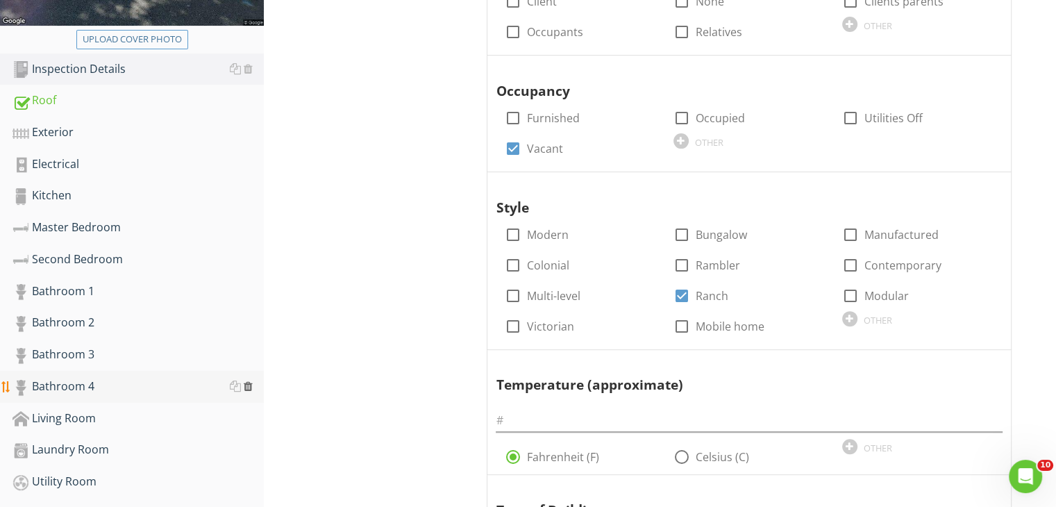
click at [252, 384] on div at bounding box center [248, 385] width 9 height 11
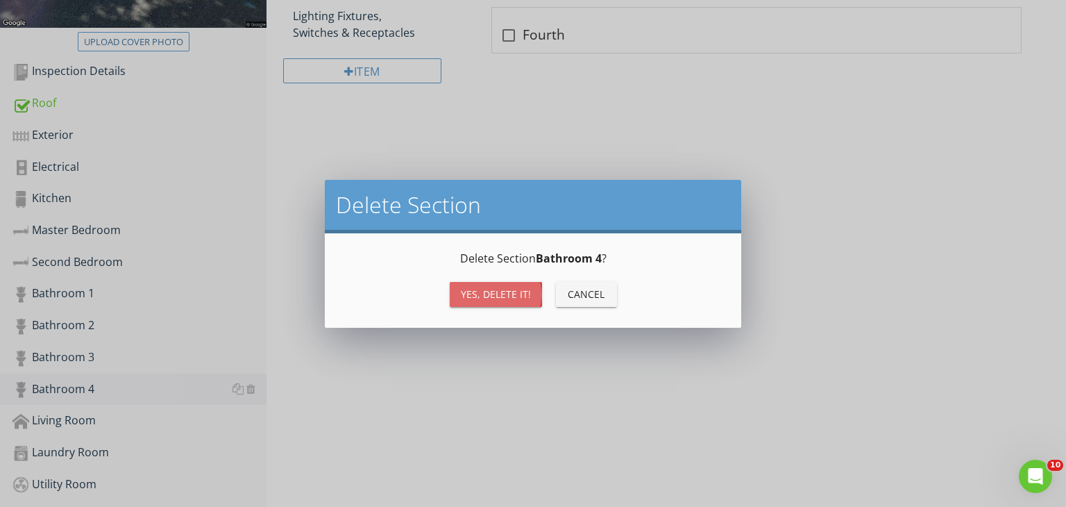
click at [495, 294] on div "Yes, Delete it!" at bounding box center [496, 294] width 70 height 15
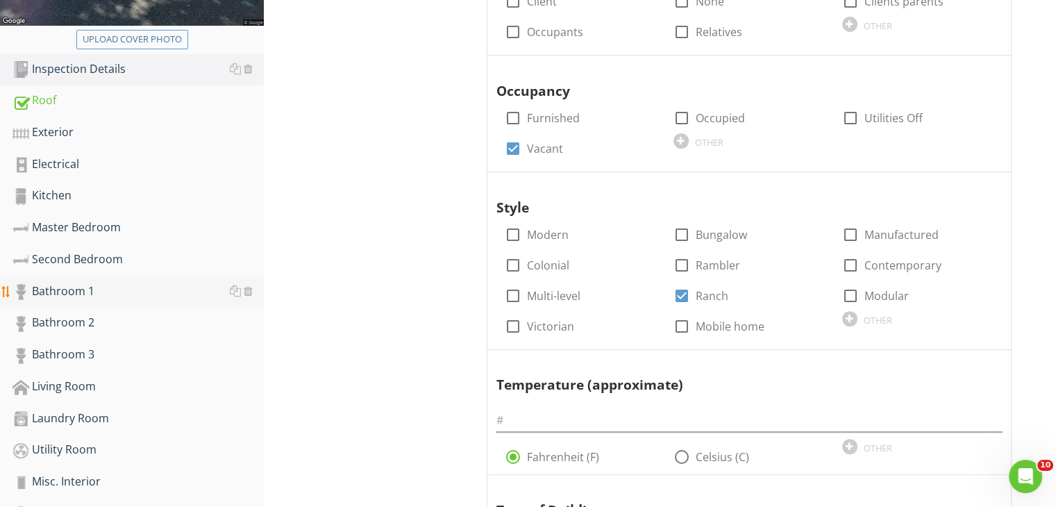
click at [78, 287] on div "Bathroom 1" at bounding box center [137, 291] width 251 height 18
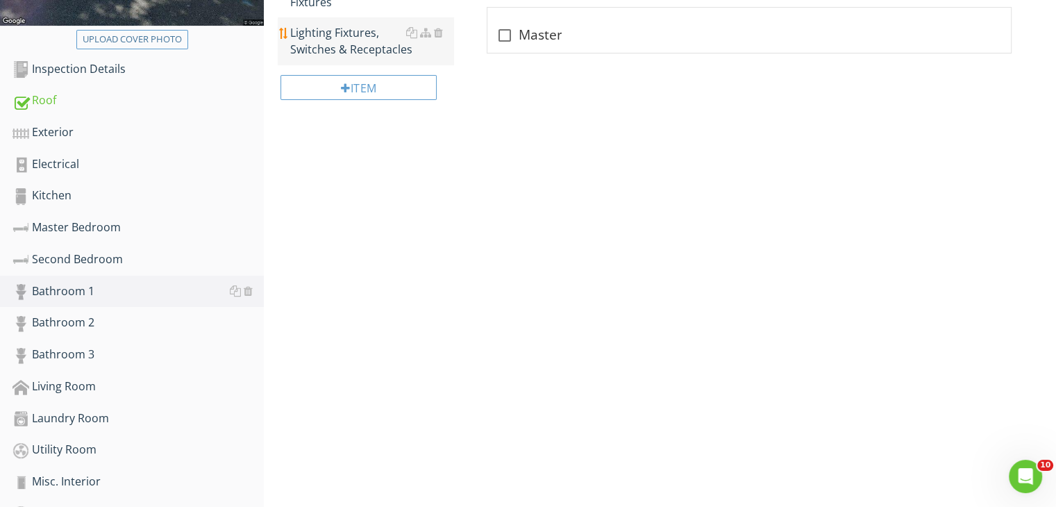
click at [336, 17] on link "Lighting Fixtures, Switches & Receptacles" at bounding box center [371, 40] width 163 height 47
click at [85, 310] on link "Bathroom 2" at bounding box center [137, 323] width 251 height 32
click at [305, 31] on div "Lighting Fixtures, Switches & Receptacles" at bounding box center [371, 40] width 163 height 33
click at [92, 351] on div "Bathroom 3" at bounding box center [137, 355] width 251 height 18
click at [307, 44] on link "Lighting Fixtures, Switches & Receptacles" at bounding box center [371, 40] width 163 height 47
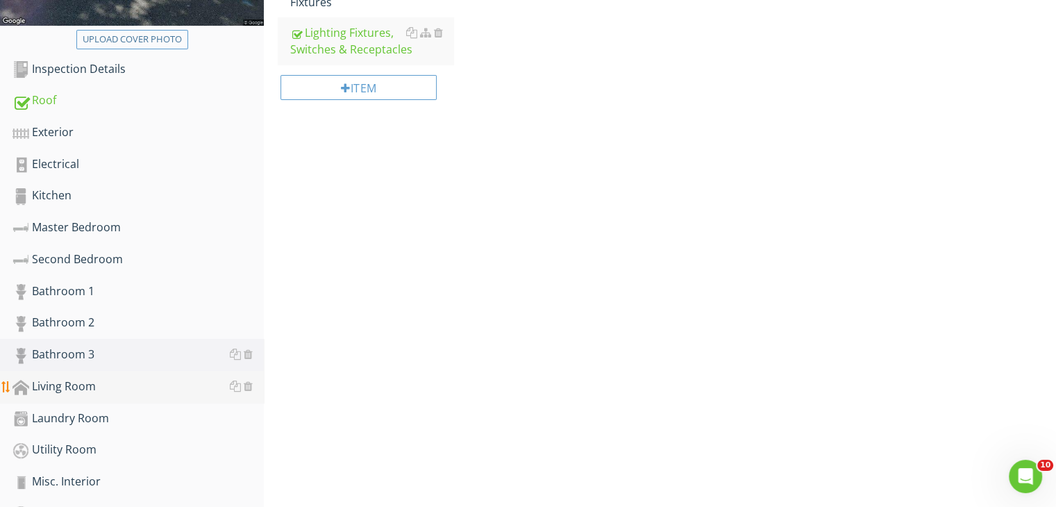
click at [83, 378] on div "Living Room" at bounding box center [137, 387] width 251 height 18
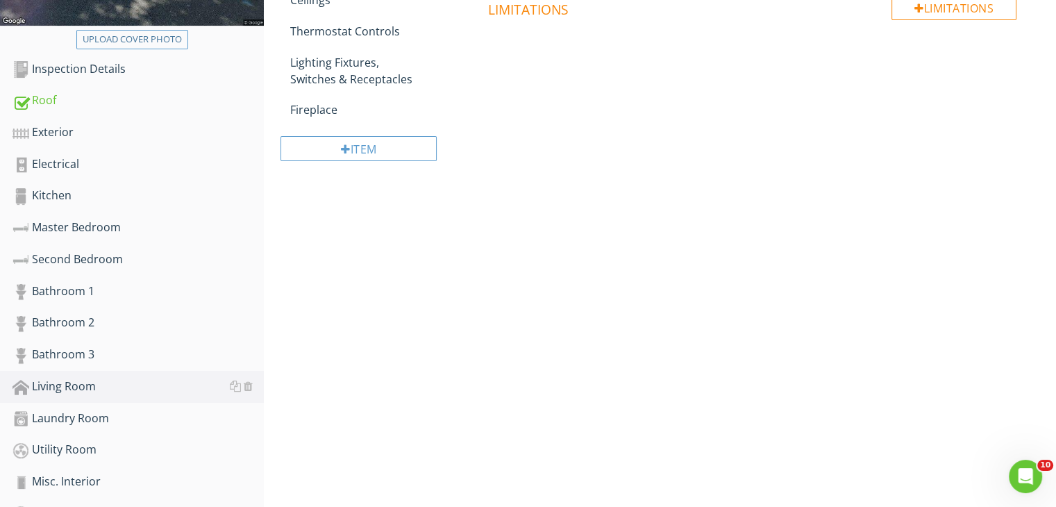
click at [339, 245] on div "Upload cover photo Inspection Details Roof Exterior Electrical Kitchen Master B…" at bounding box center [528, 180] width 1056 height 838
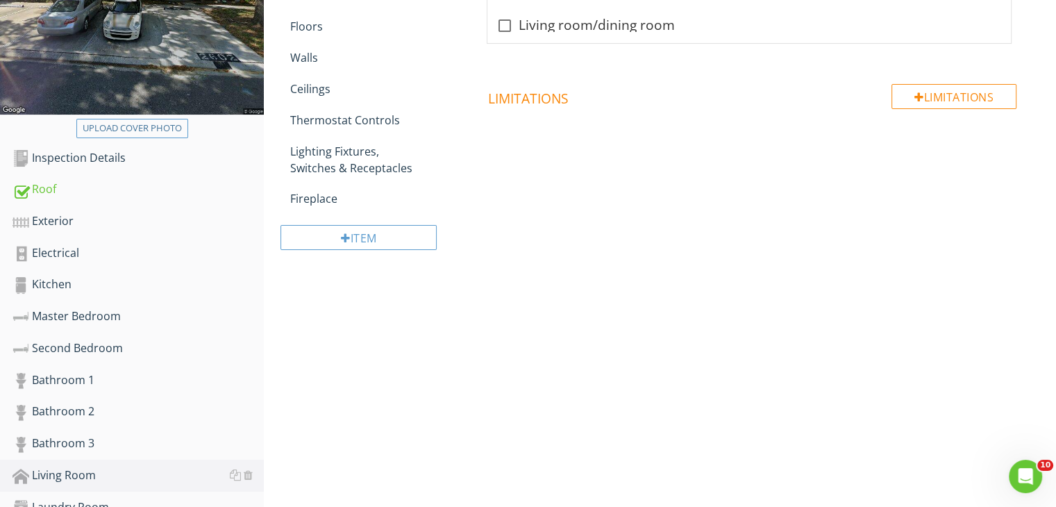
scroll to position [267, 0]
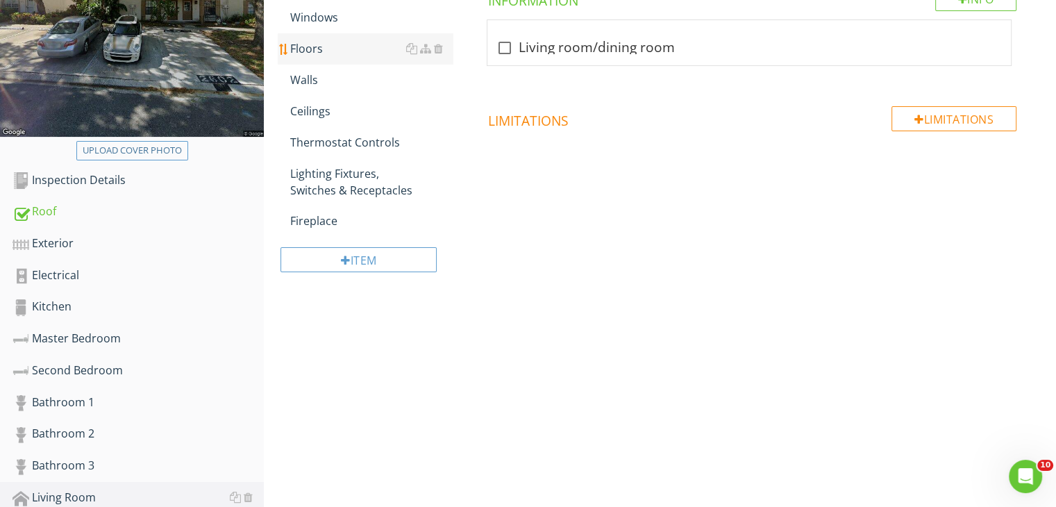
click at [311, 57] on link "Floors" at bounding box center [371, 48] width 163 height 31
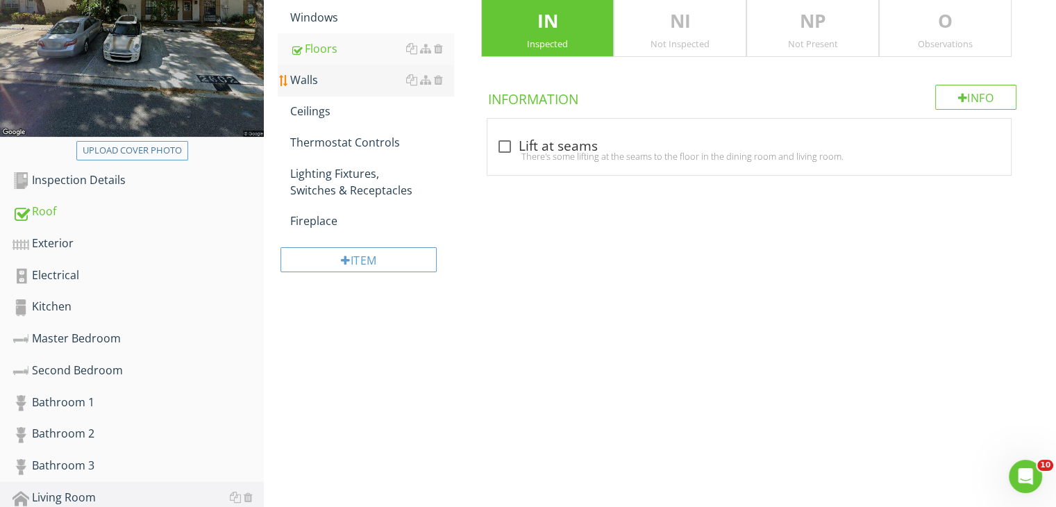
click at [307, 83] on div "Walls" at bounding box center [371, 79] width 163 height 17
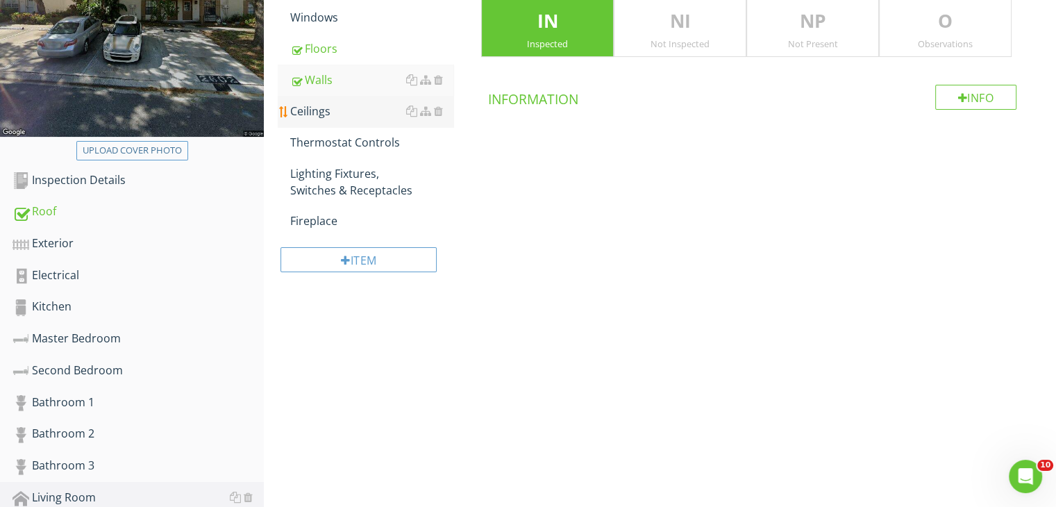
click at [307, 103] on div "Ceilings" at bounding box center [371, 111] width 163 height 17
click at [312, 135] on div "Thermostat Controls" at bounding box center [371, 142] width 163 height 17
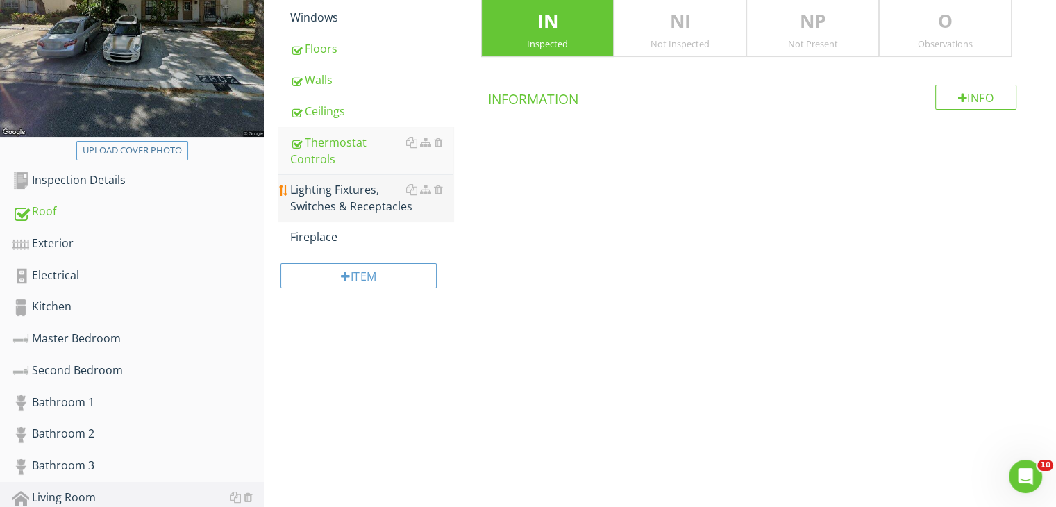
drag, startPoint x: 321, startPoint y: 176, endPoint x: 306, endPoint y: 193, distance: 23.1
click at [306, 193] on div "Lighting Fixtures, Switches & Receptacles" at bounding box center [371, 197] width 163 height 33
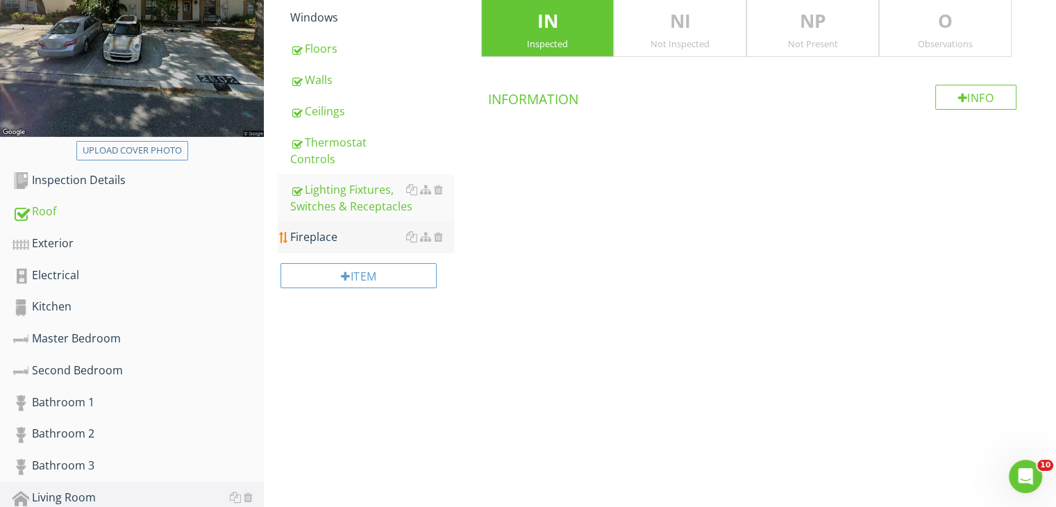
click at [311, 228] on div "Fireplace" at bounding box center [371, 236] width 163 height 17
click at [770, 34] on div "NP Not Present" at bounding box center [812, 27] width 133 height 61
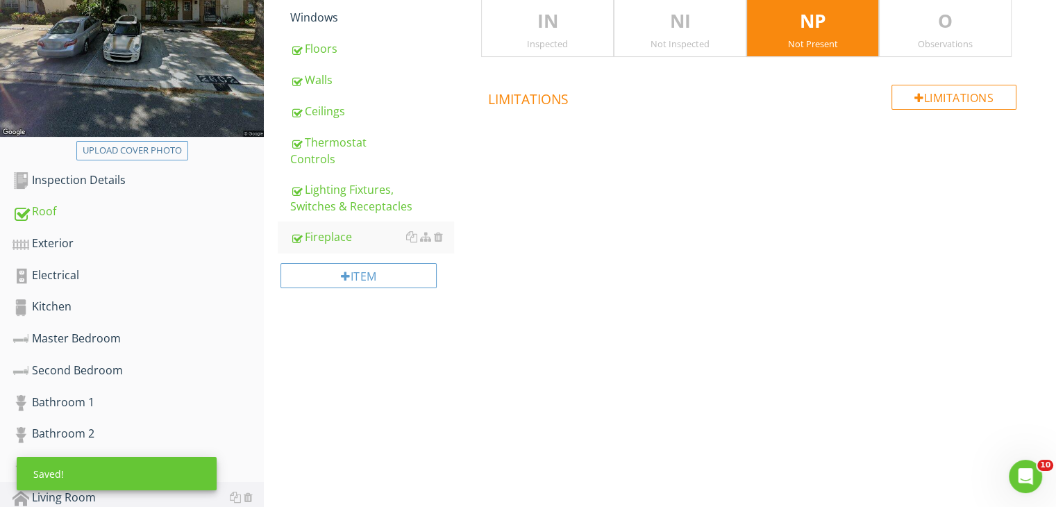
click at [597, 280] on div "Living Room General Doors Windows Floors Walls Ceilings Thermostat Controls Lig…" at bounding box center [660, 107] width 792 height 471
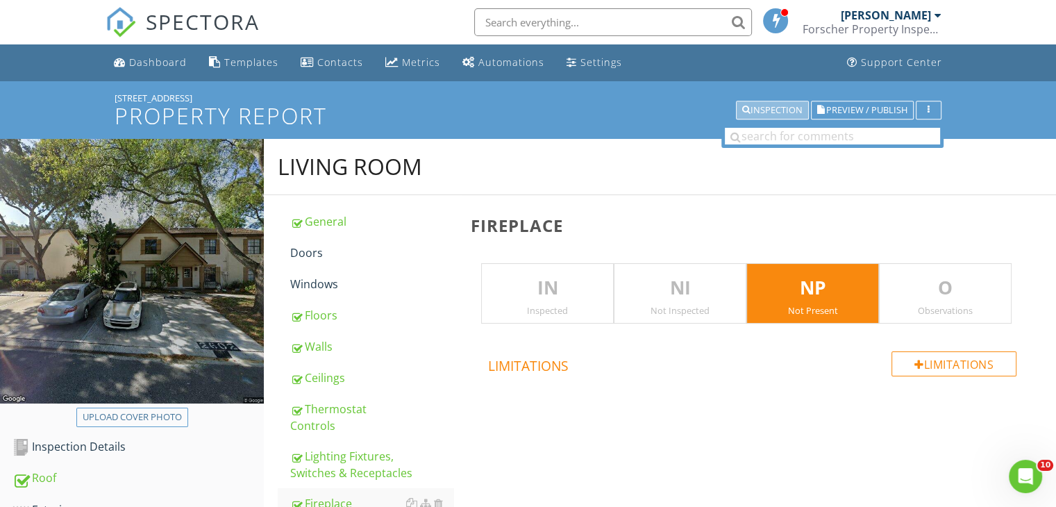
click at [758, 110] on div "Inspection" at bounding box center [772, 111] width 60 height 10
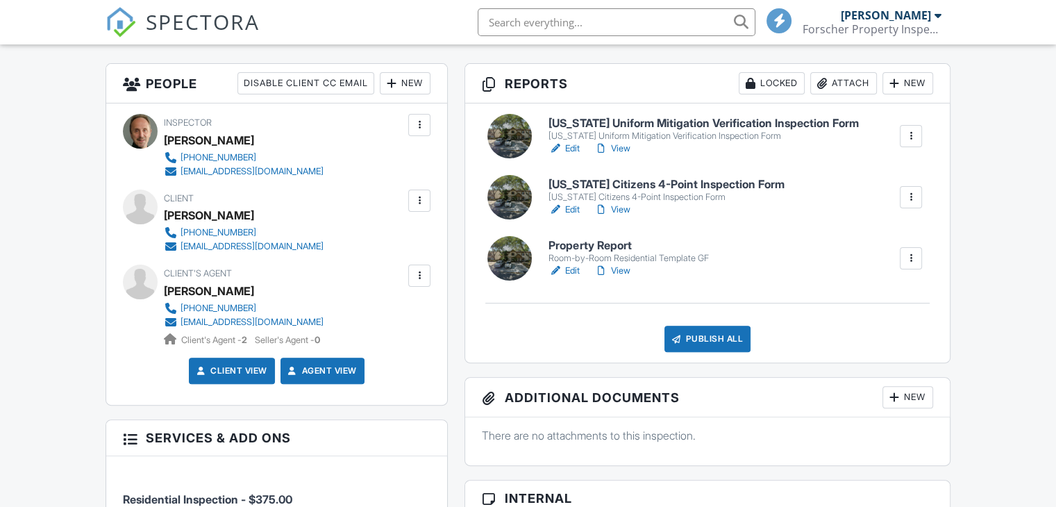
drag, startPoint x: 1061, startPoint y: 83, endPoint x: 1059, endPoint y: 164, distance: 81.9
click at [621, 187] on h6 "[US_STATE] Citizens 4-Point Inspection Form" at bounding box center [665, 184] width 235 height 12
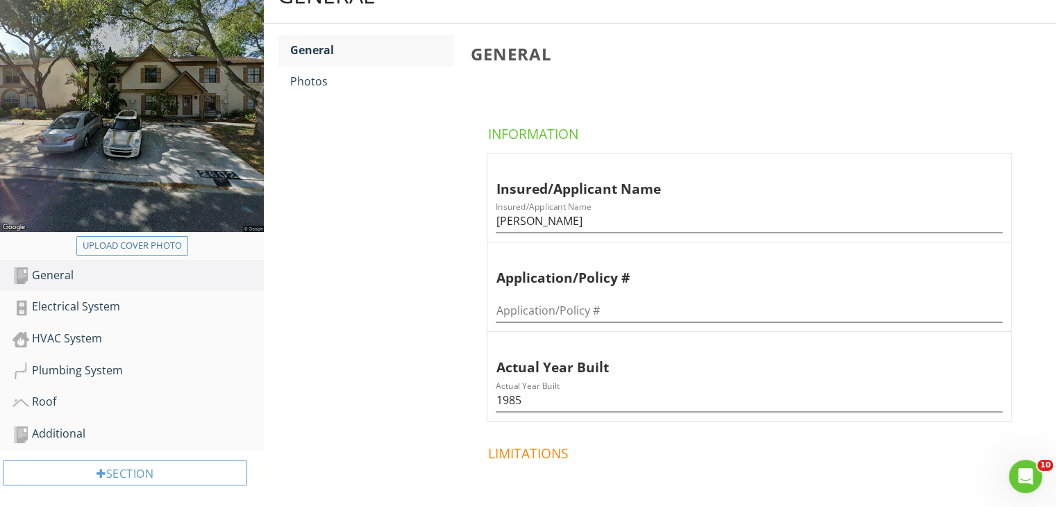
scroll to position [158, 0]
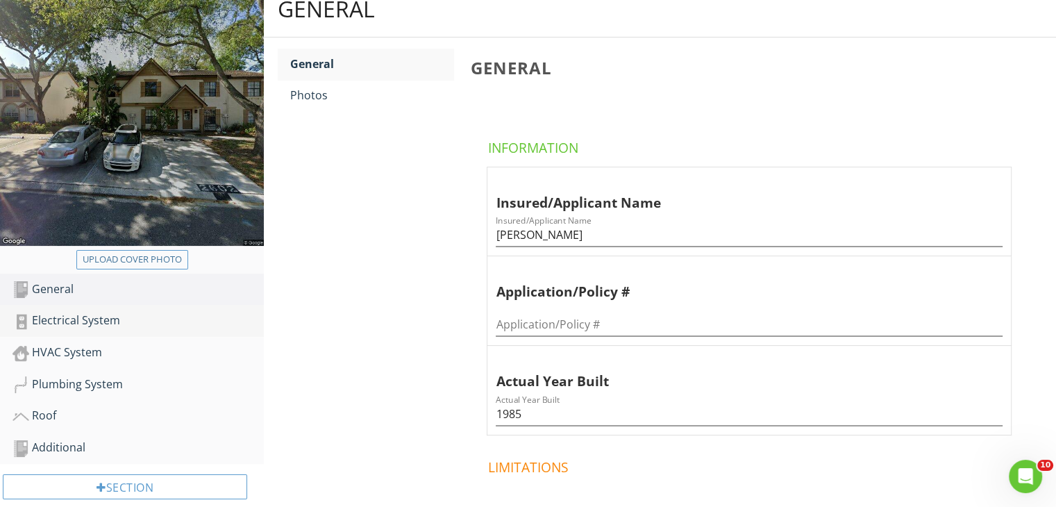
click at [98, 321] on div "Electrical System" at bounding box center [137, 321] width 251 height 18
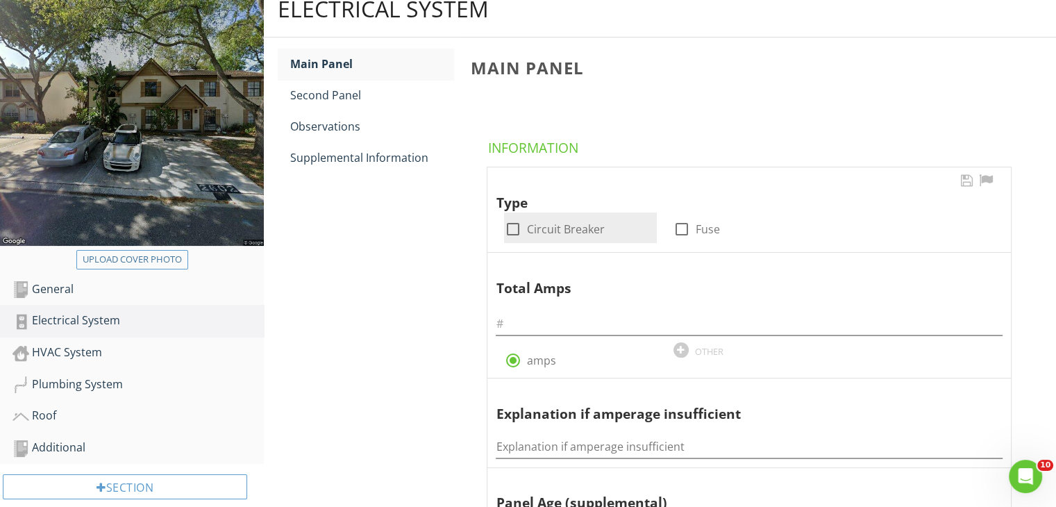
click at [519, 226] on div at bounding box center [512, 229] width 24 height 24
checkbox input "true"
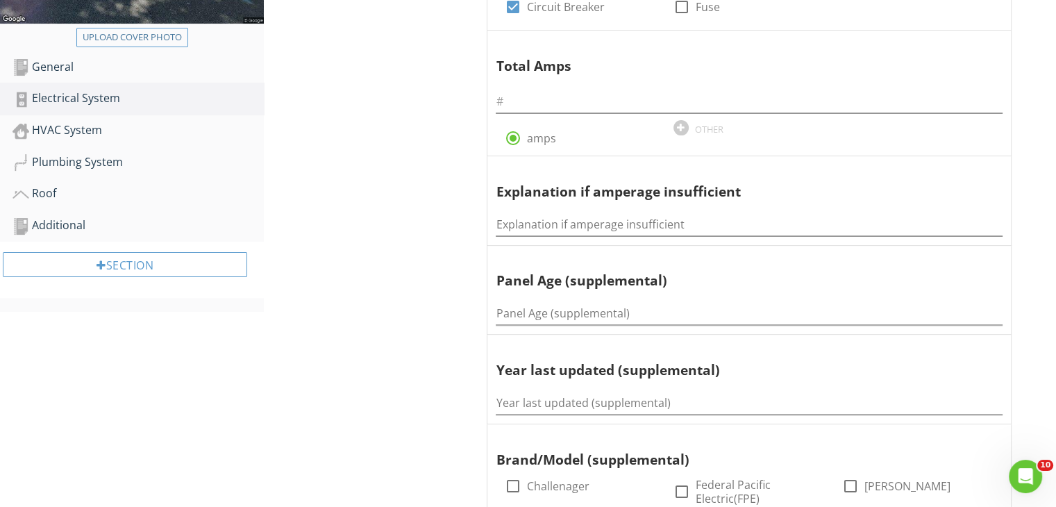
scroll to position [407, 0]
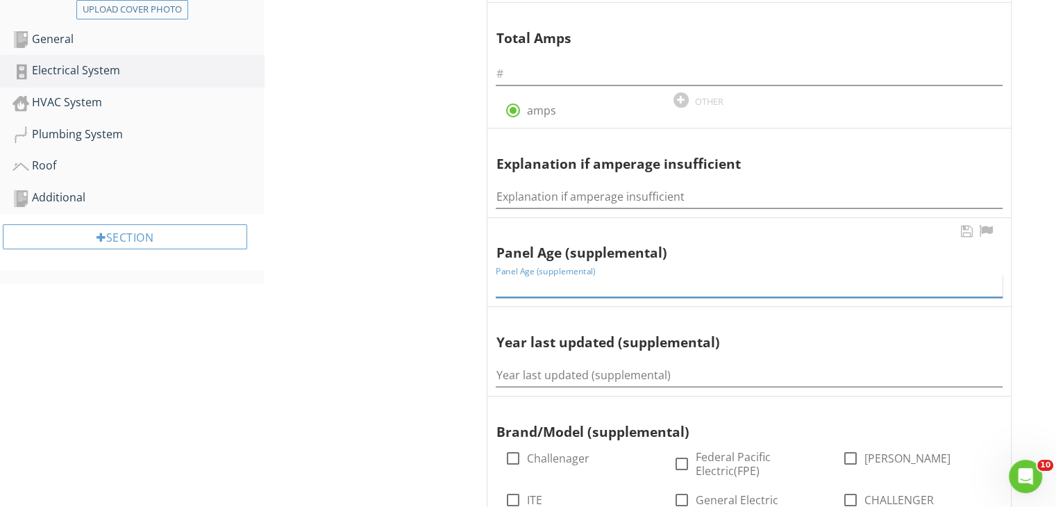
click at [543, 281] on input "Panel Age (supplemental)" at bounding box center [749, 285] width 507 height 23
type input "40 yrs old"
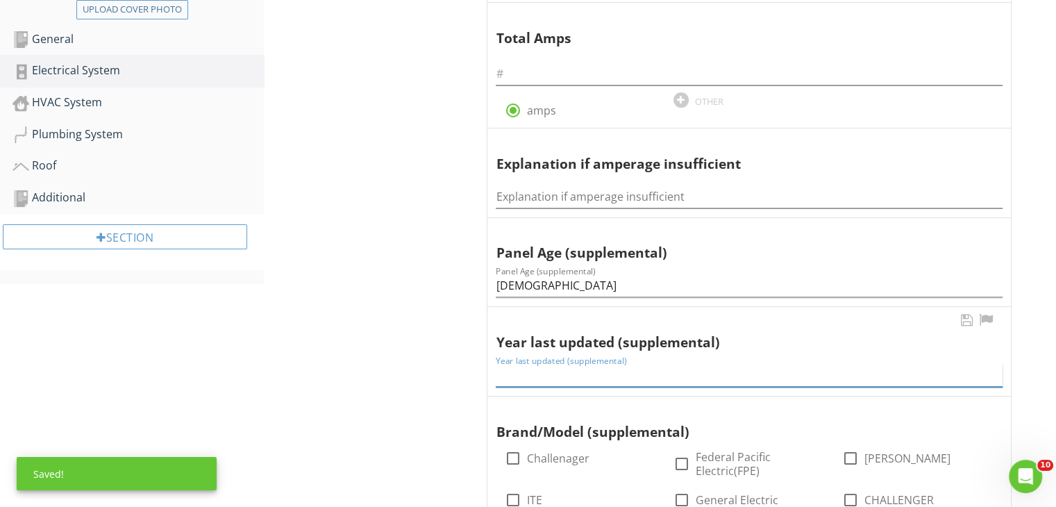
click at [541, 370] on input "Year last updated (supplemental)" at bounding box center [749, 375] width 507 height 23
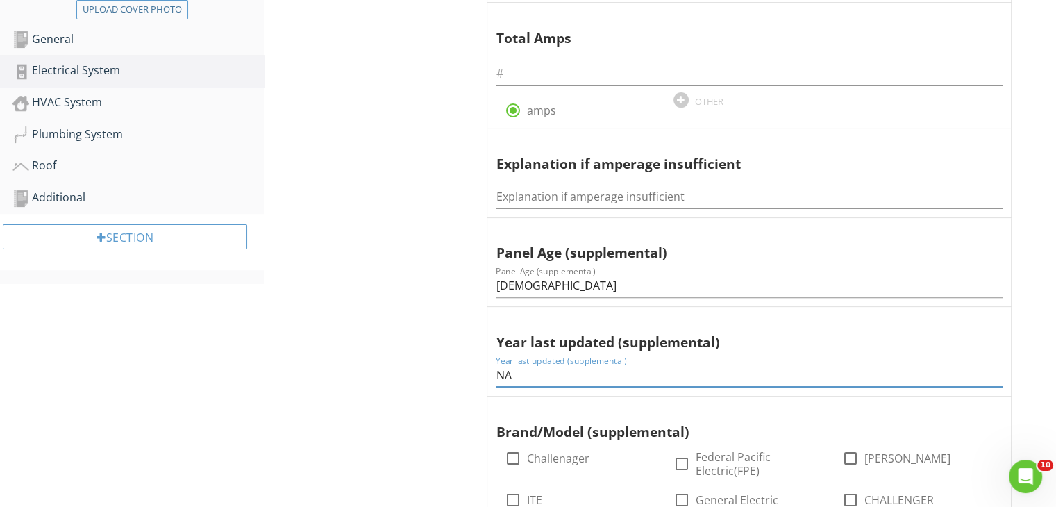
type input "NA"
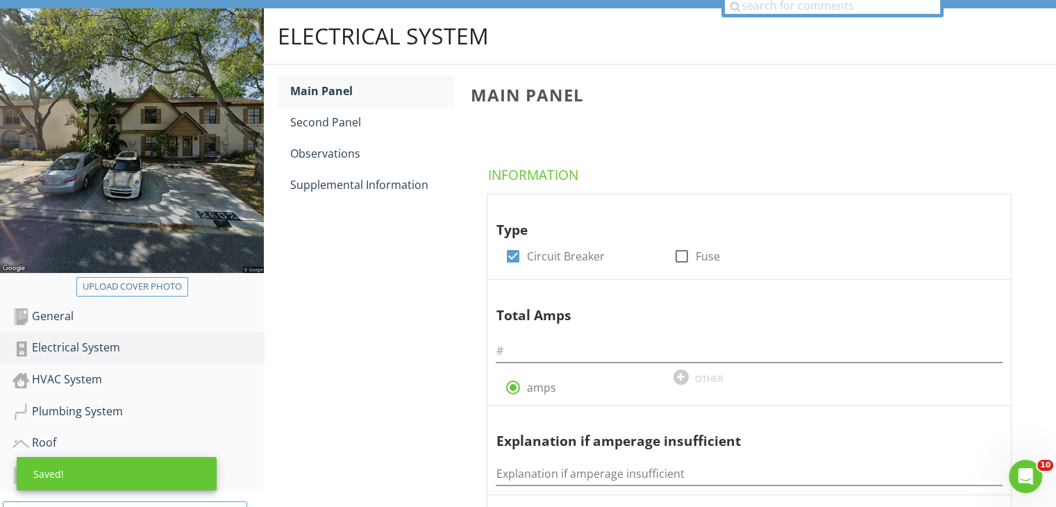
scroll to position [102, 0]
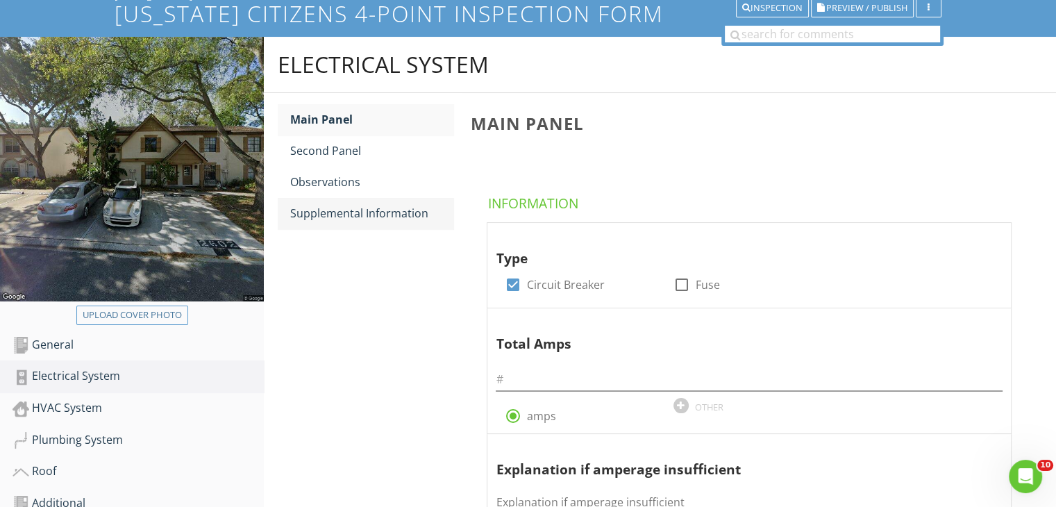
click at [353, 219] on div "Supplemental Information" at bounding box center [371, 213] width 163 height 17
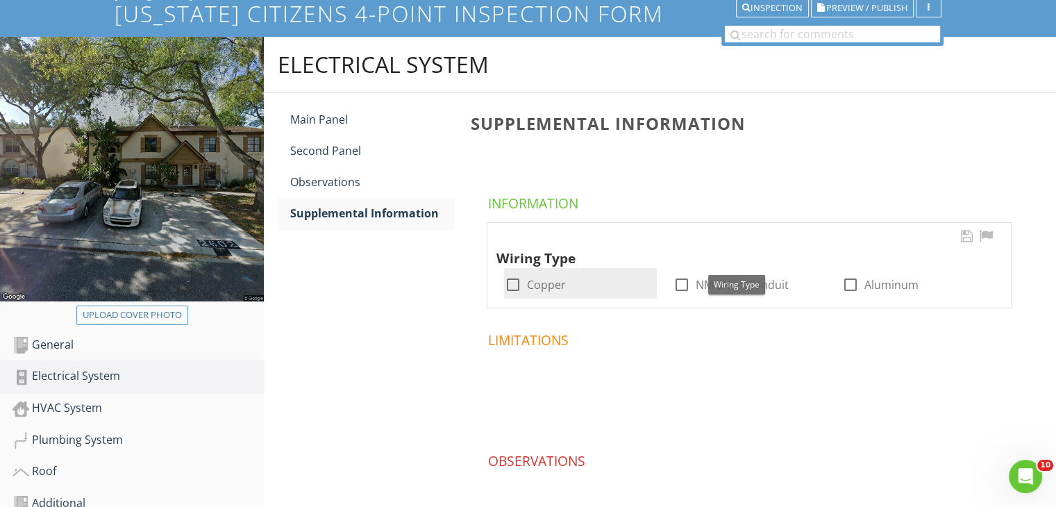
click at [515, 278] on div at bounding box center [512, 285] width 24 height 24
checkbox input "true"
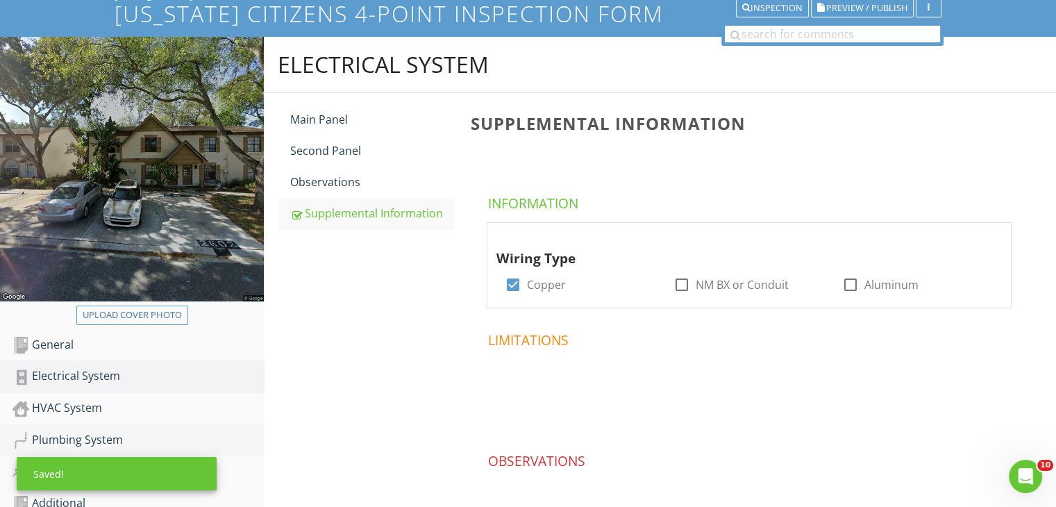
click at [90, 435] on div "Plumbing System" at bounding box center [137, 440] width 251 height 18
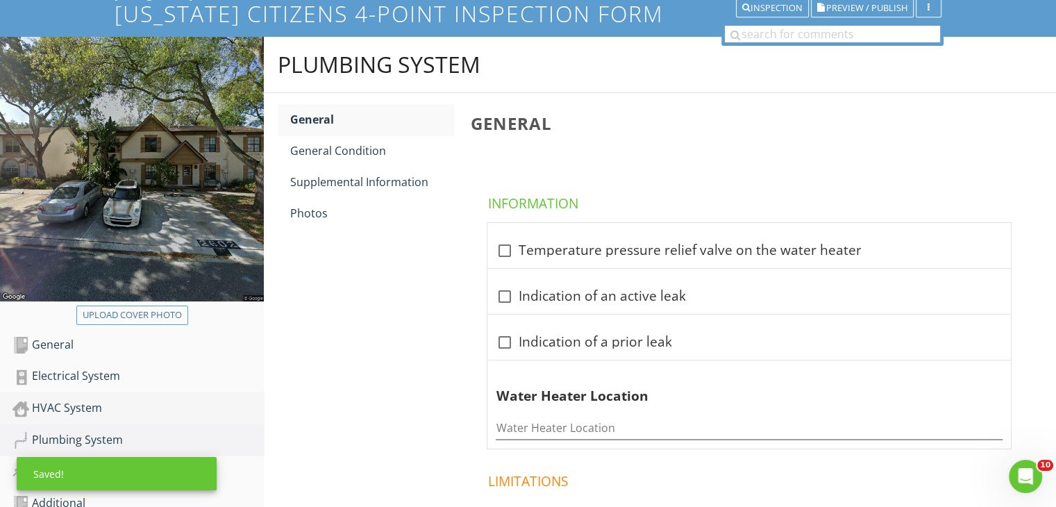
click at [81, 396] on link "HVAC System" at bounding box center [137, 408] width 251 height 32
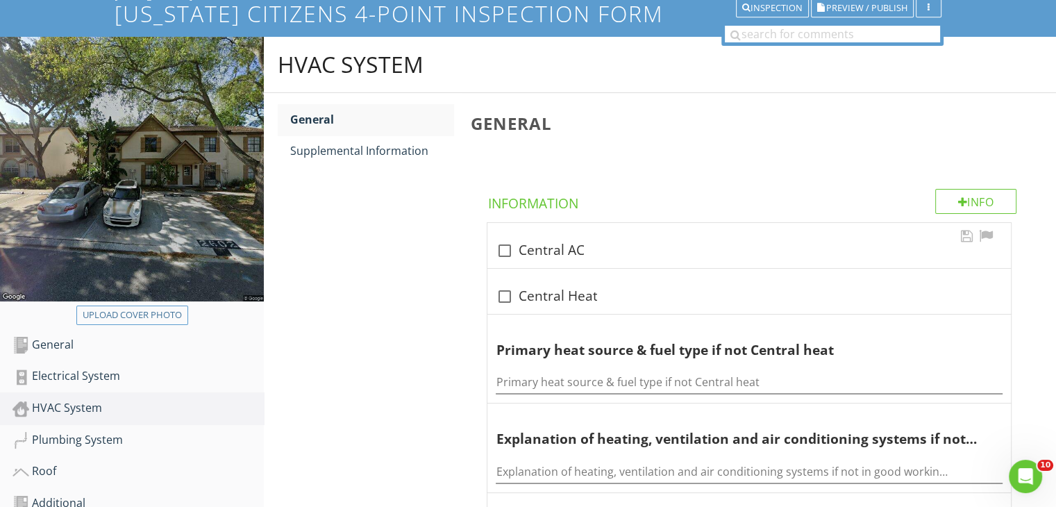
click at [491, 260] on div "check_box_outline_blank Central AC" at bounding box center [748, 245] width 523 height 45
checkbox input "true"
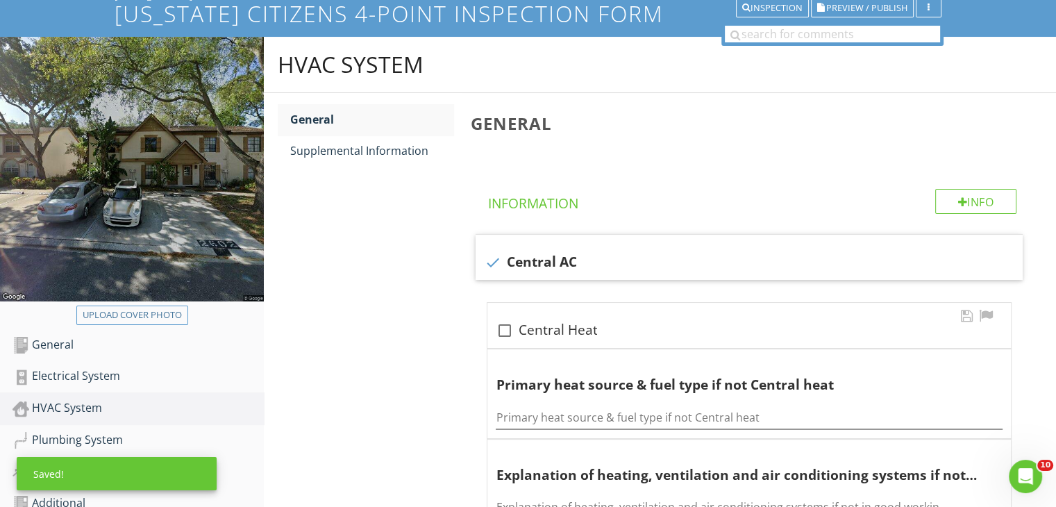
click at [502, 321] on div at bounding box center [504, 331] width 24 height 24
checkbox input "true"
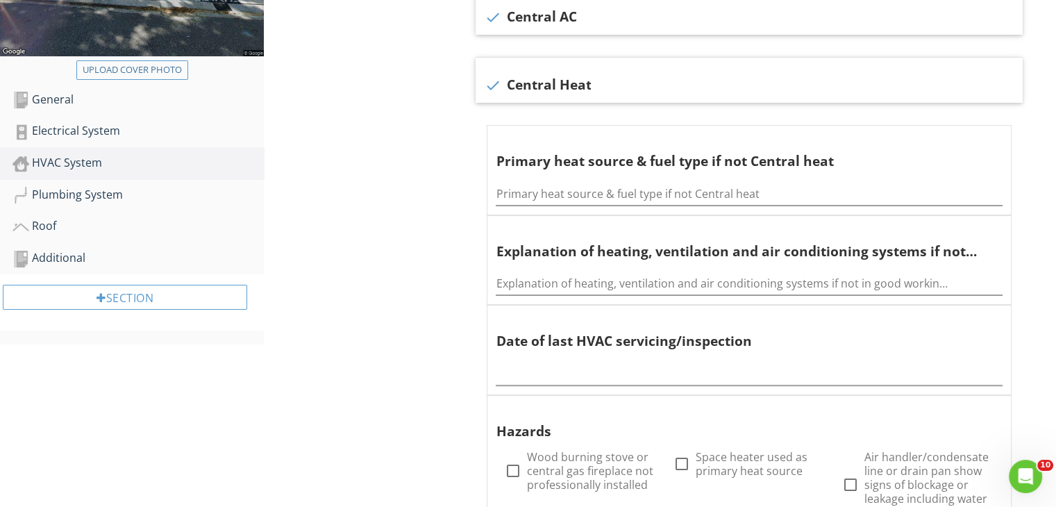
scroll to position [352, 0]
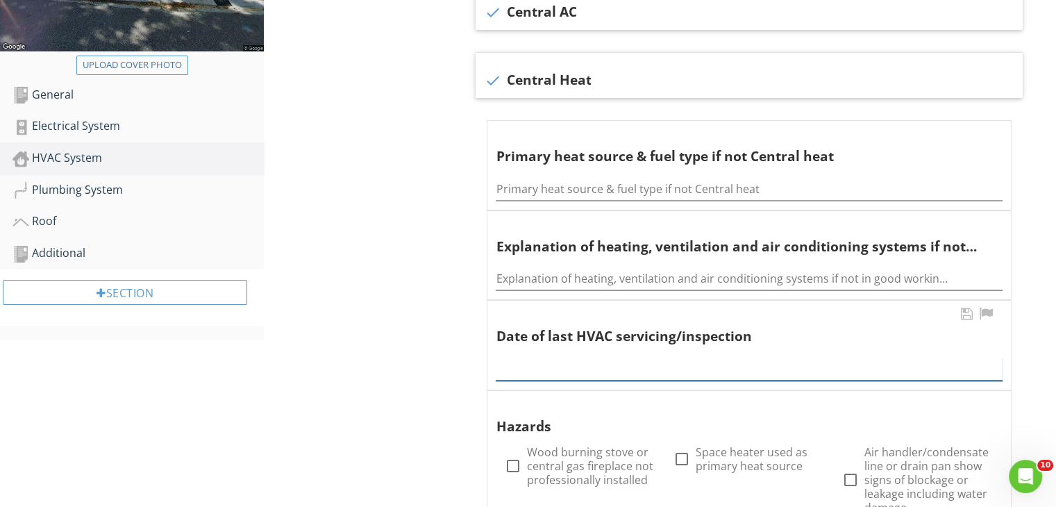
click at [530, 375] on div at bounding box center [749, 364] width 507 height 31
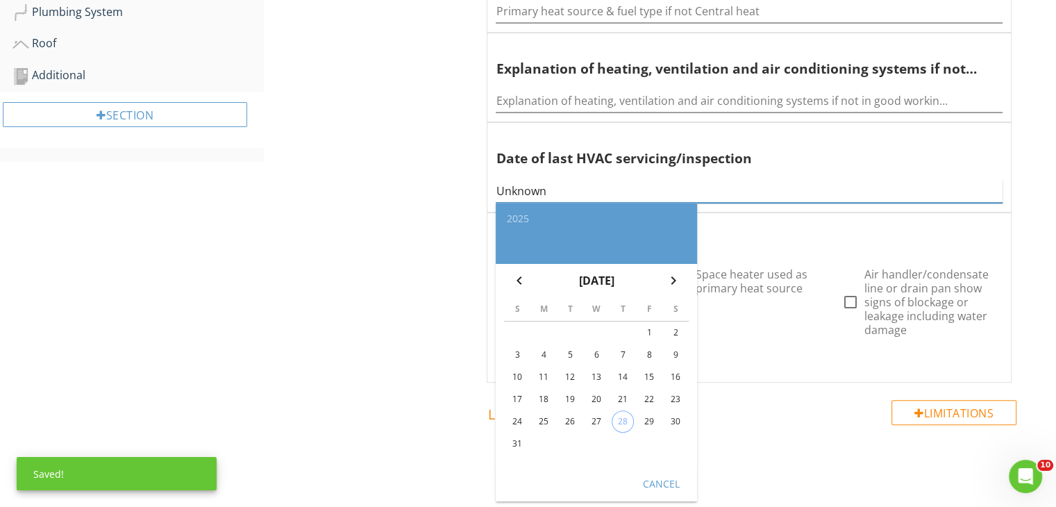
scroll to position [532, 0]
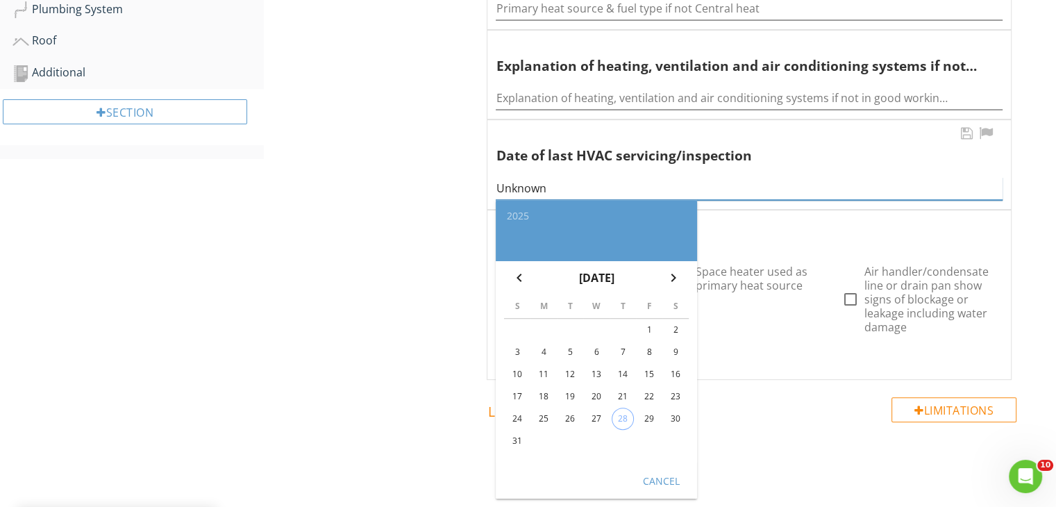
type input "Unknown"
click at [664, 480] on div "Cancel" at bounding box center [660, 480] width 39 height 15
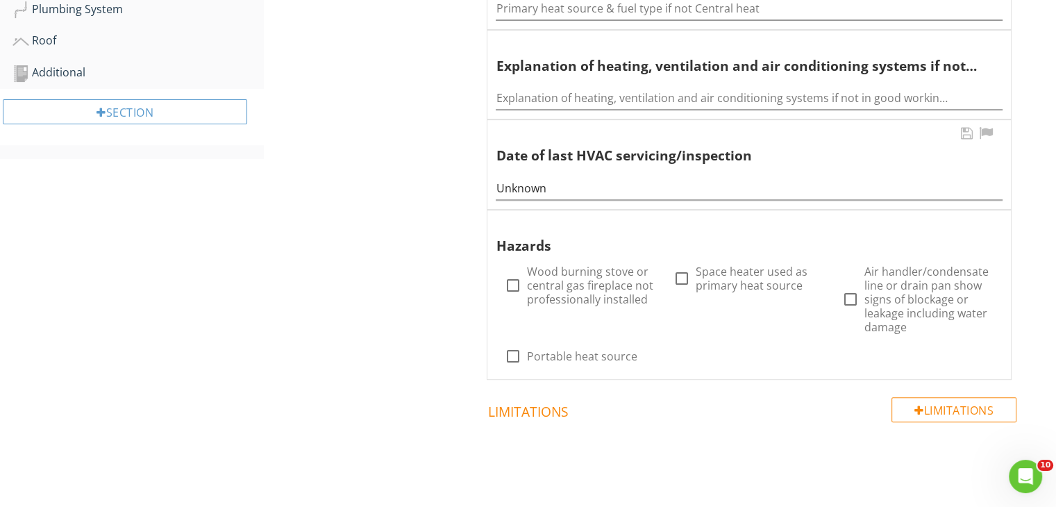
click at [404, 442] on div "HVAC System General Supplemental Information General Info Information check Cen…" at bounding box center [660, 130] width 792 height 1048
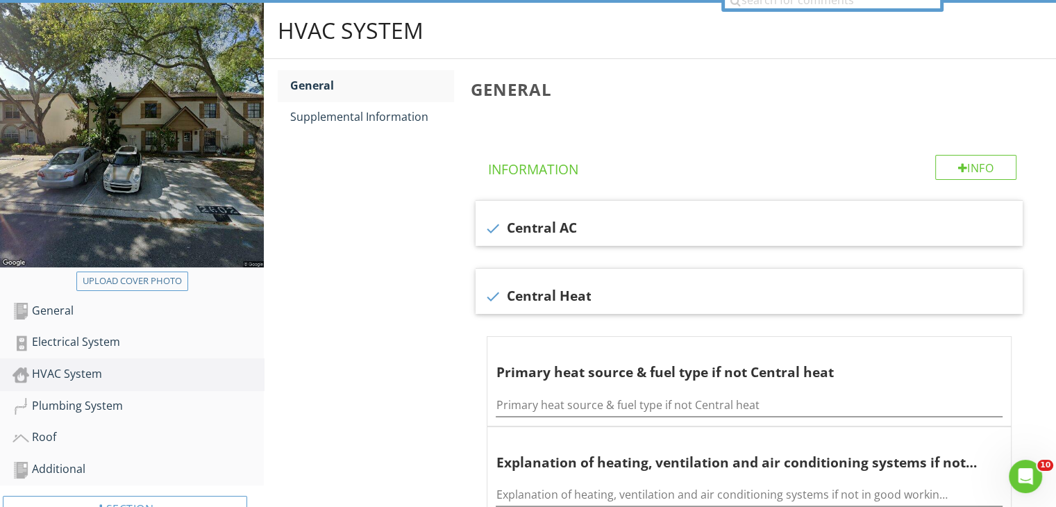
scroll to position [60, 0]
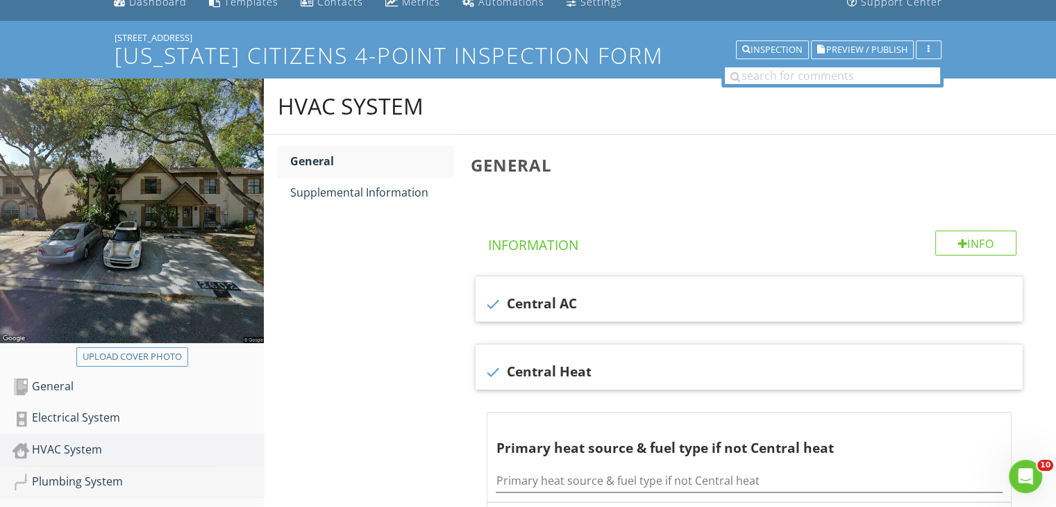
click at [103, 473] on div "Plumbing System" at bounding box center [137, 482] width 251 height 18
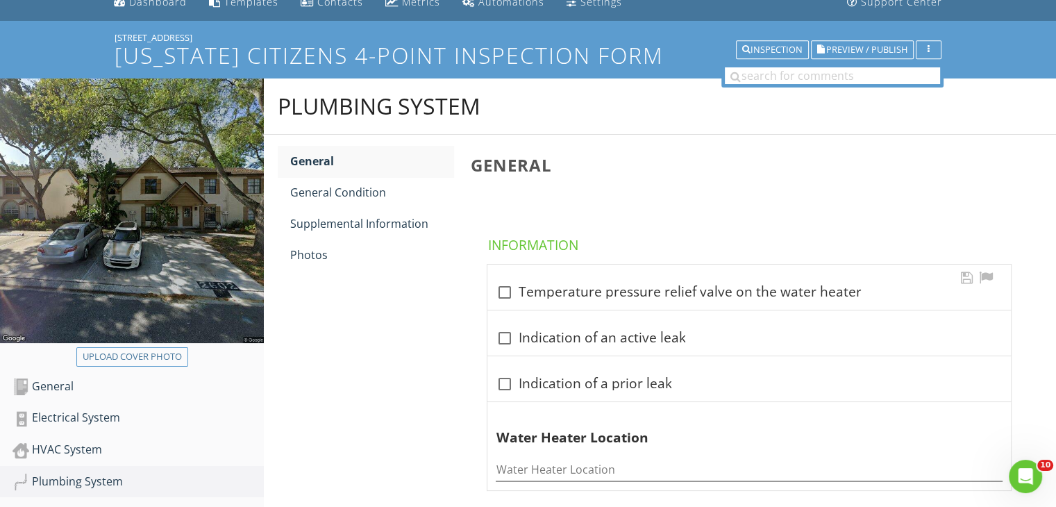
click at [500, 297] on div at bounding box center [504, 292] width 24 height 24
checkbox input "true"
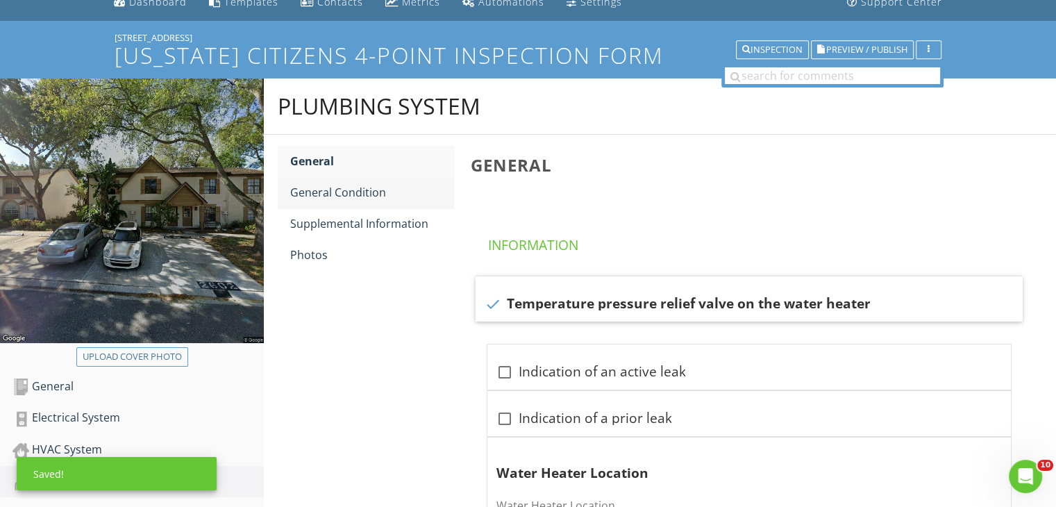
click at [345, 189] on div "General Condition" at bounding box center [371, 192] width 163 height 17
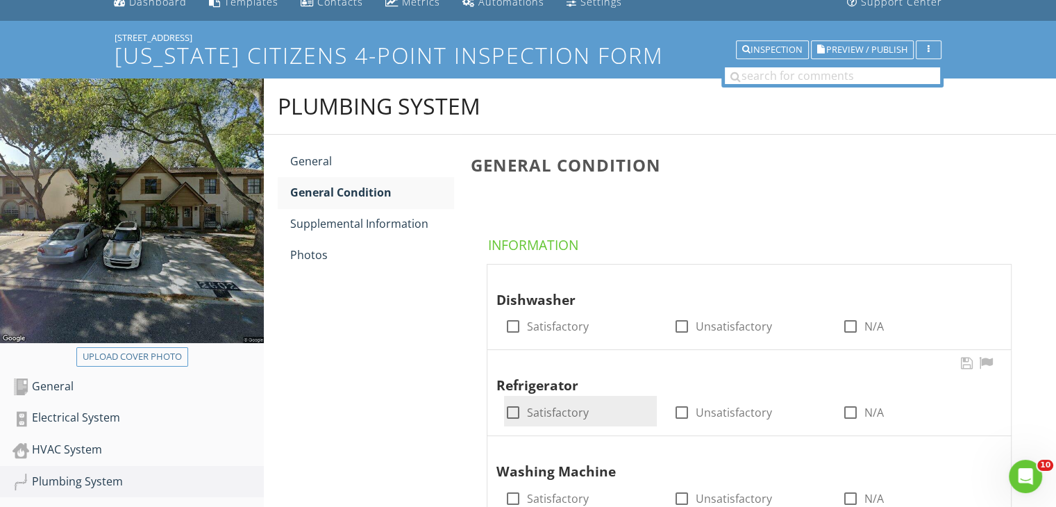
click at [502, 412] on div at bounding box center [512, 412] width 24 height 24
checkbox input "true"
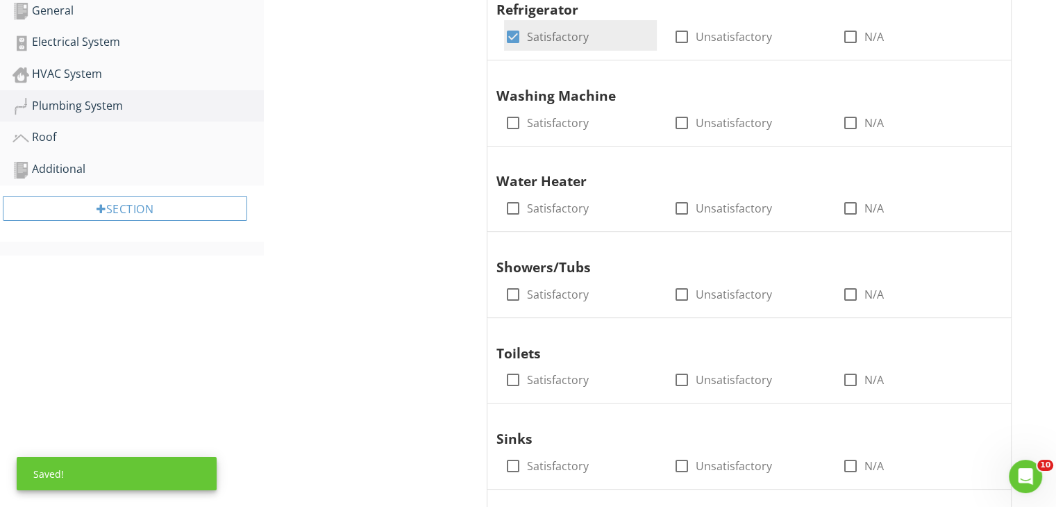
scroll to position [449, 0]
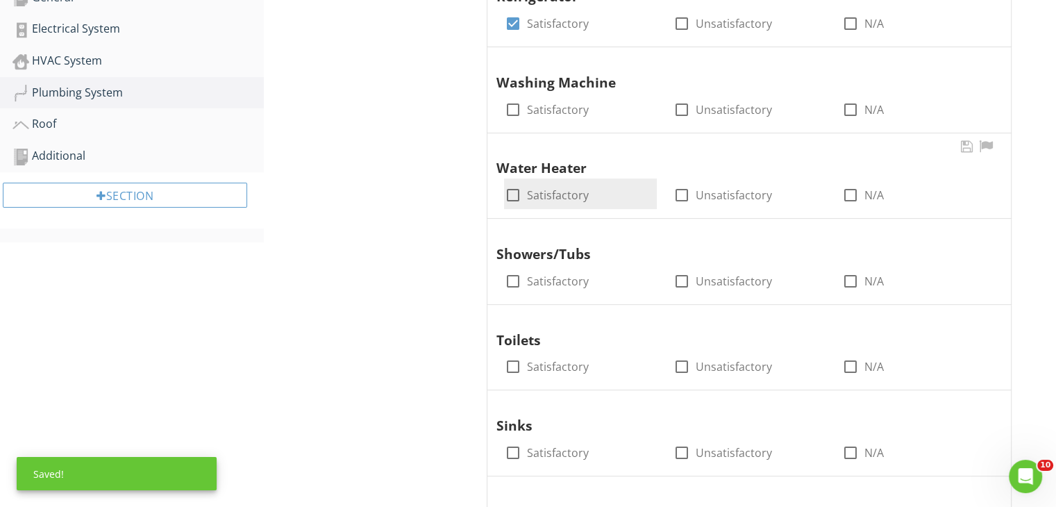
click at [515, 194] on div at bounding box center [512, 195] width 24 height 24
checkbox input "true"
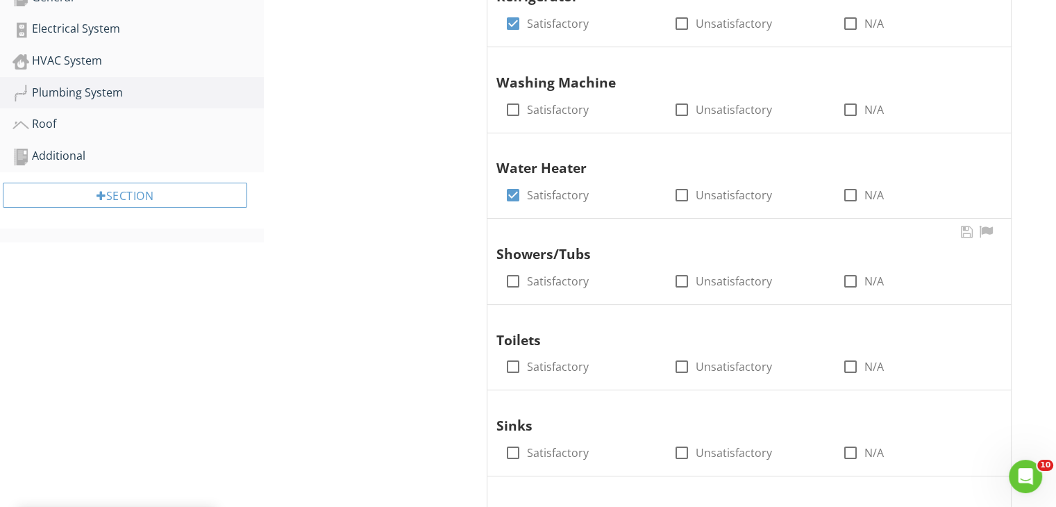
click at [510, 301] on div "Showers/Tubs check_box_outline_blank Satisfactory check_box_outline_blank Unsat…" at bounding box center [748, 261] width 523 height 85
click at [510, 283] on div at bounding box center [512, 281] width 24 height 24
checkbox input "true"
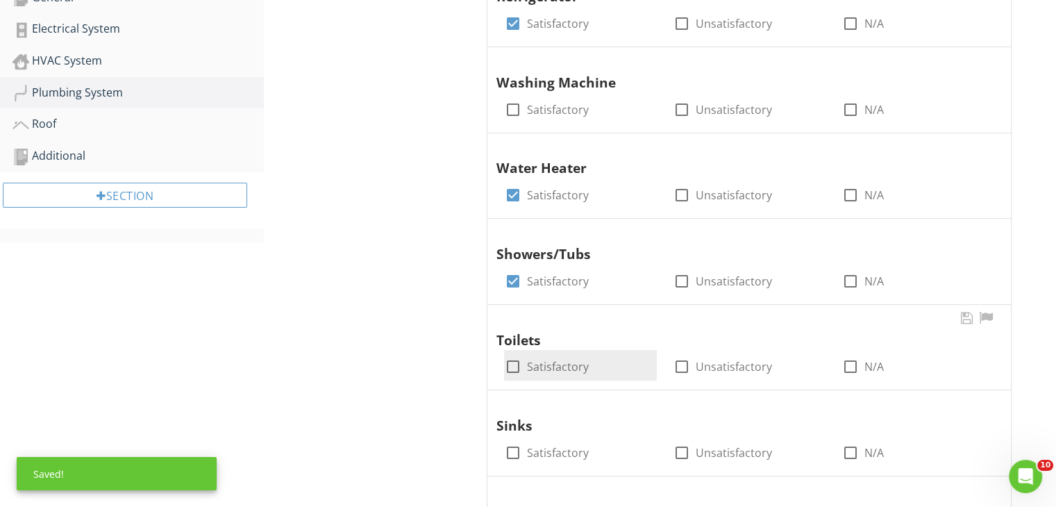
click at [514, 366] on div at bounding box center [512, 367] width 24 height 24
checkbox input "true"
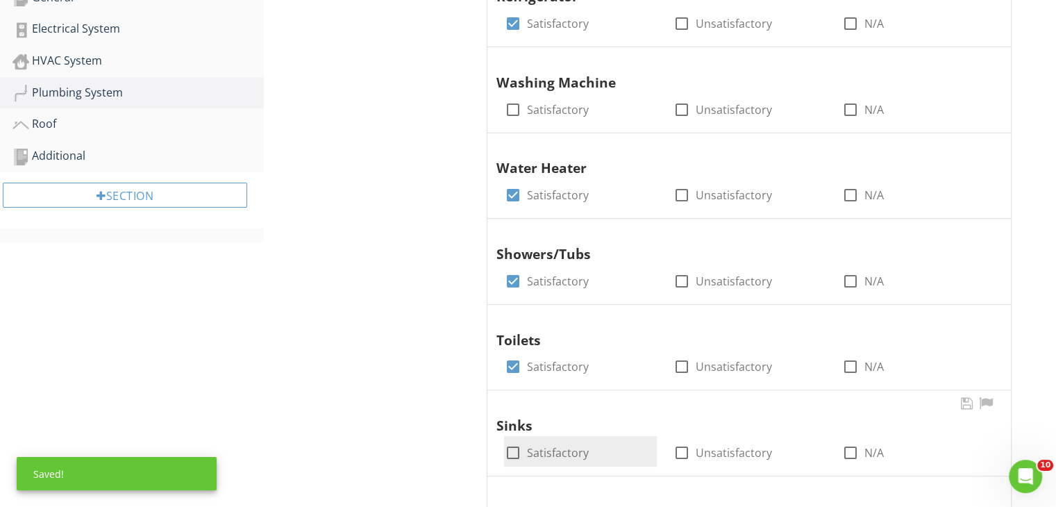
click at [514, 450] on div at bounding box center [512, 453] width 24 height 24
checkbox input "true"
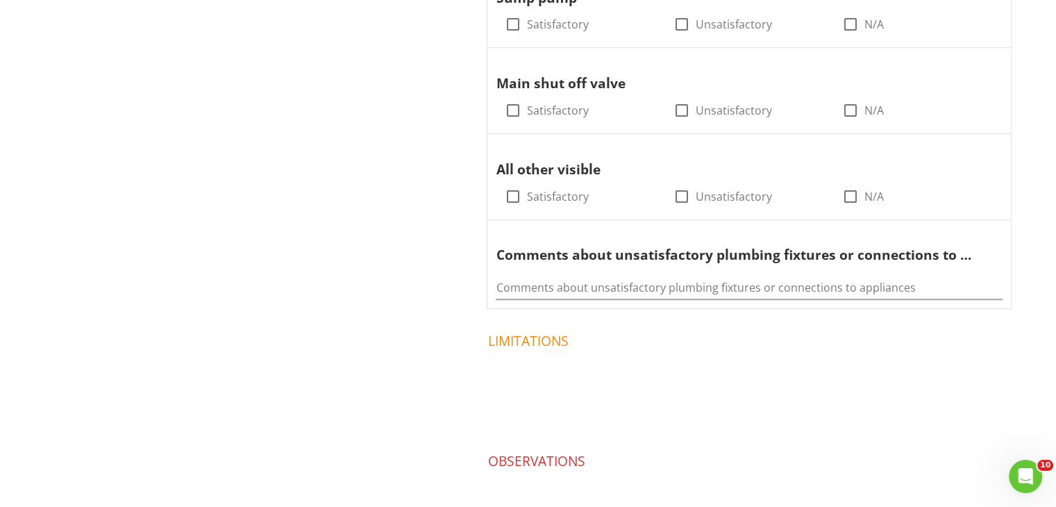
scroll to position [949, 0]
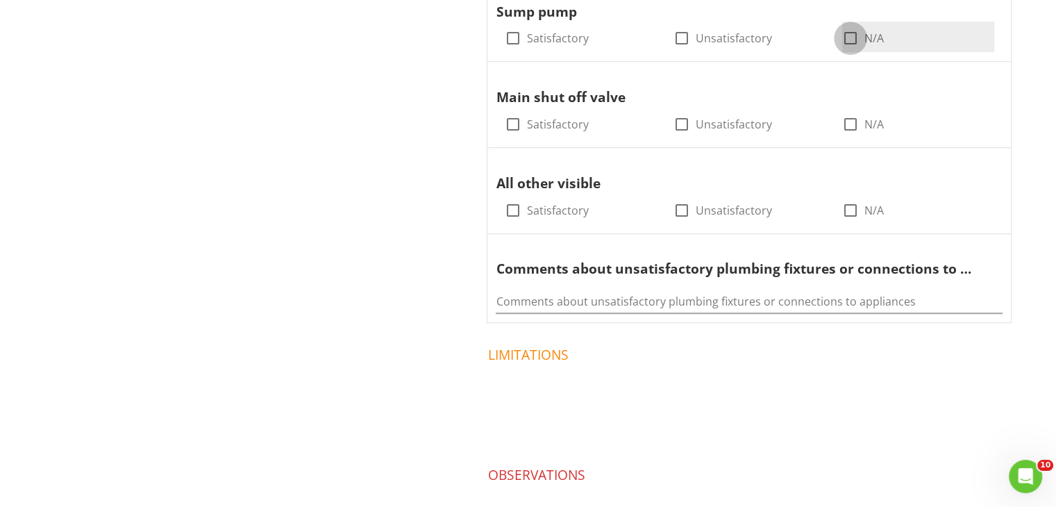
click at [855, 34] on div at bounding box center [850, 38] width 24 height 24
checkbox input "true"
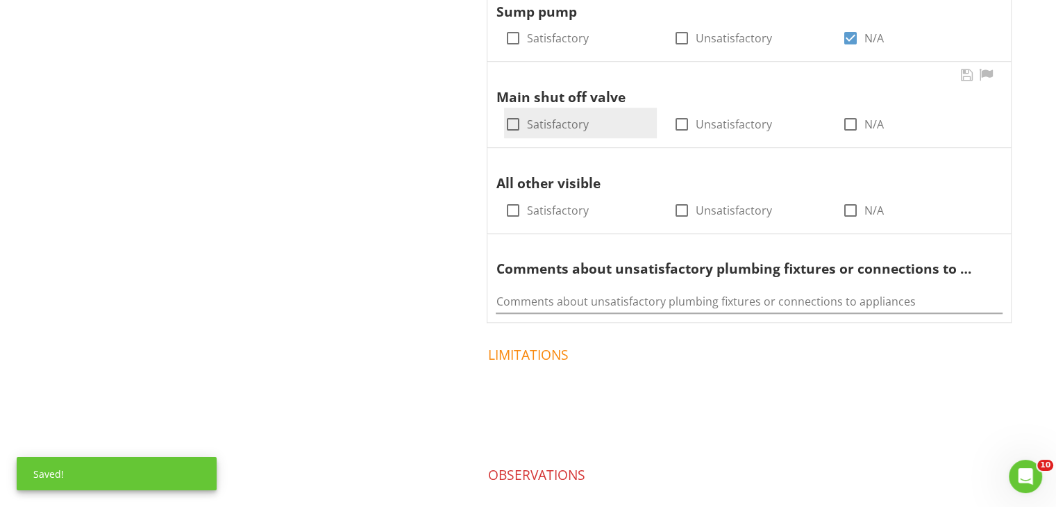
click at [519, 121] on div at bounding box center [512, 124] width 24 height 24
checkbox input "true"
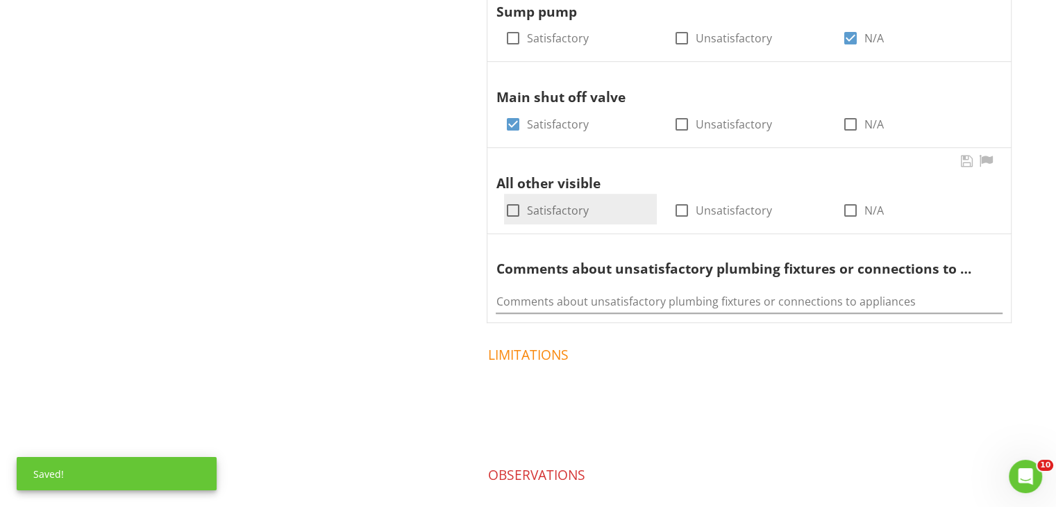
click at [513, 208] on div at bounding box center [512, 211] width 24 height 24
checkbox input "true"
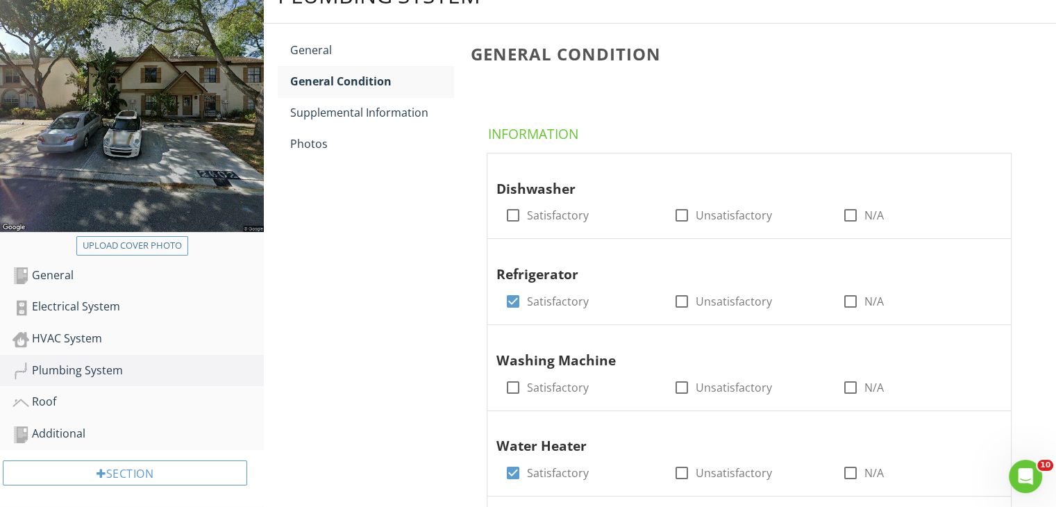
scroll to position [199, 0]
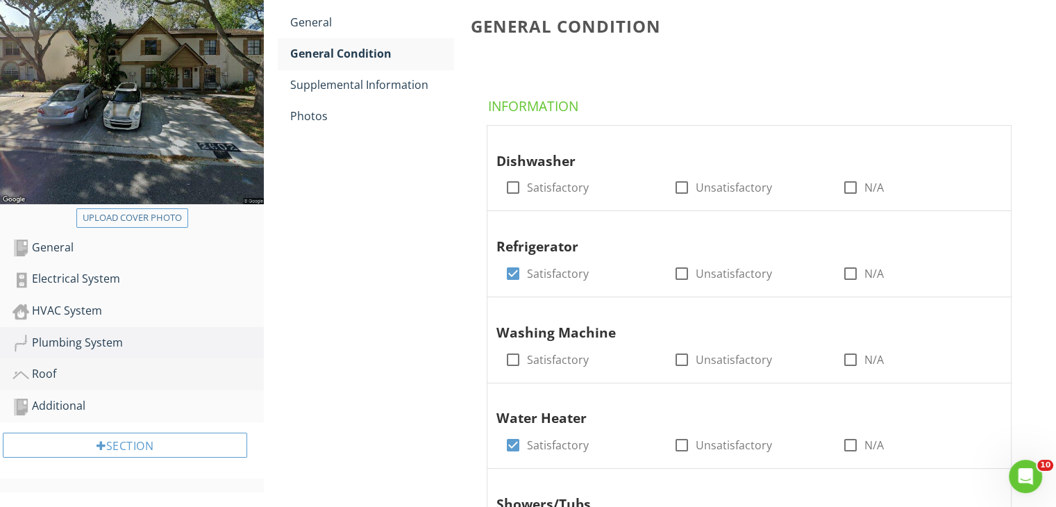
click at [53, 367] on div "Roof" at bounding box center [137, 374] width 251 height 18
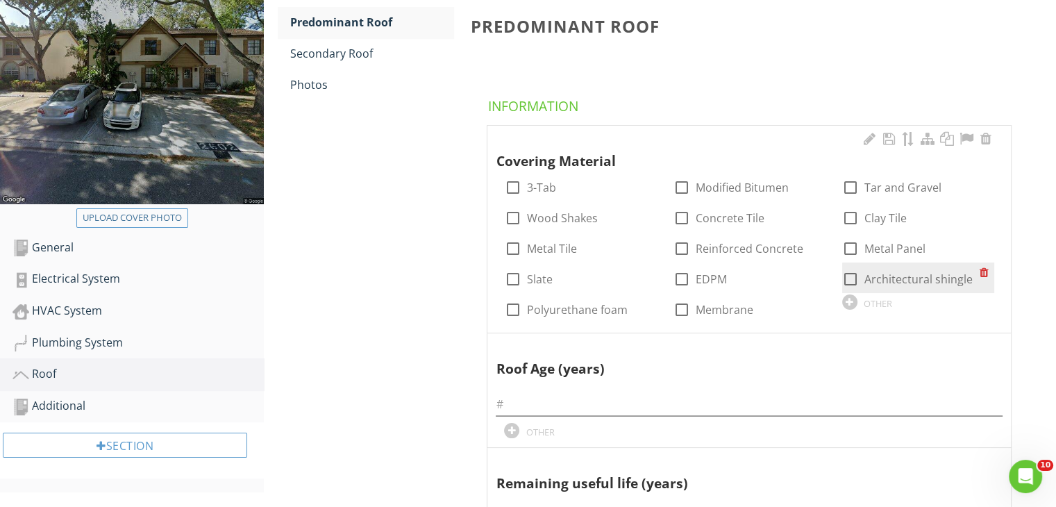
click at [852, 277] on div at bounding box center [850, 279] width 24 height 24
checkbox input "true"
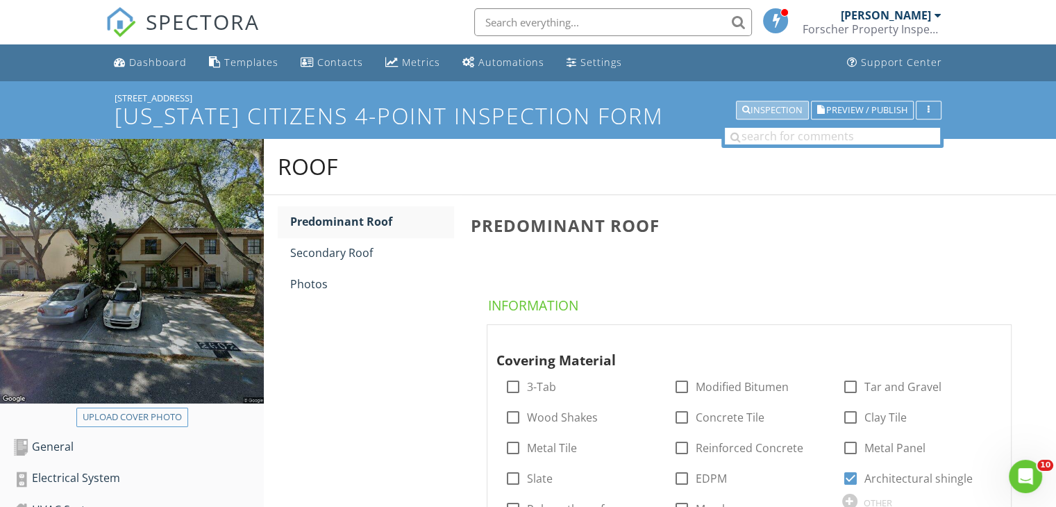
click at [764, 106] on div "Inspection" at bounding box center [772, 111] width 60 height 10
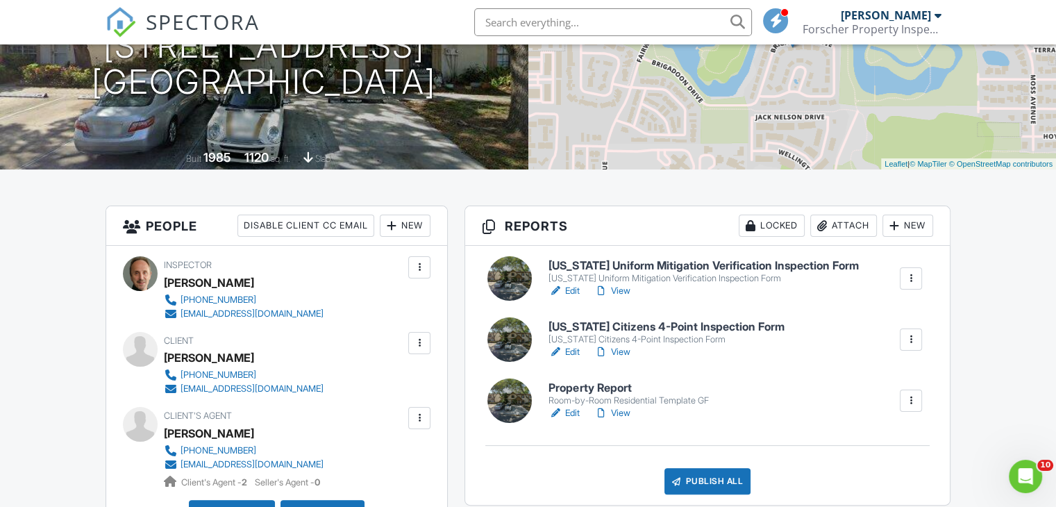
scroll to position [234, 0]
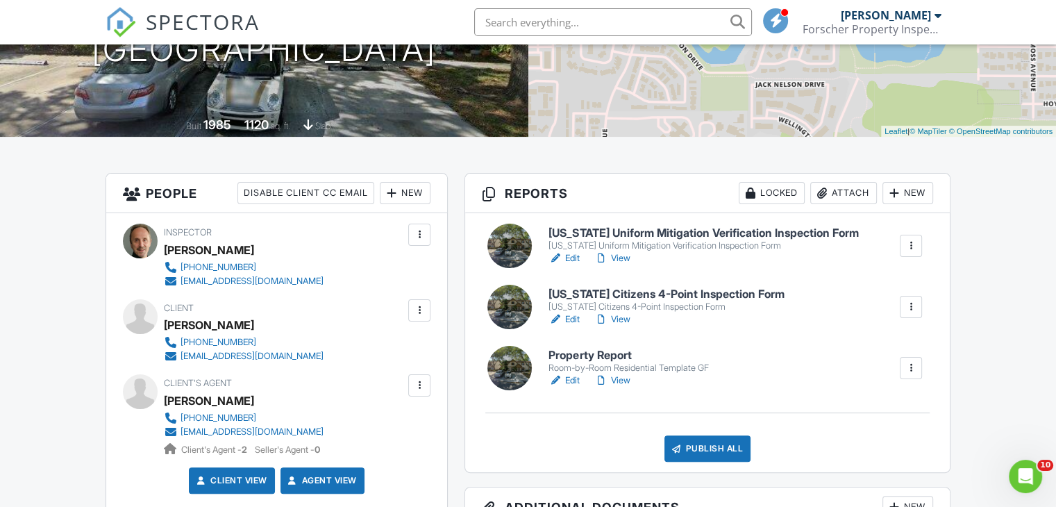
click at [683, 230] on h6 "[US_STATE] Uniform Mitigation Verification Inspection Form" at bounding box center [703, 233] width 310 height 12
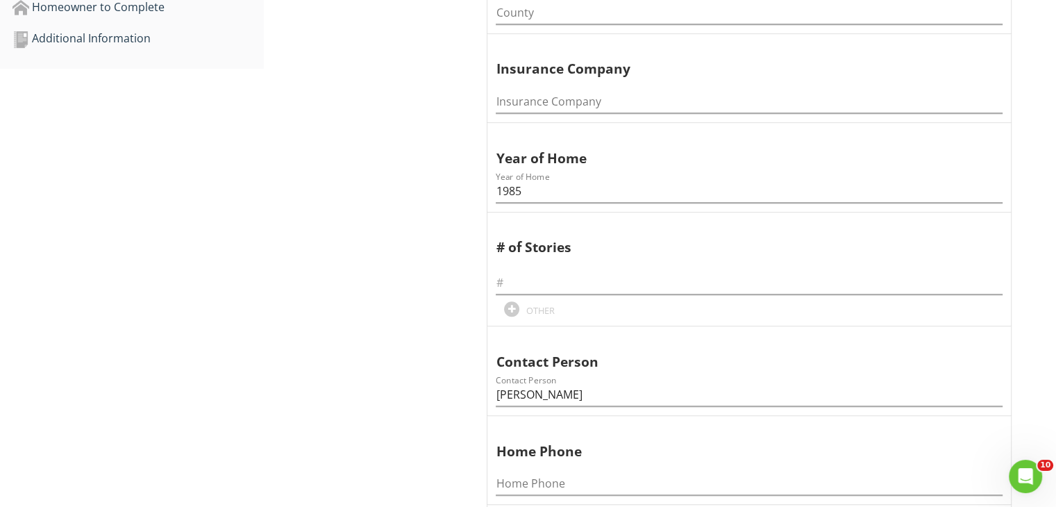
scroll to position [819, 0]
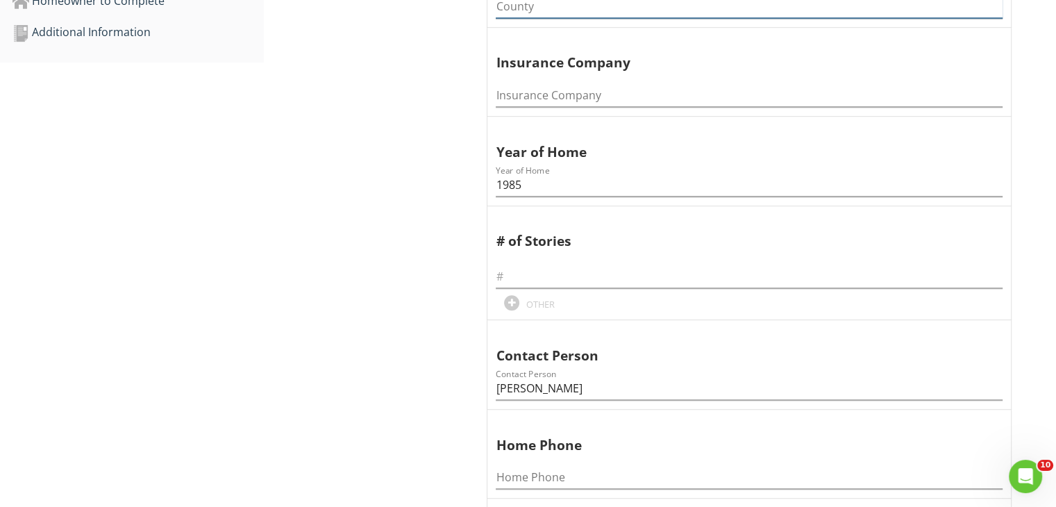
click at [508, 6] on input "County" at bounding box center [749, 6] width 507 height 23
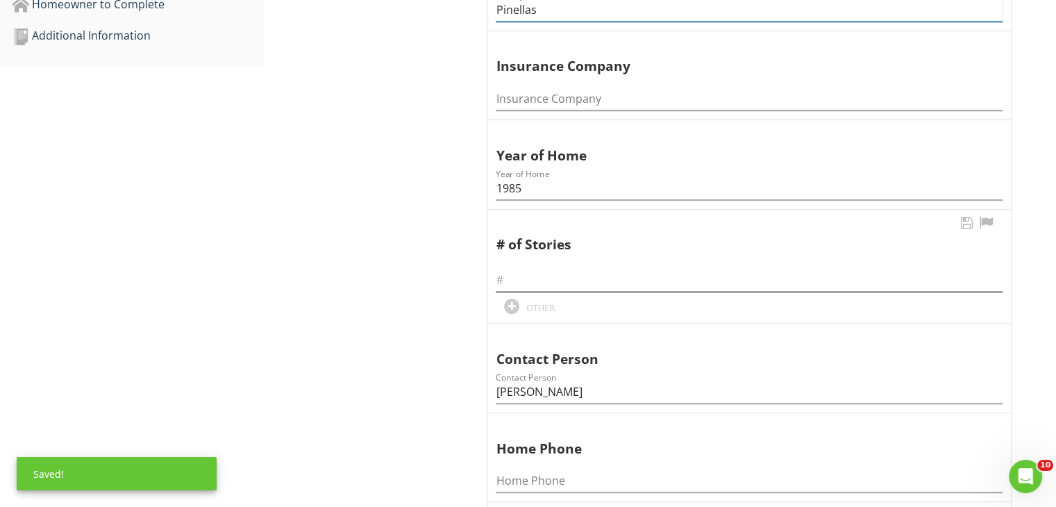
type input "Pinellas"
click at [534, 270] on input "text" at bounding box center [749, 280] width 507 height 23
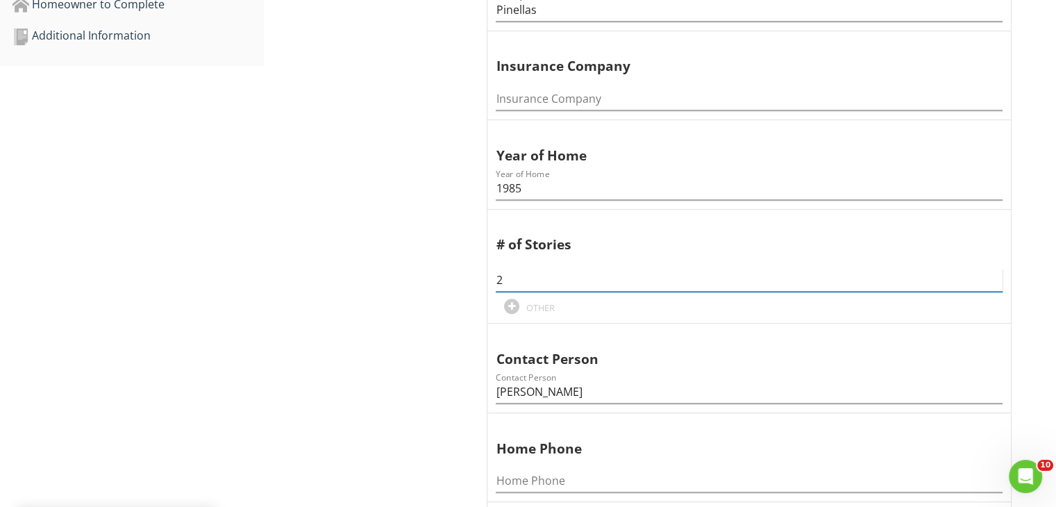
type input "2"
click at [429, 298] on div "General Information Information Information Information Inspection Date Inspect…" at bounding box center [660, 181] width 792 height 1666
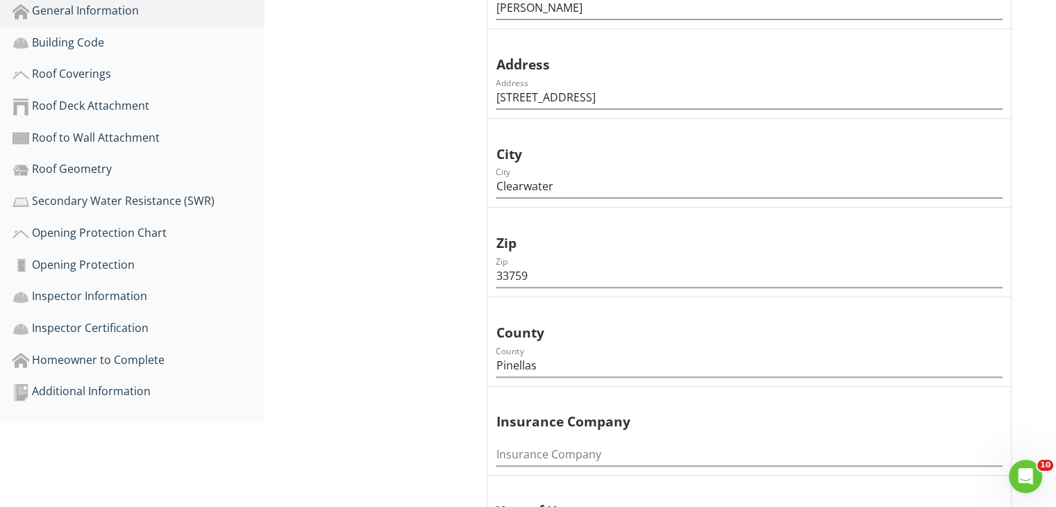
scroll to position [455, 0]
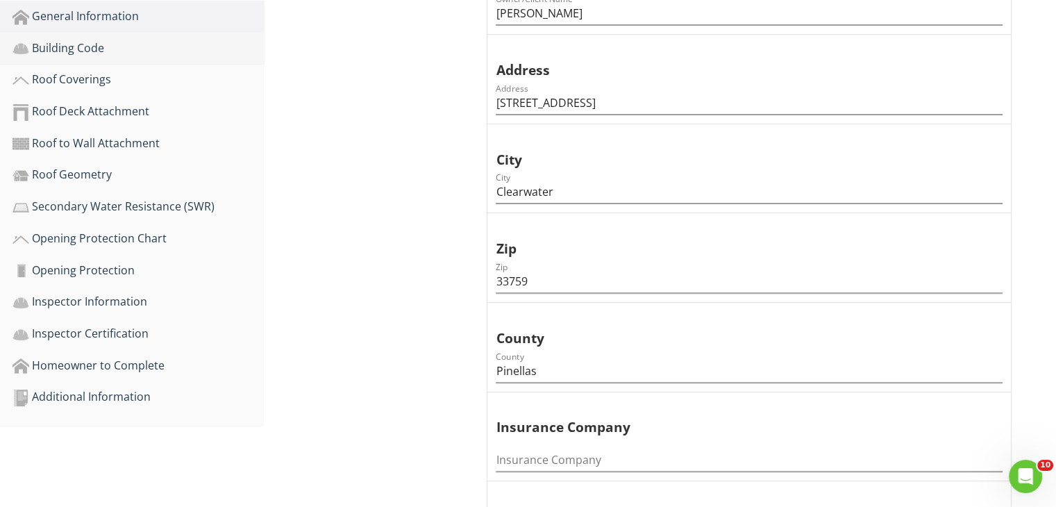
click at [92, 45] on div "Building Code" at bounding box center [137, 49] width 251 height 18
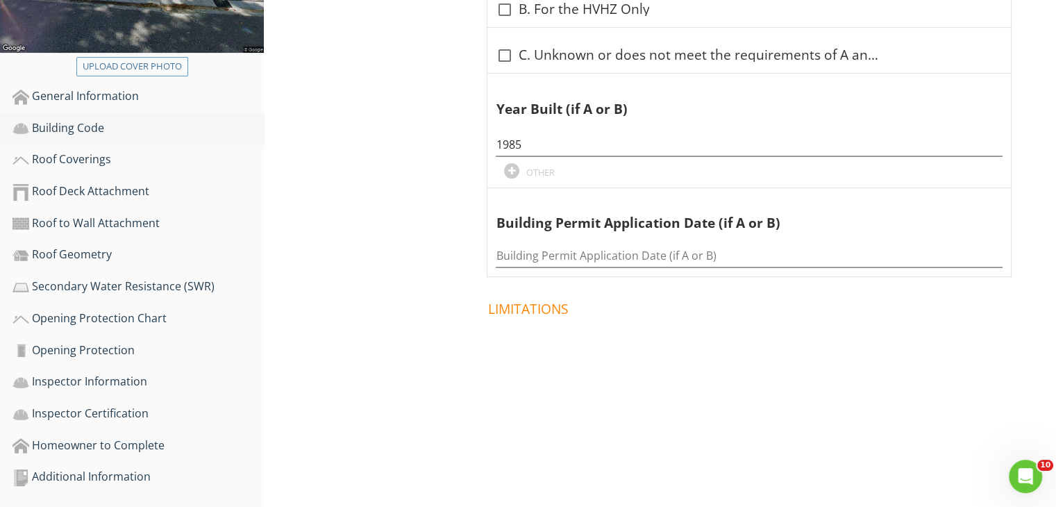
scroll to position [371, 0]
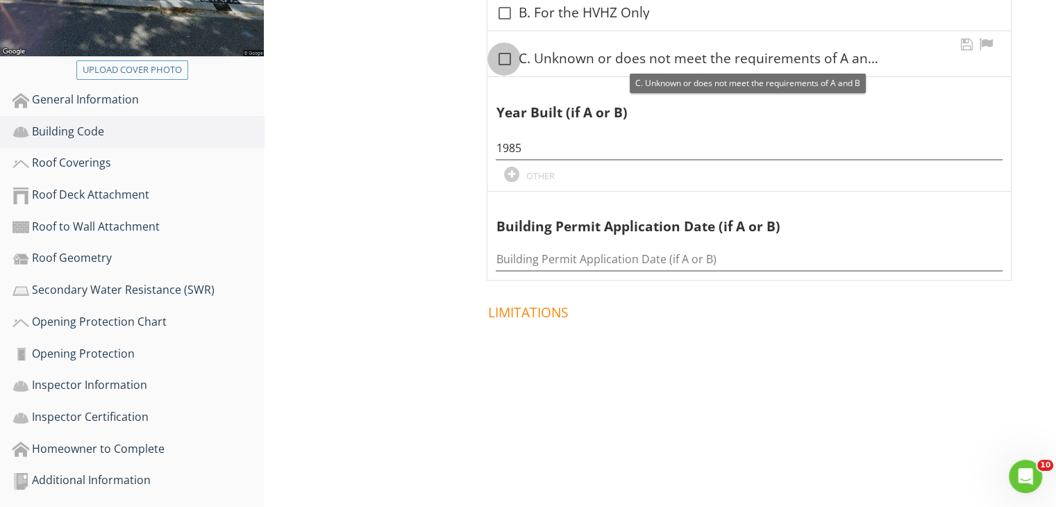
click at [499, 62] on div at bounding box center [504, 59] width 24 height 24
checkbox input "true"
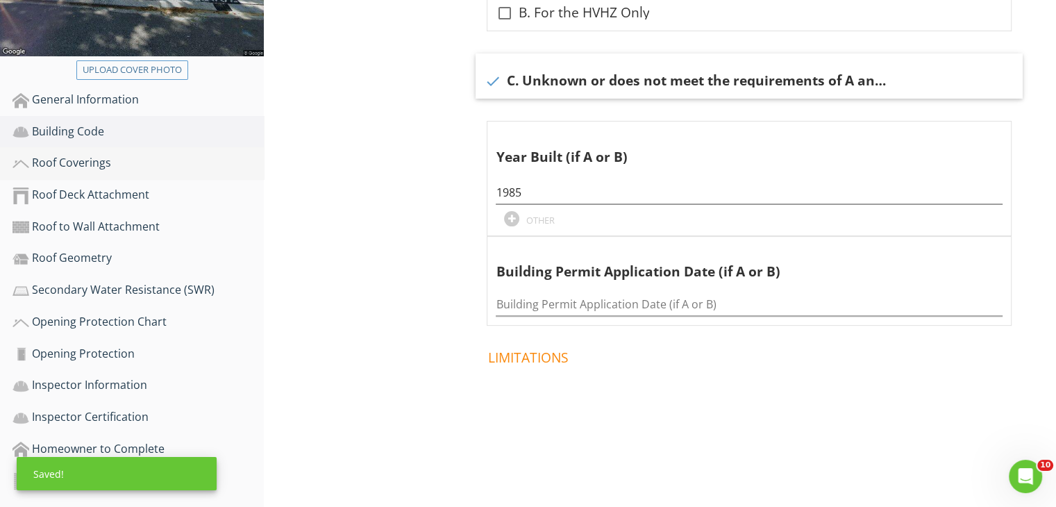
click at [91, 159] on div "Roof Coverings" at bounding box center [137, 163] width 251 height 18
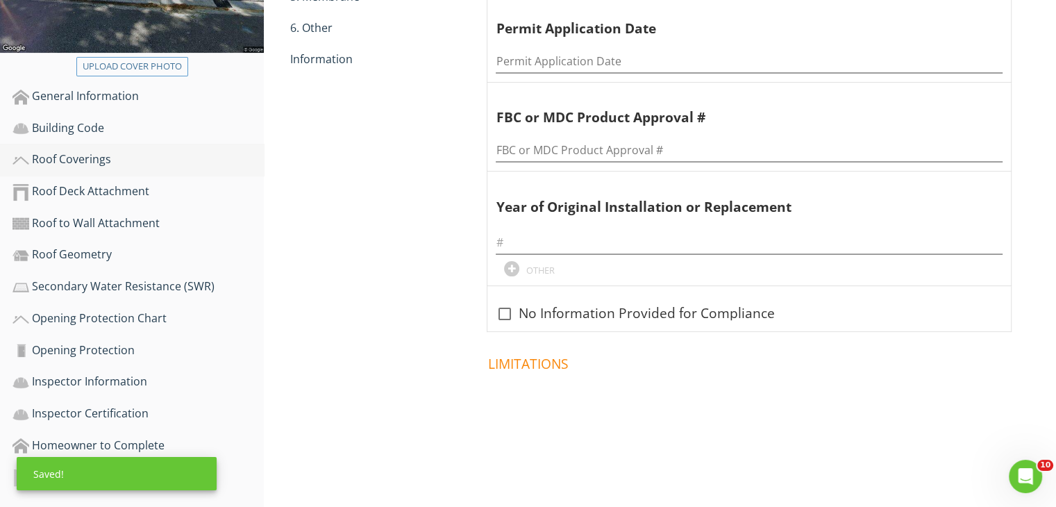
scroll to position [371, 0]
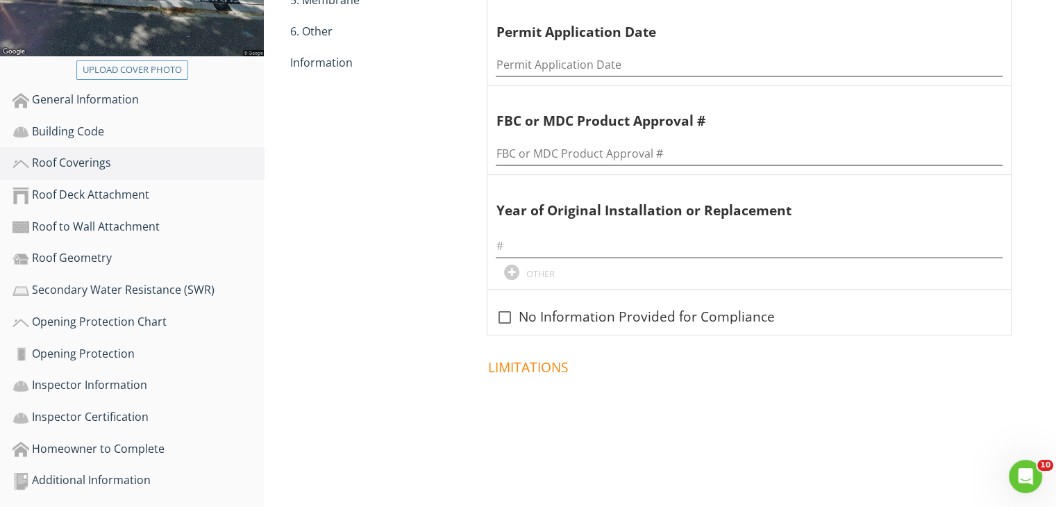
click at [366, 171] on div "Roof Coverings 1. Asphalt/Fiberglass 2. Concrete/Clay Tile 3. Metal 4. Built Up…" at bounding box center [660, 141] width 792 height 698
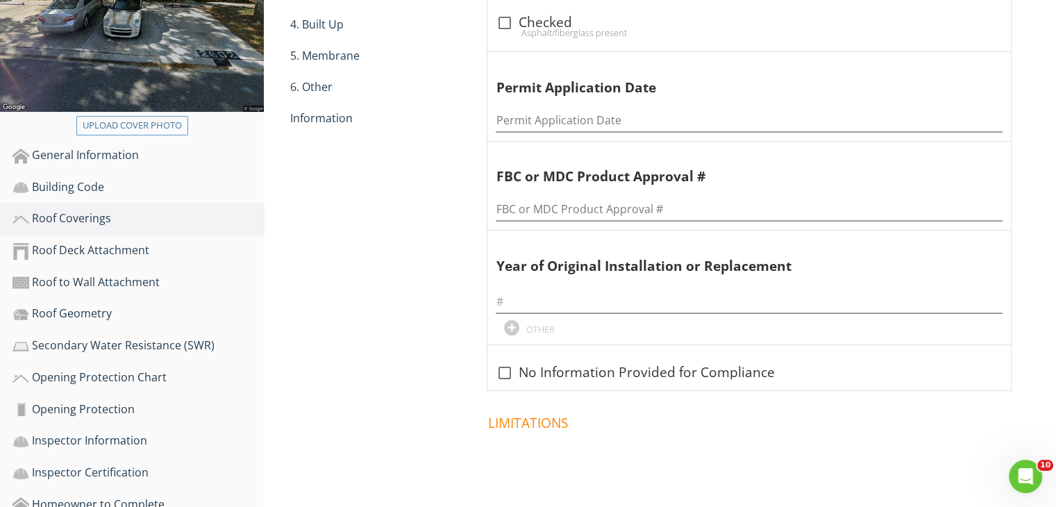
scroll to position [288, 0]
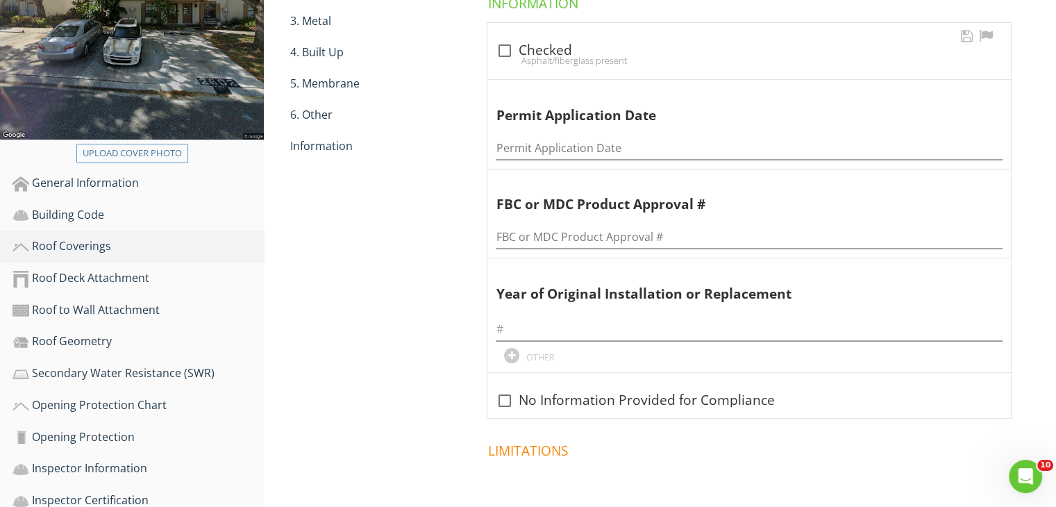
click at [493, 49] on div at bounding box center [504, 51] width 24 height 24
checkbox input "true"
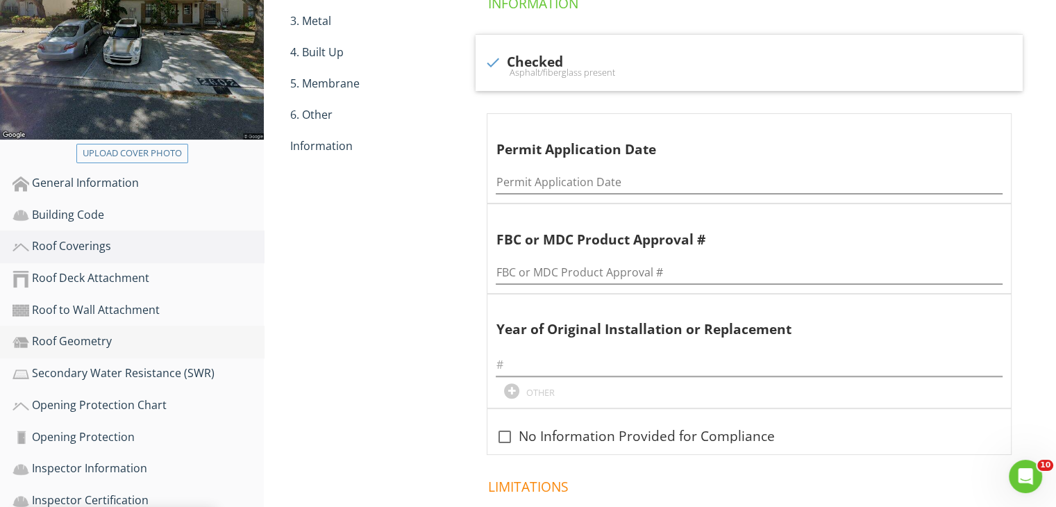
click at [83, 342] on div "Roof Geometry" at bounding box center [137, 341] width 251 height 18
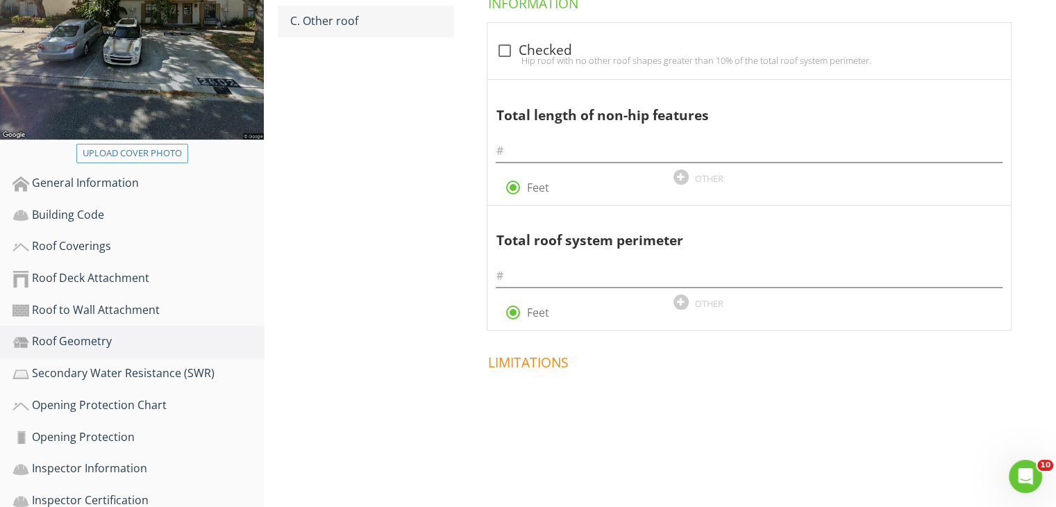
click at [339, 22] on div "C. Other roof" at bounding box center [371, 20] width 163 height 17
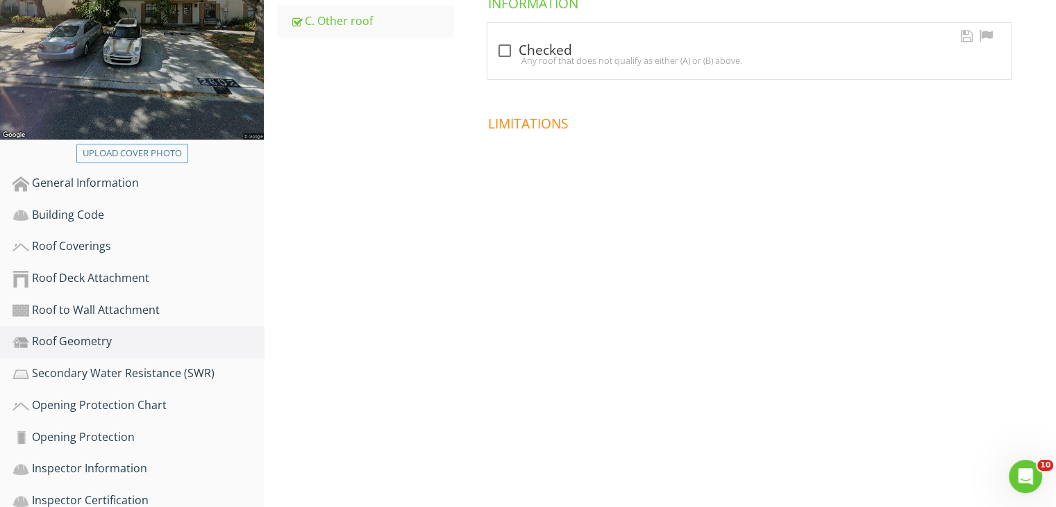
click at [500, 57] on div "Any roof that does not qualify as either (A) or (B) above." at bounding box center [749, 60] width 507 height 11
checkbox input "true"
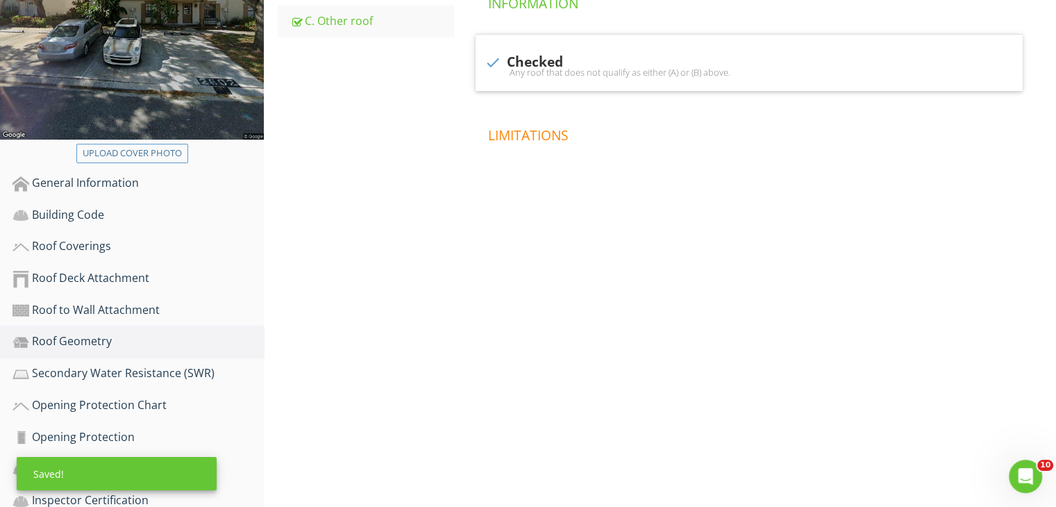
click at [372, 191] on div "Roof Geometry A. Hip Roof B. Flat Roof C. Other roof C. Other roof Information …" at bounding box center [660, 67] width 792 height 383
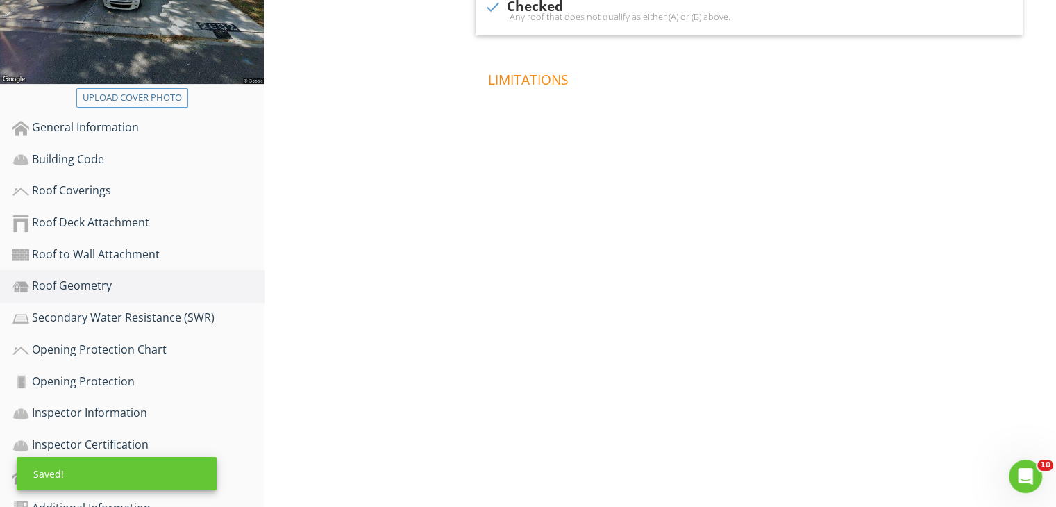
scroll to position [371, 0]
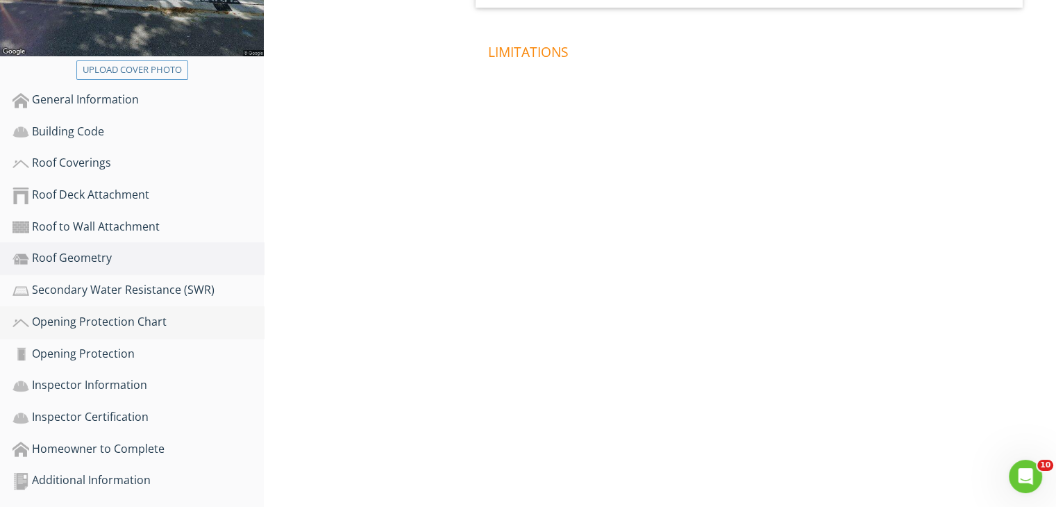
click at [127, 323] on div "Opening Protection Chart" at bounding box center [137, 322] width 251 height 18
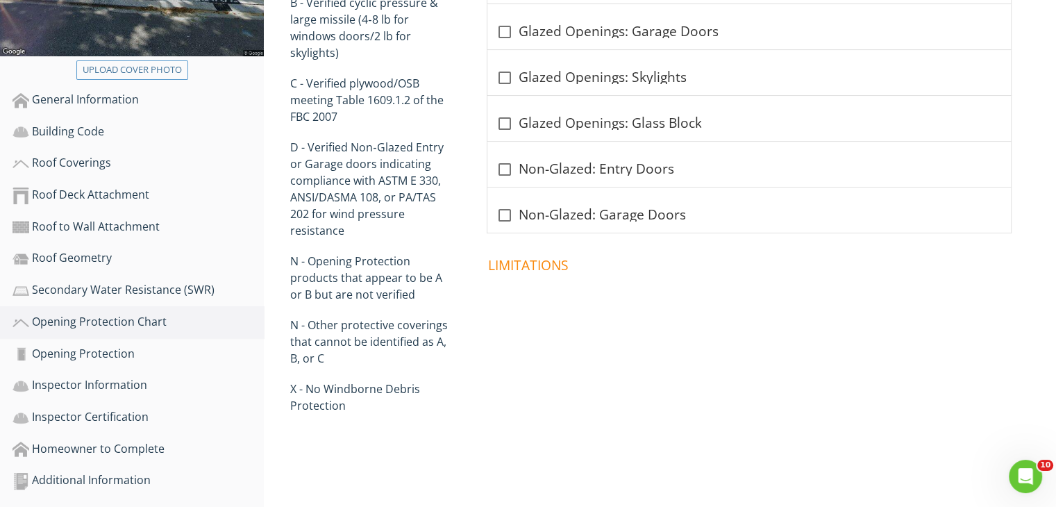
click at [597, 295] on span at bounding box center [752, 318] width 564 height 69
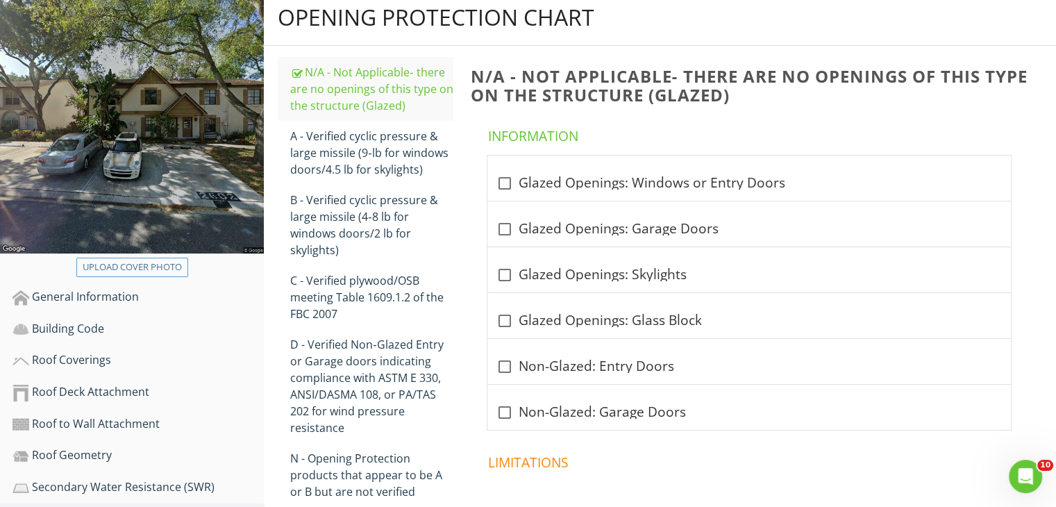
scroll to position [149, 0]
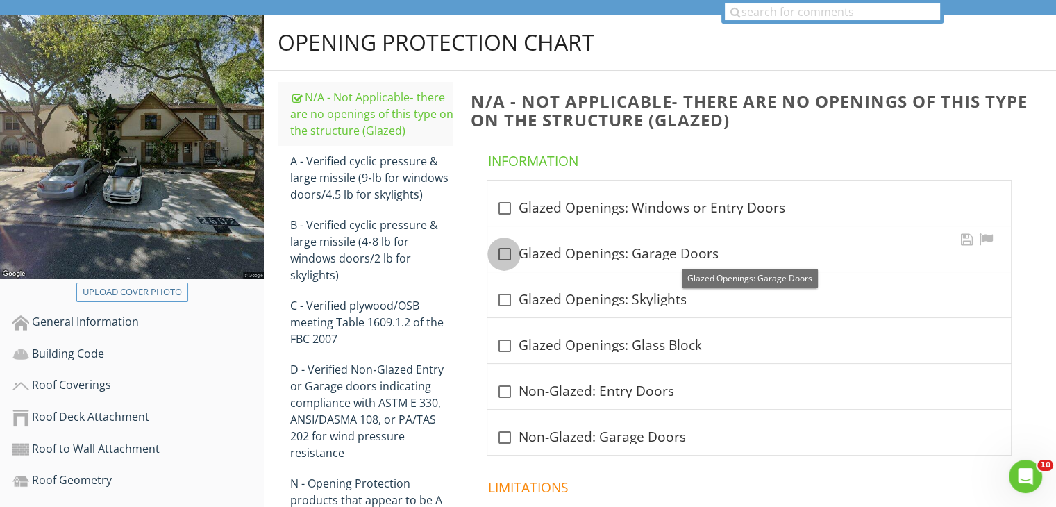
click at [504, 251] on div at bounding box center [504, 254] width 24 height 24
checkbox input "true"
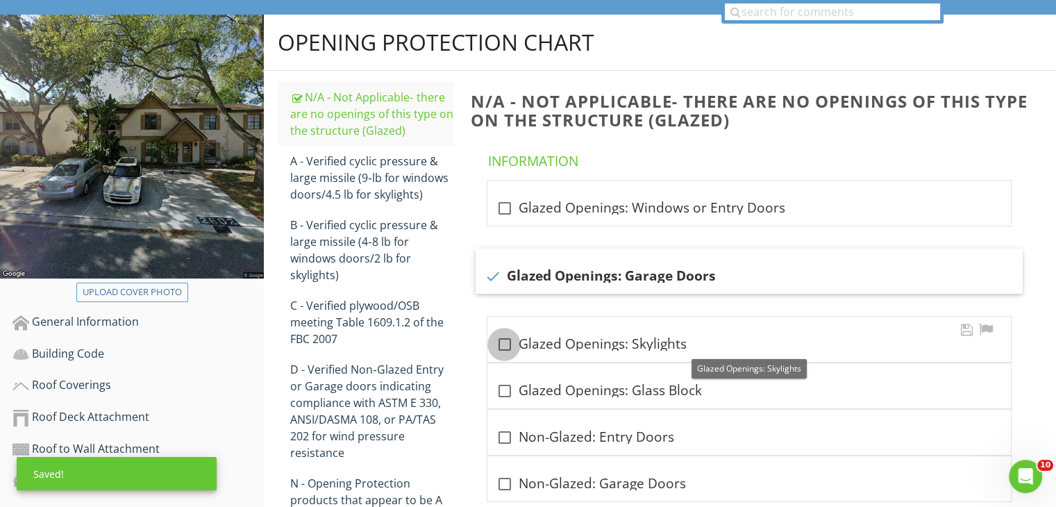
click at [503, 339] on div at bounding box center [504, 344] width 24 height 24
checkbox input "true"
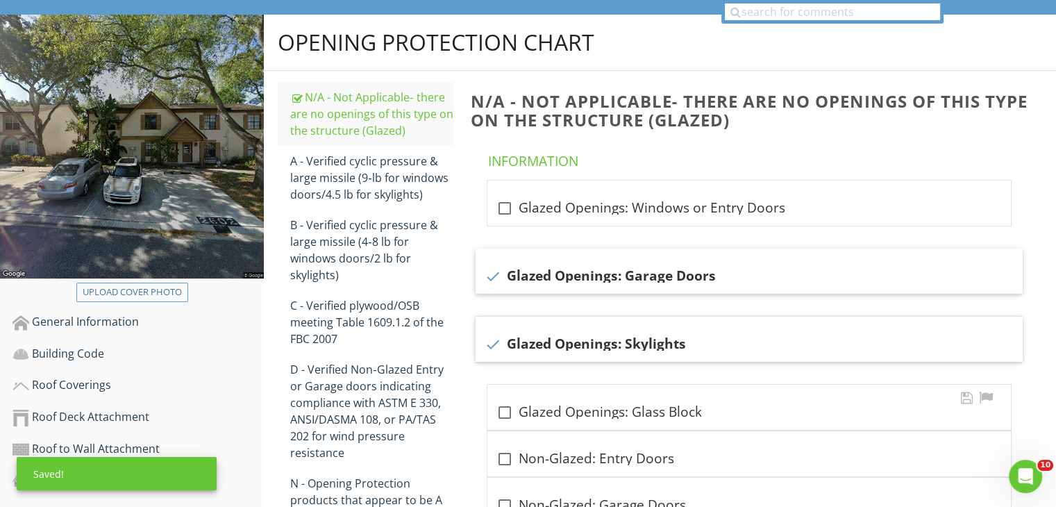
click at [502, 414] on div at bounding box center [504, 412] width 24 height 24
checkbox input "true"
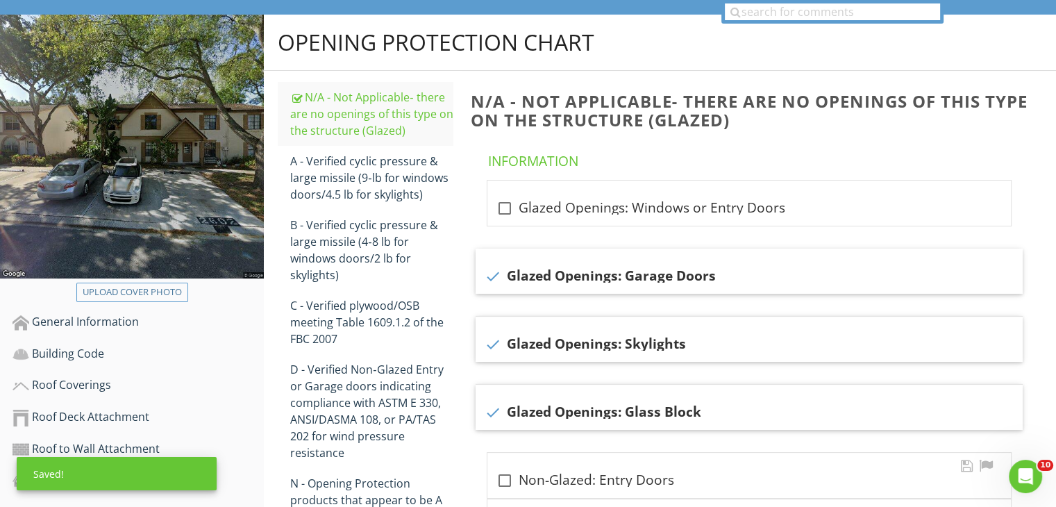
click at [503, 478] on div at bounding box center [504, 481] width 24 height 24
checkbox input "true"
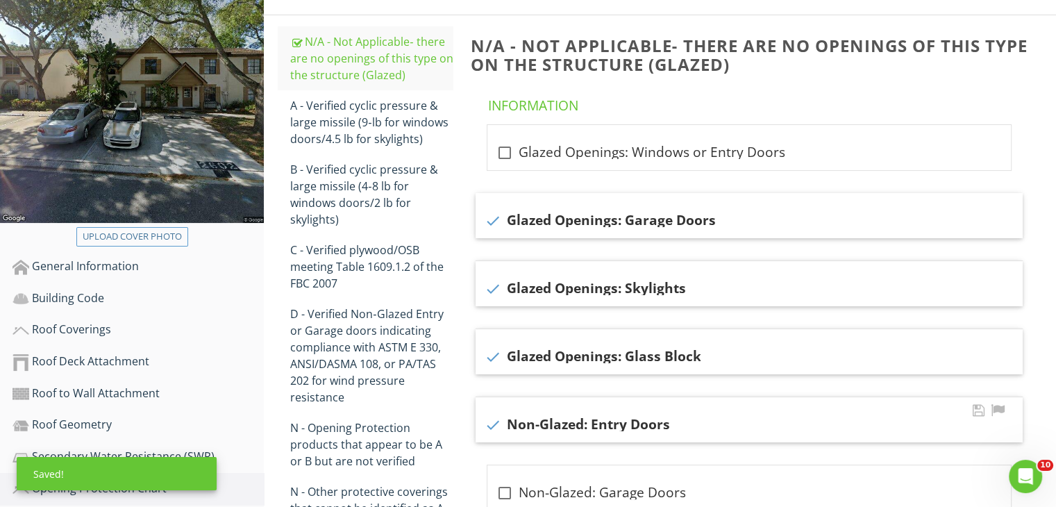
scroll to position [233, 0]
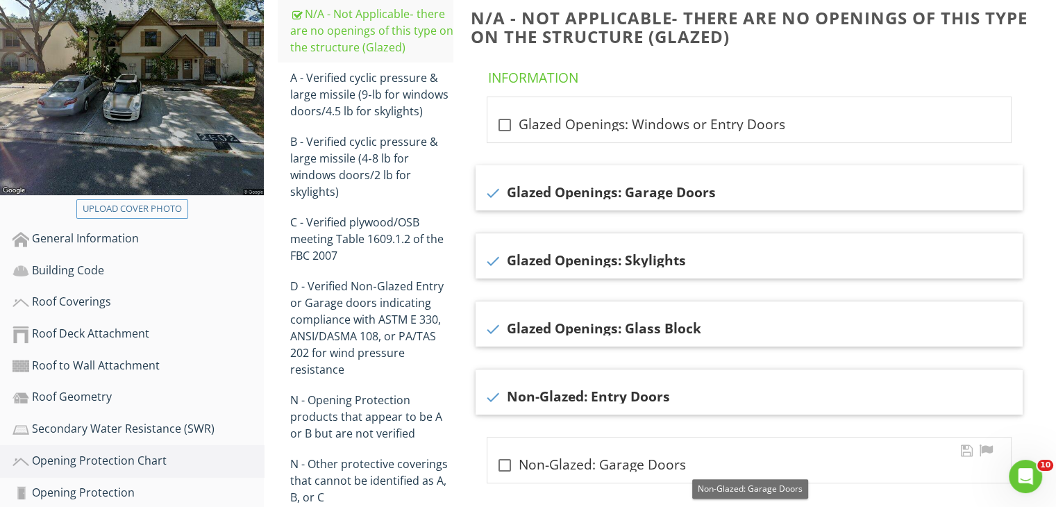
click at [505, 464] on div at bounding box center [504, 465] width 24 height 24
checkbox input "true"
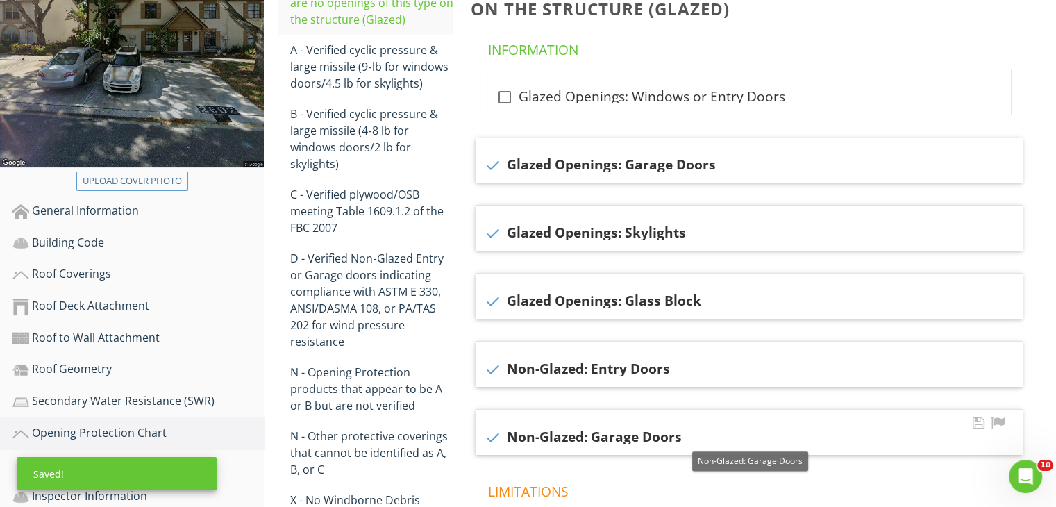
scroll to position [288, 0]
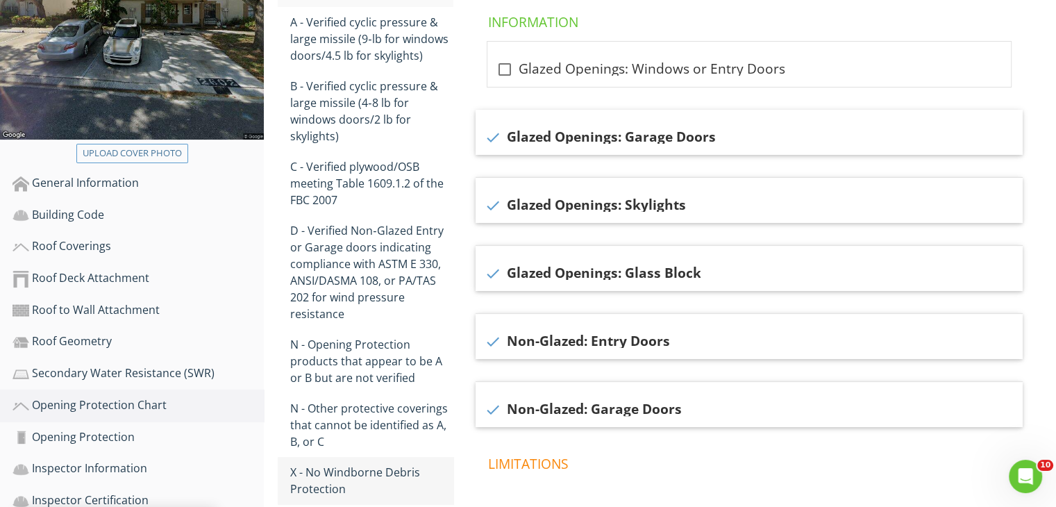
click at [391, 467] on div "X - No Windborne Debris Protection" at bounding box center [371, 480] width 163 height 33
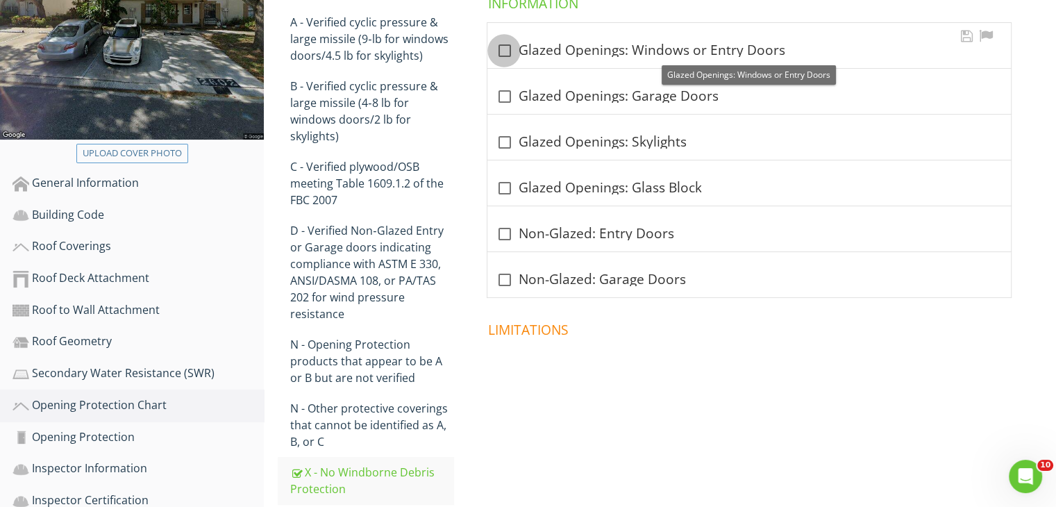
click at [508, 47] on div at bounding box center [504, 51] width 24 height 24
checkbox input "true"
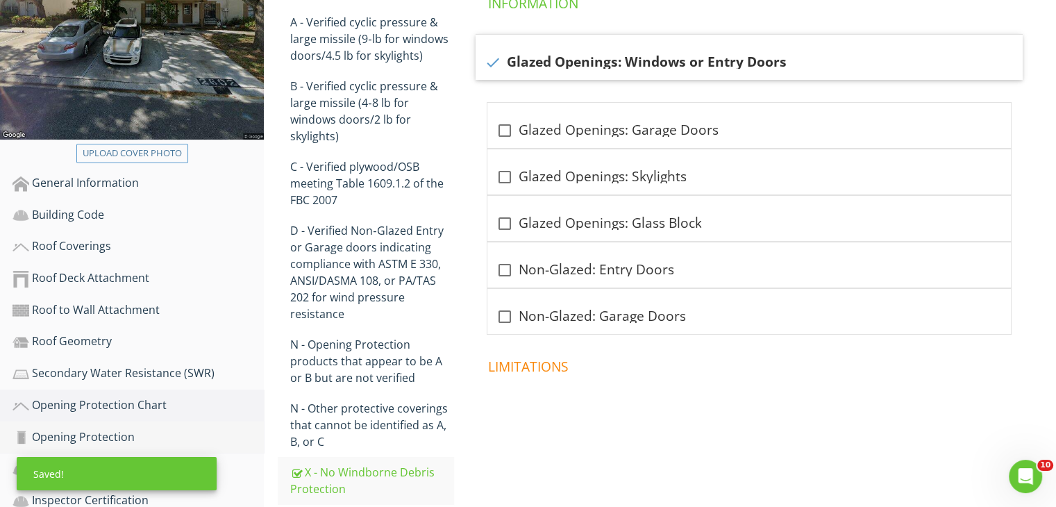
click at [130, 430] on div "Opening Protection" at bounding box center [137, 437] width 251 height 18
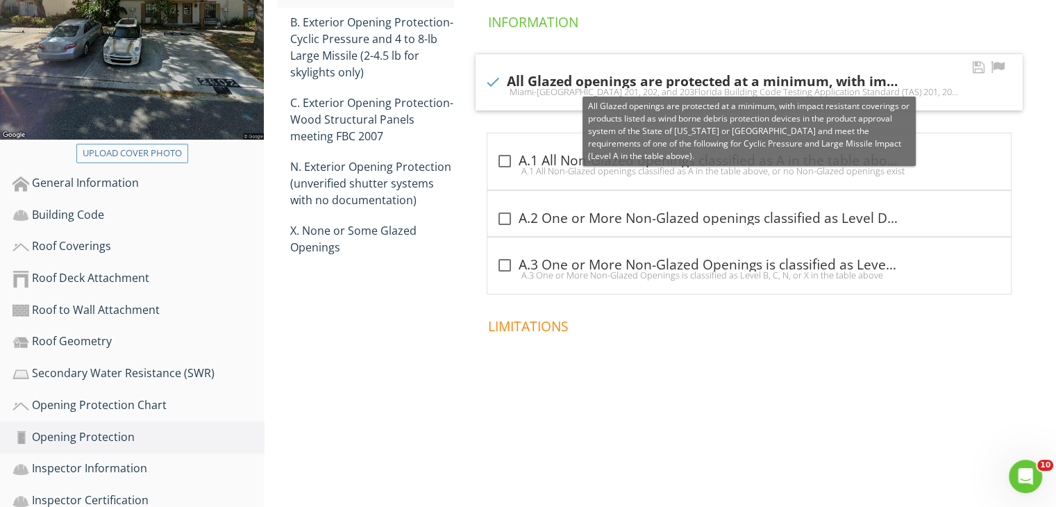
click at [497, 81] on div at bounding box center [492, 82] width 24 height 24
checkbox input "false"
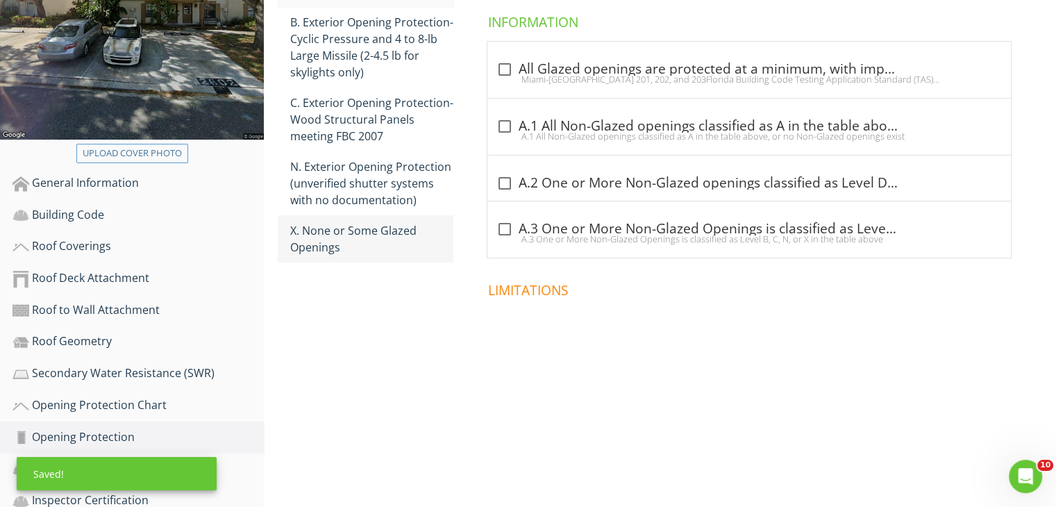
click at [364, 240] on div "X. None or Some Glazed Openings" at bounding box center [371, 238] width 163 height 33
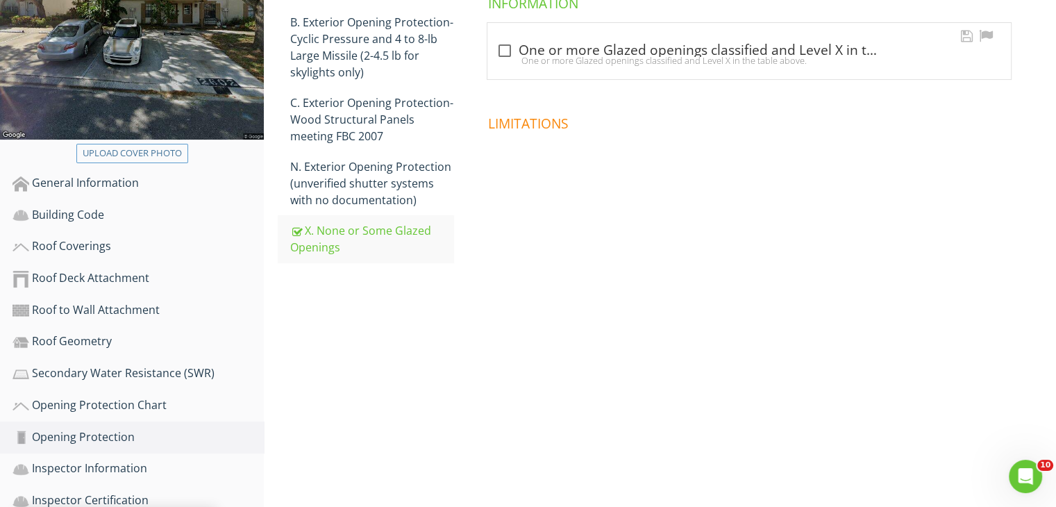
click at [503, 51] on div at bounding box center [504, 51] width 24 height 24
checkbox input "true"
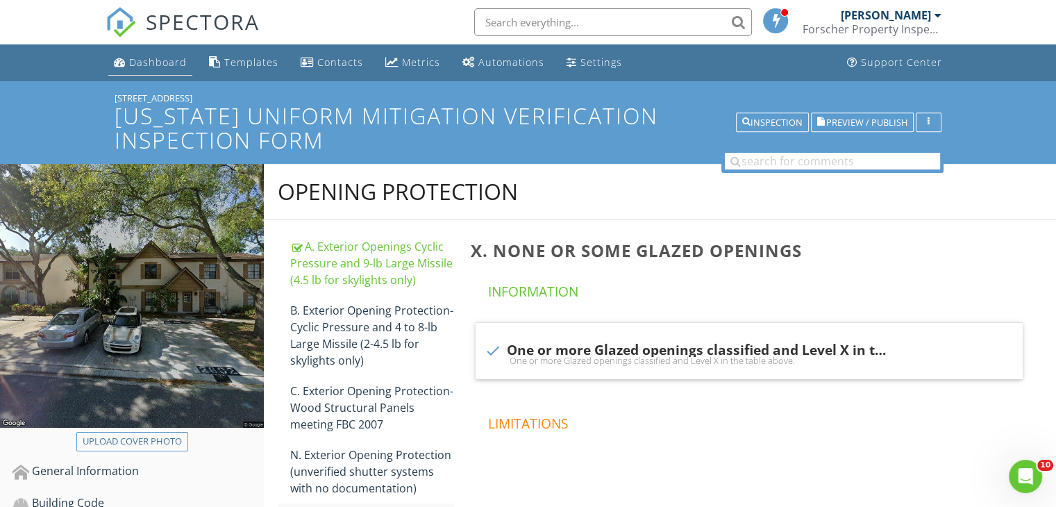
click at [158, 67] on div "Dashboard" at bounding box center [158, 62] width 58 height 13
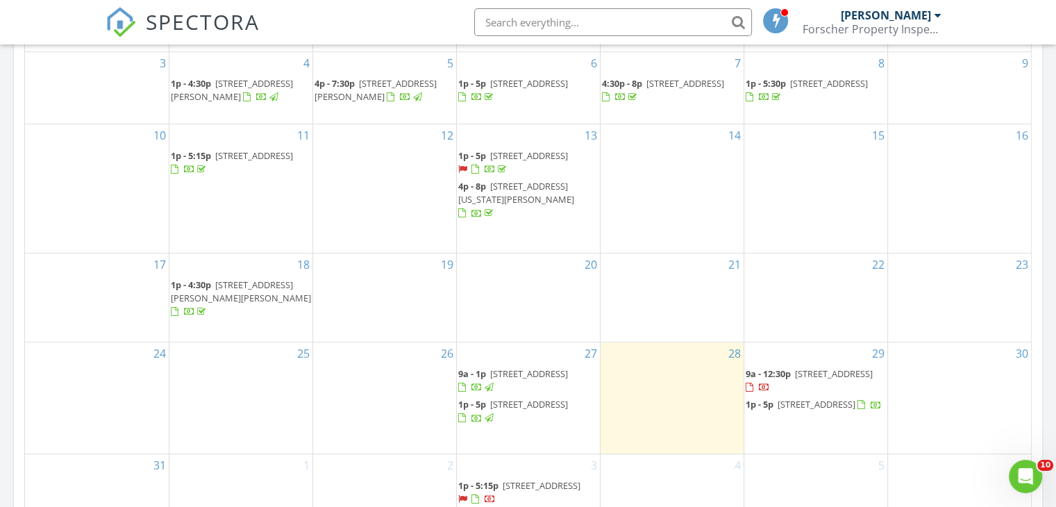
scroll to position [944, 0]
